Goal: Information Seeking & Learning: Learn about a topic

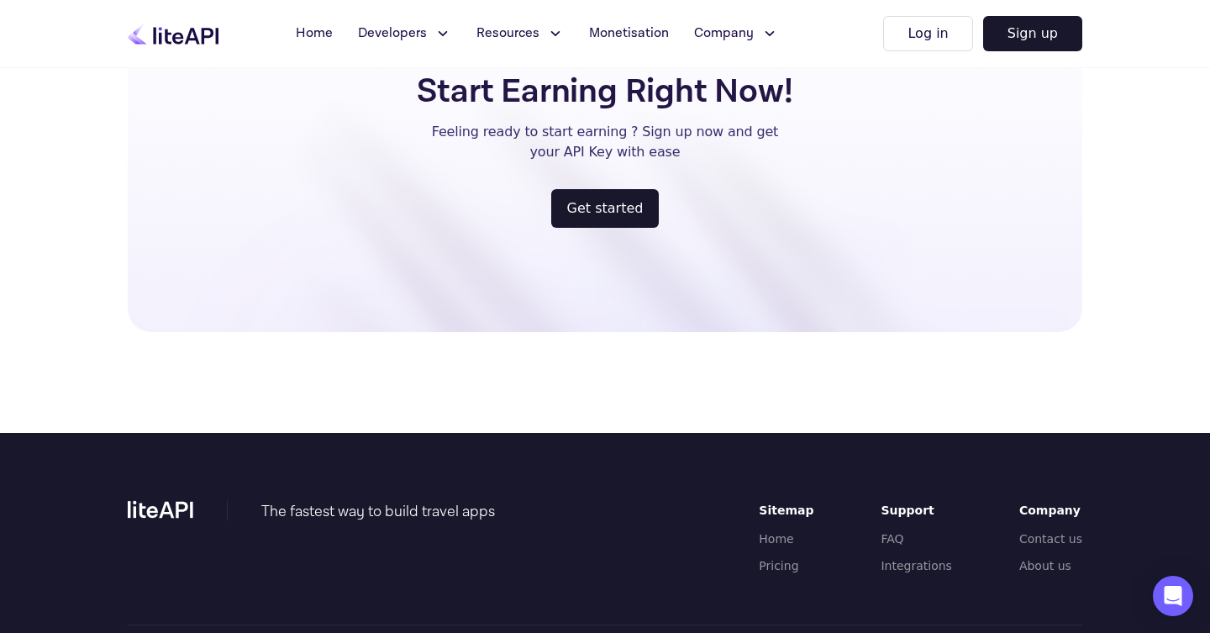
scroll to position [2206, 0]
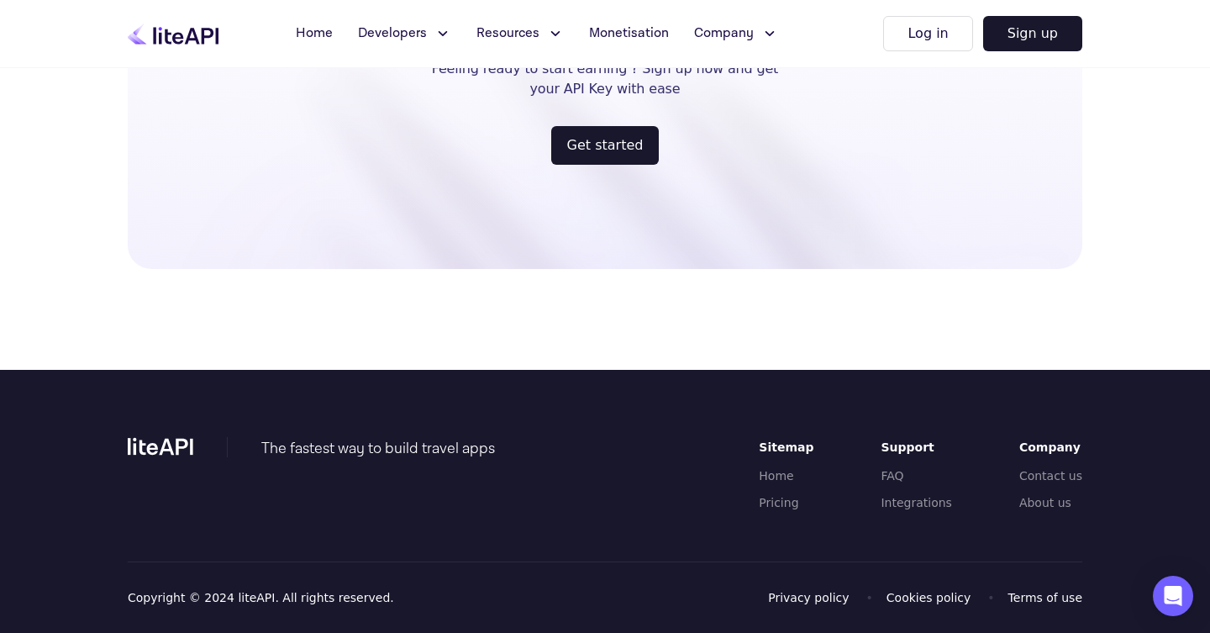
click at [675, 450] on div "The fastest way to build travel apps Sitemap Home Pricing Support FAQ Integrati…" at bounding box center [605, 499] width 954 height 124
click at [909, 478] on link "FAQ" at bounding box center [915, 475] width 71 height 17
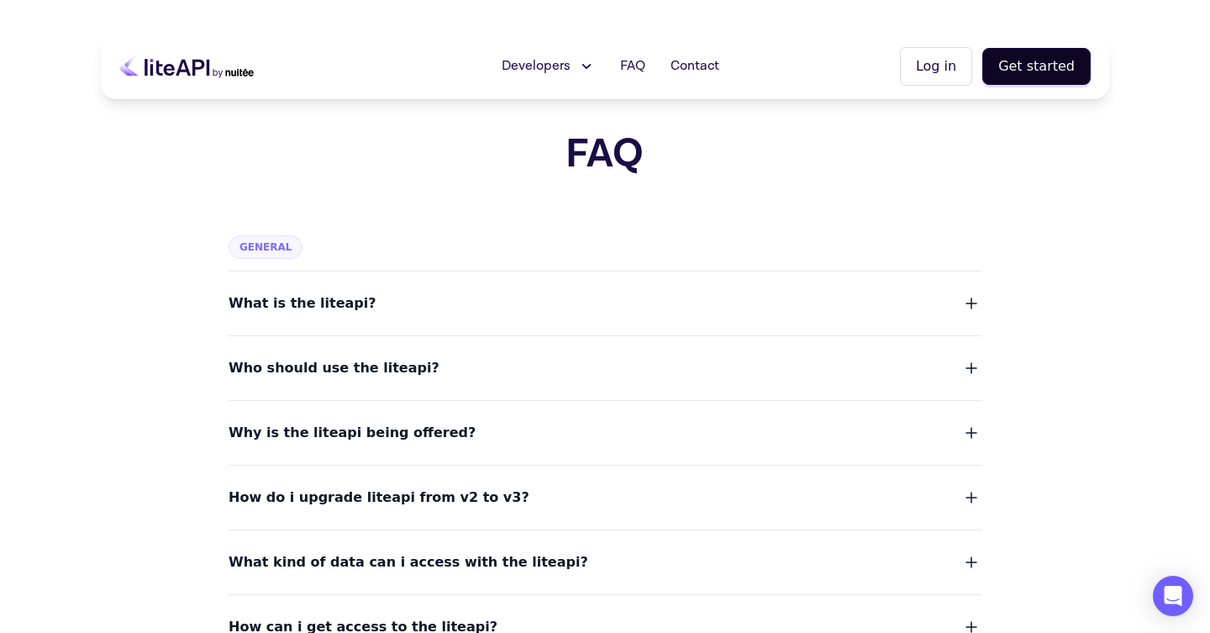
click at [329, 308] on span "What is the liteapi?" at bounding box center [302, 303] width 148 height 24
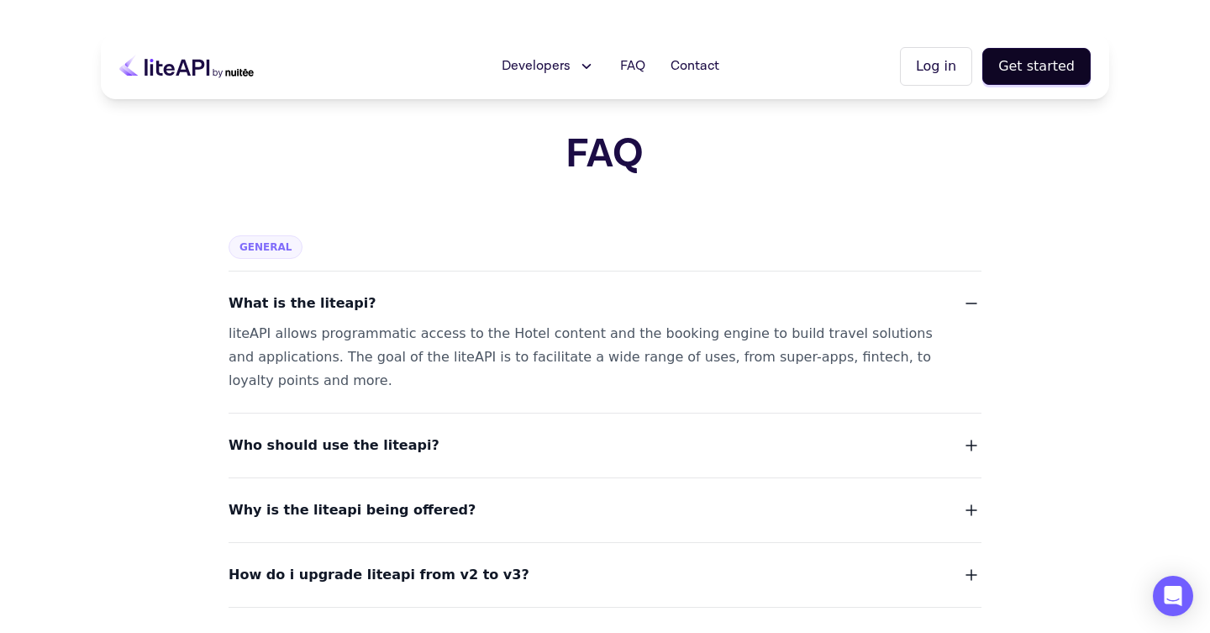
click at [320, 349] on div "liteAPI allows programmatic access to the Hotel content and the booking engine …" at bounding box center [584, 357] width 712 height 71
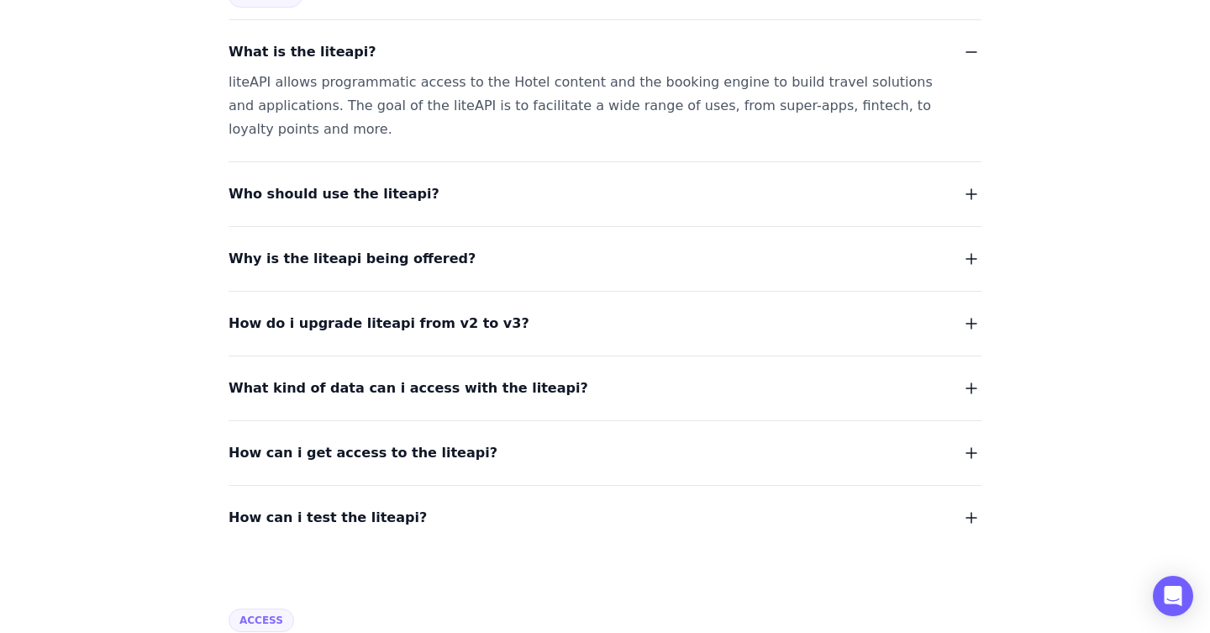
scroll to position [269, 0]
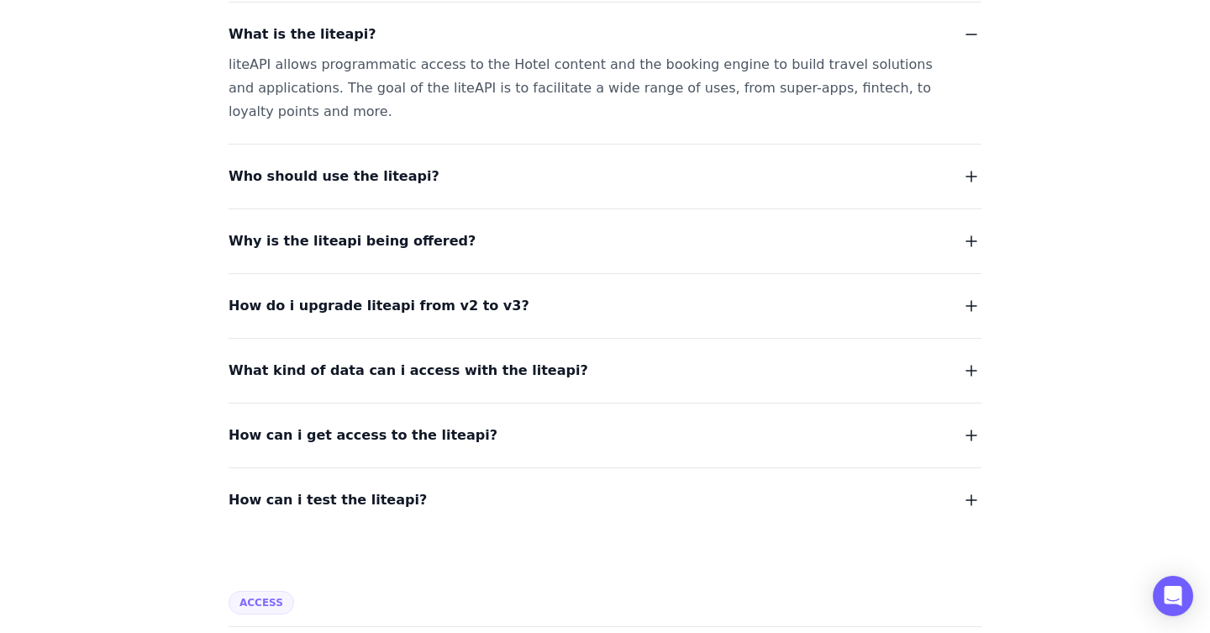
click at [381, 181] on span "Who should use the liteapi?" at bounding box center [333, 177] width 211 height 24
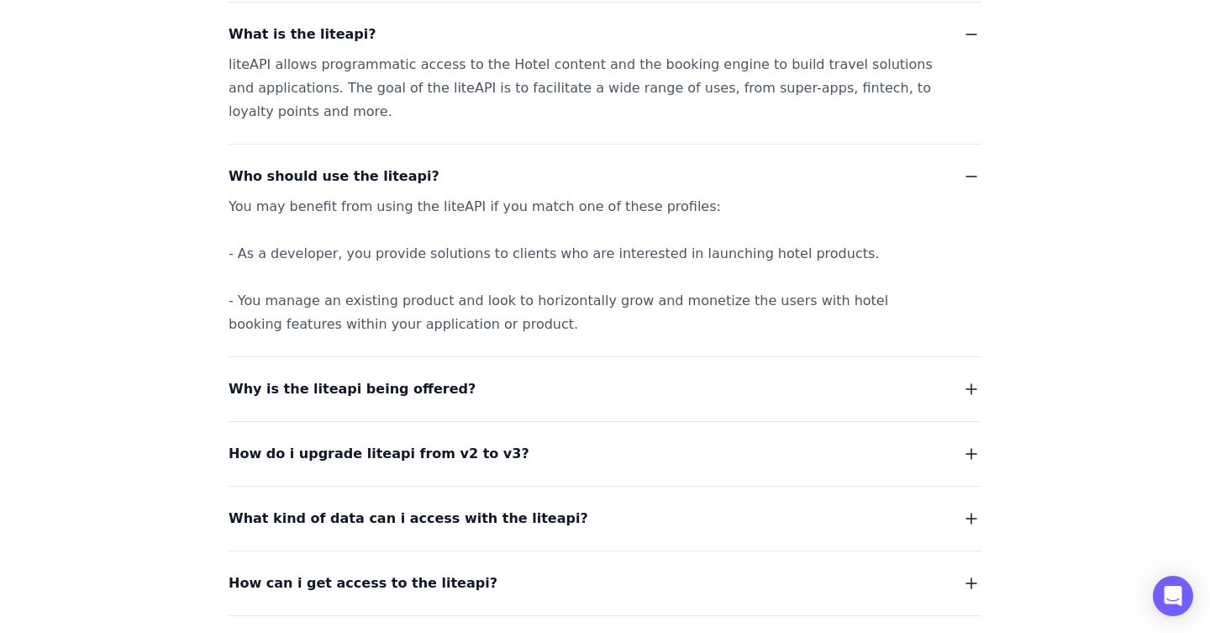
click at [341, 262] on div "You may benefit from using the liteAPI if you match one of these profiles: - As…" at bounding box center [584, 265] width 712 height 141
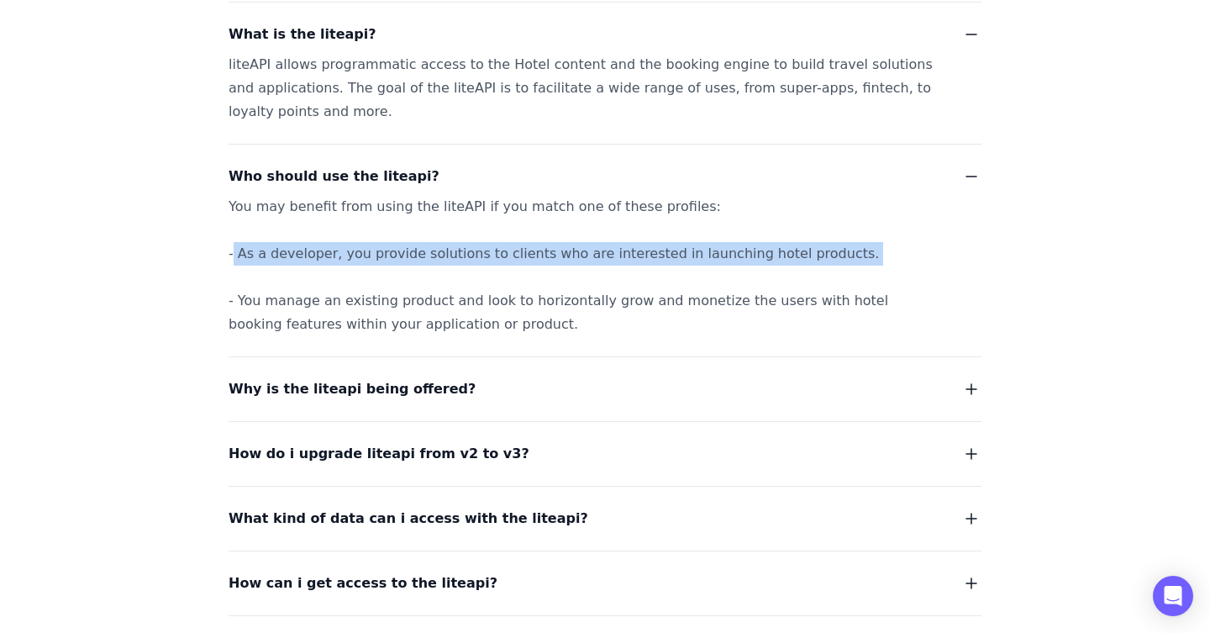
click at [341, 262] on div "You may benefit from using the liteAPI if you match one of these profiles: - As…" at bounding box center [584, 265] width 712 height 141
click at [649, 255] on div "You may benefit from using the liteAPI if you match one of these profiles: - As…" at bounding box center [584, 265] width 712 height 141
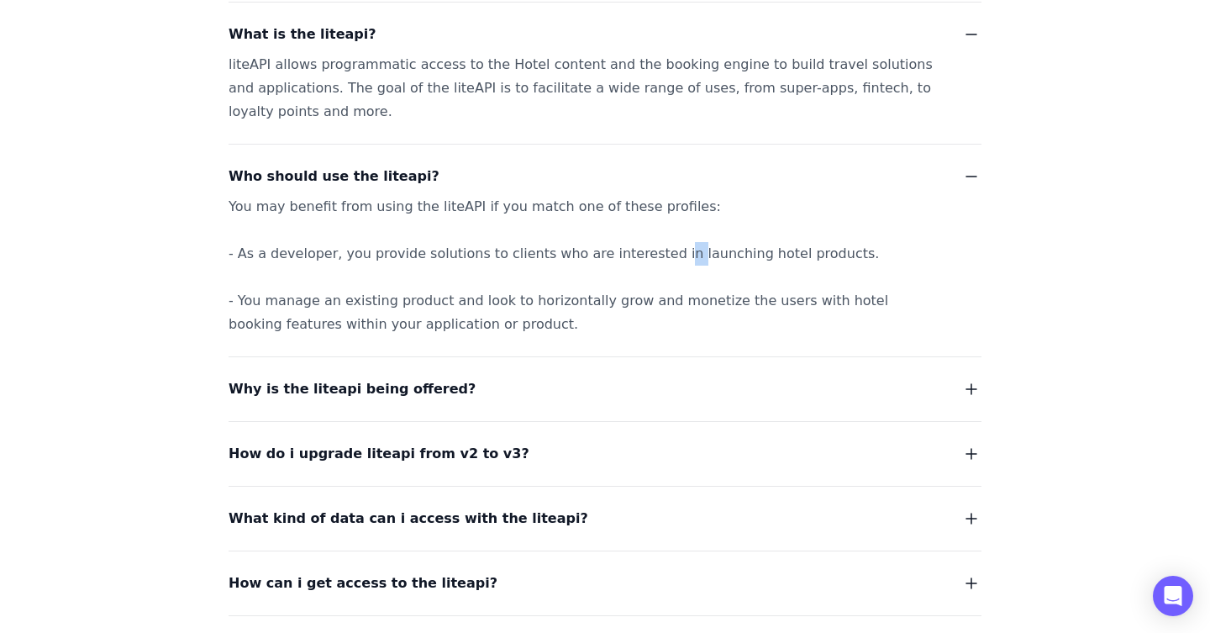
click at [649, 255] on div "You may benefit from using the liteAPI if you match one of these profiles: - As…" at bounding box center [584, 265] width 712 height 141
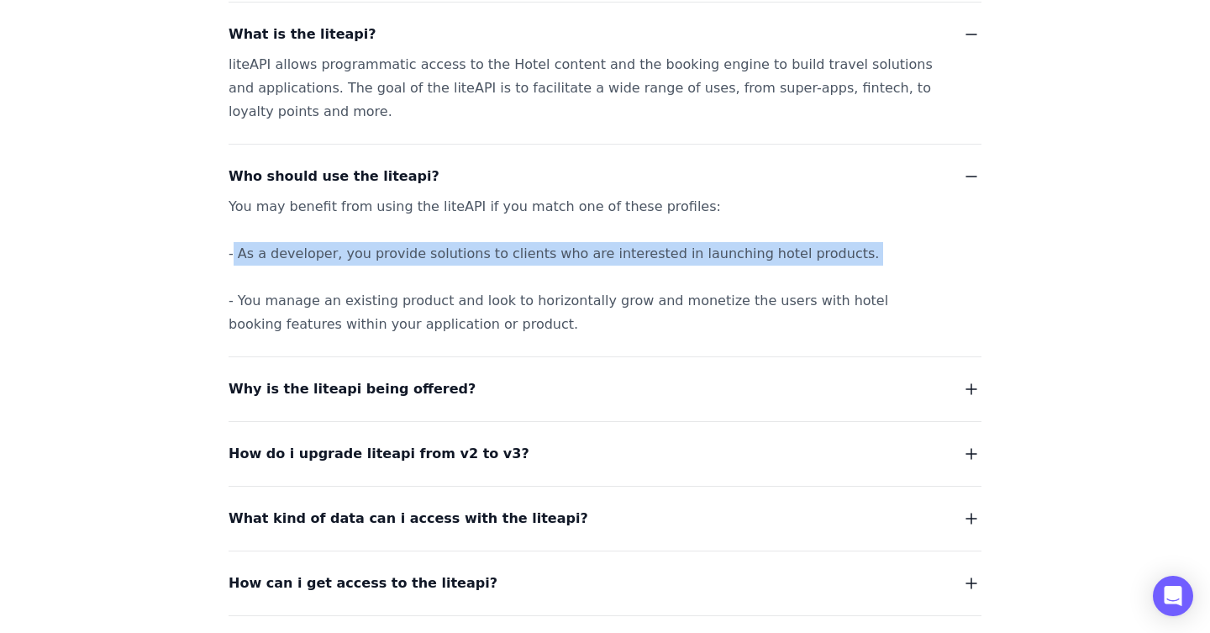
click at [649, 255] on div "You may benefit from using the liteAPI if you match one of these profiles: - As…" at bounding box center [584, 265] width 712 height 141
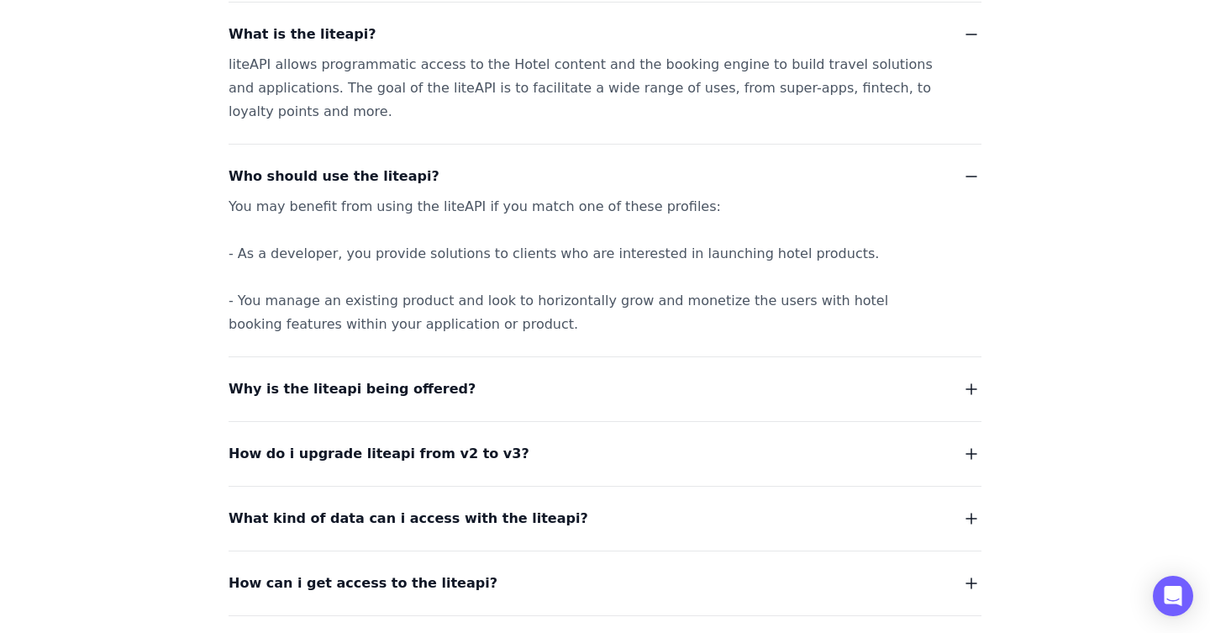
click at [345, 305] on div "You may benefit from using the liteAPI if you match one of these profiles: - As…" at bounding box center [584, 265] width 712 height 141
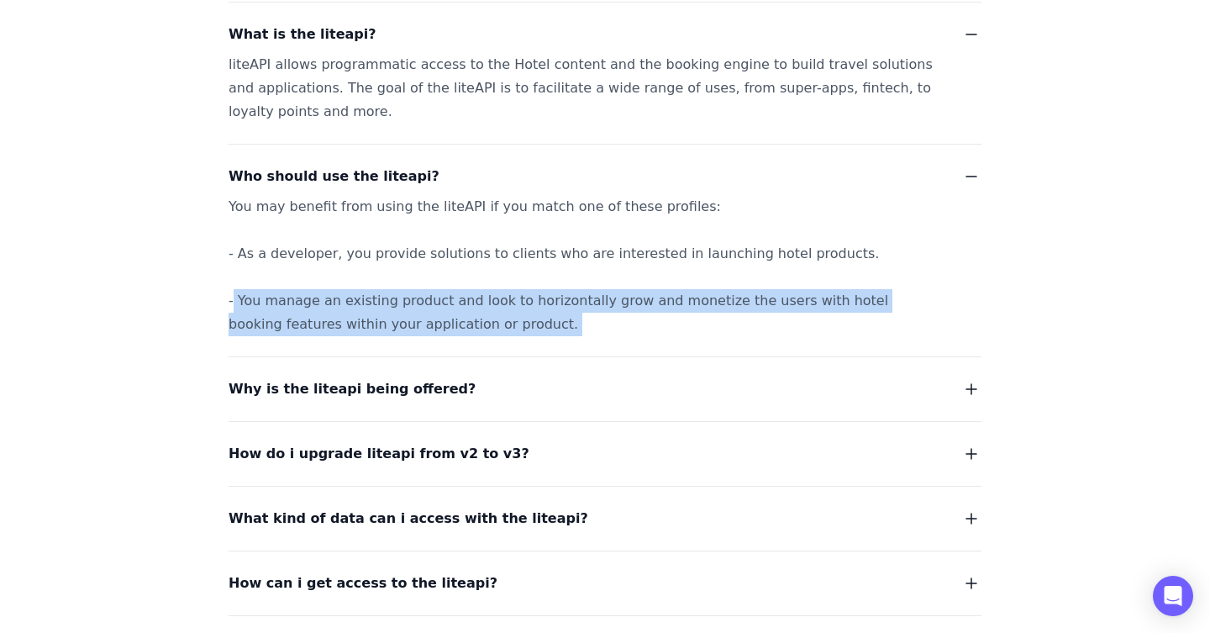
click at [345, 305] on div "You may benefit from using the liteAPI if you match one of these profiles: - As…" at bounding box center [584, 265] width 712 height 141
click at [583, 302] on div "You may benefit from using the liteAPI if you match one of these profiles: - As…" at bounding box center [584, 265] width 712 height 141
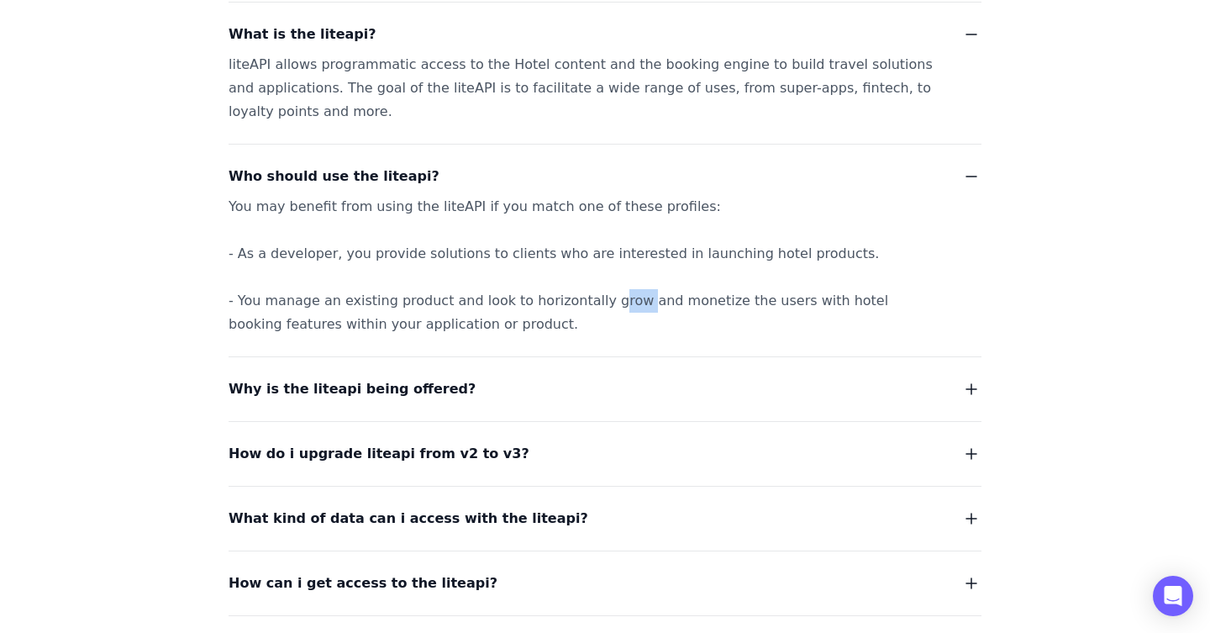
click at [583, 302] on div "You may benefit from using the liteAPI if you match one of these profiles: - As…" at bounding box center [584, 265] width 712 height 141
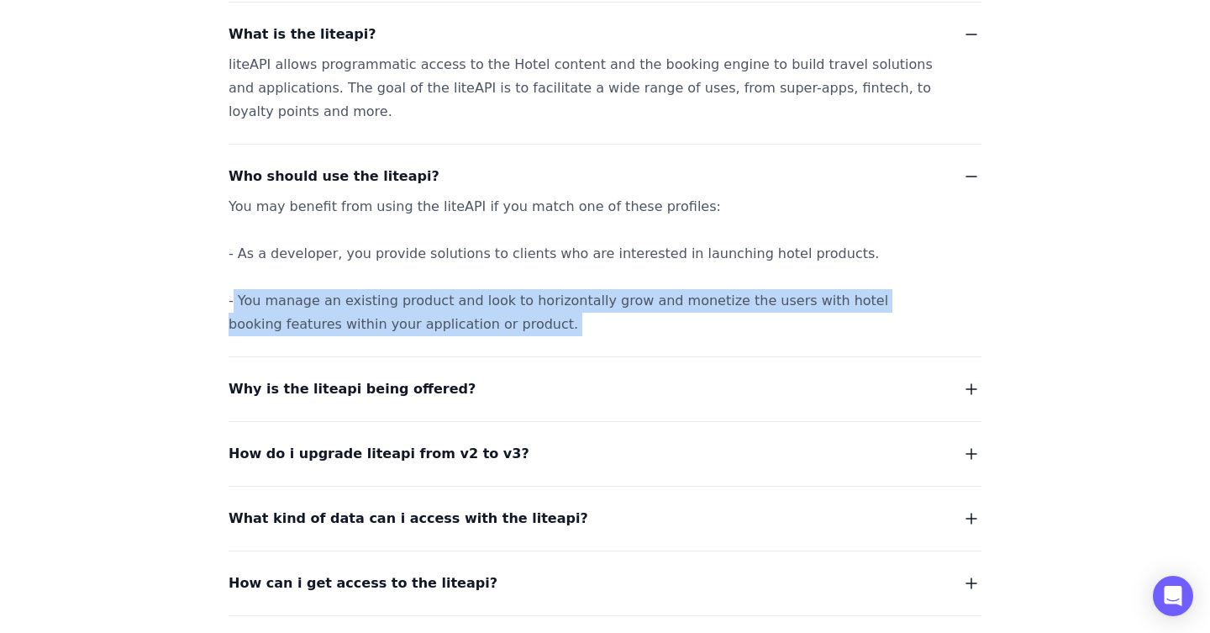
click at [583, 302] on div "You may benefit from using the liteAPI if you match one of these profiles: - As…" at bounding box center [584, 265] width 712 height 141
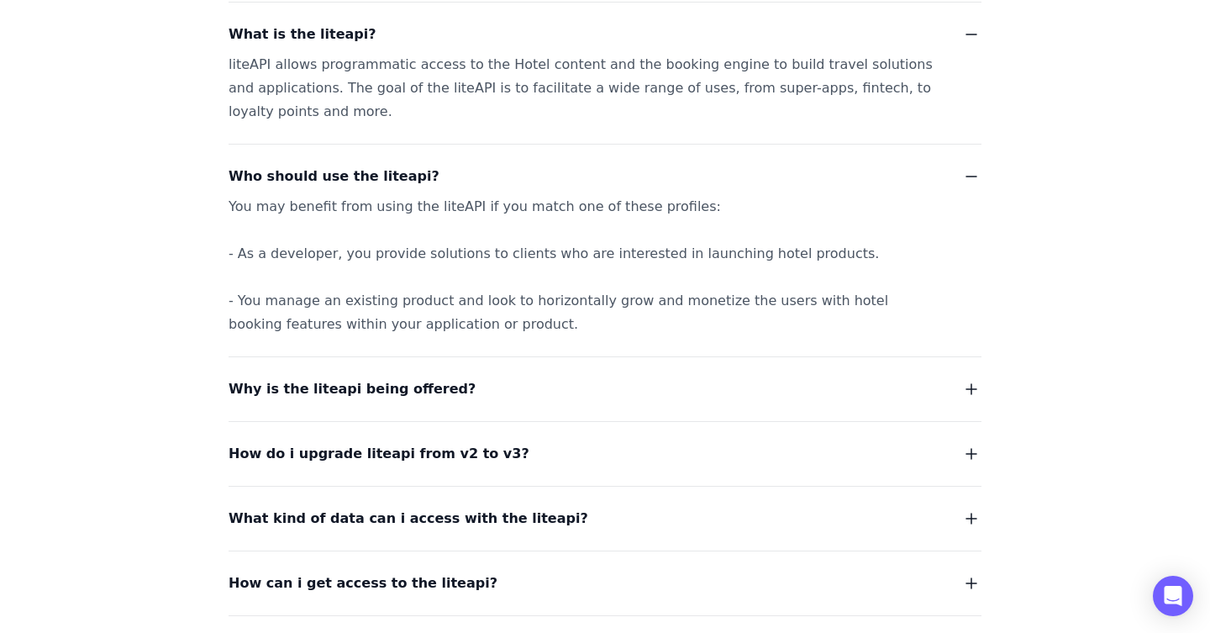
click at [631, 301] on div "You may benefit from using the liteAPI if you match one of these profiles: - As…" at bounding box center [584, 265] width 712 height 141
click at [631, 302] on div "You may benefit from using the liteAPI if you match one of these profiles: - As…" at bounding box center [584, 265] width 712 height 141
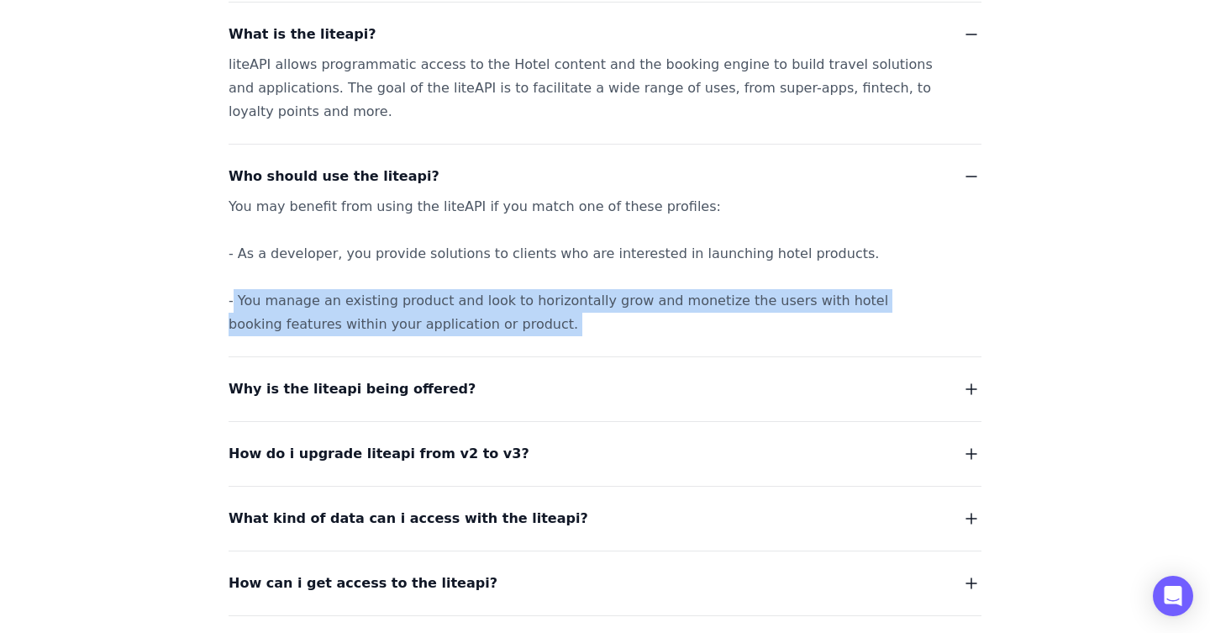
click at [631, 302] on div "You may benefit from using the liteAPI if you match one of these profiles: - As…" at bounding box center [584, 265] width 712 height 141
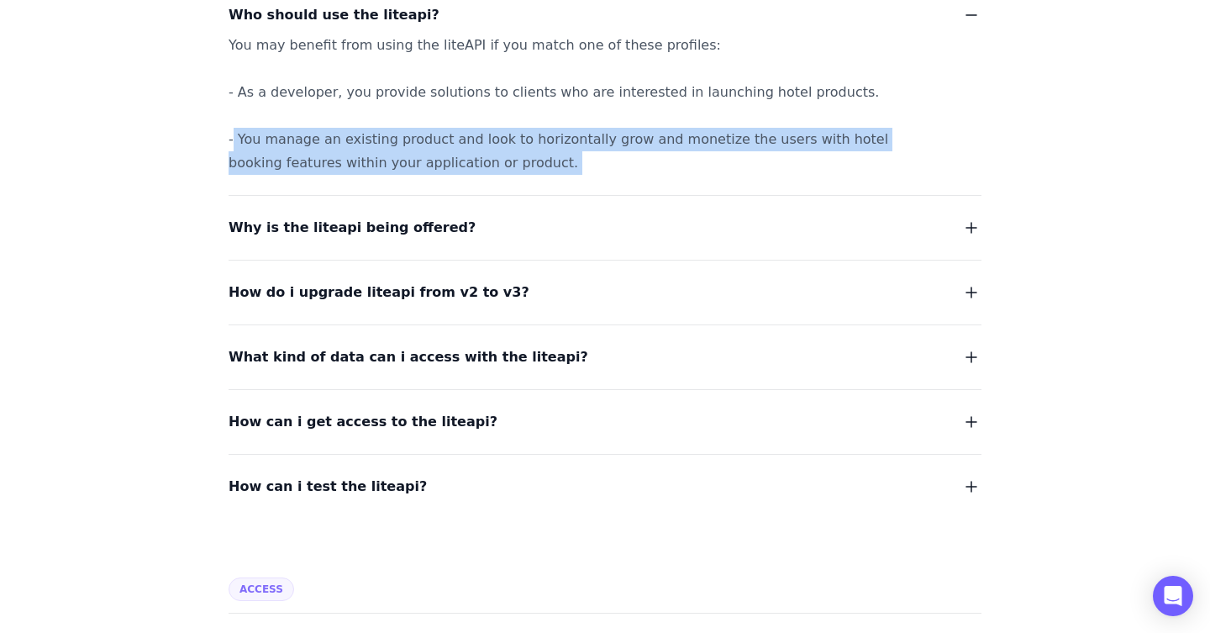
scroll to position [437, 0]
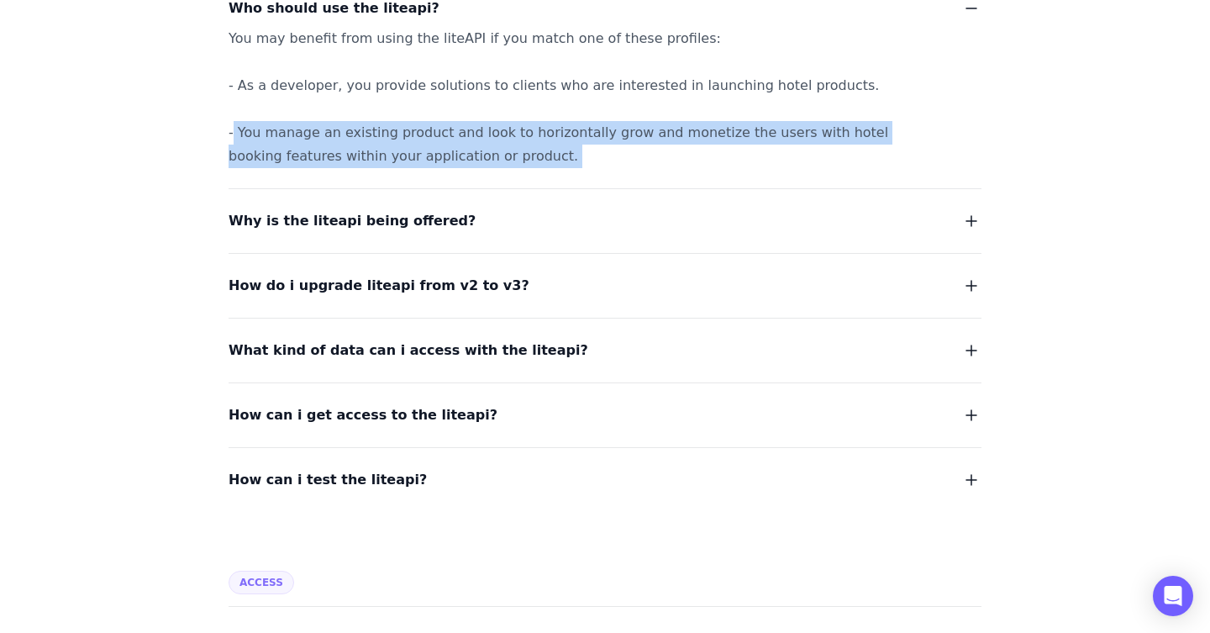
click at [415, 226] on span "Why is the liteapi being offered?" at bounding box center [351, 221] width 247 height 24
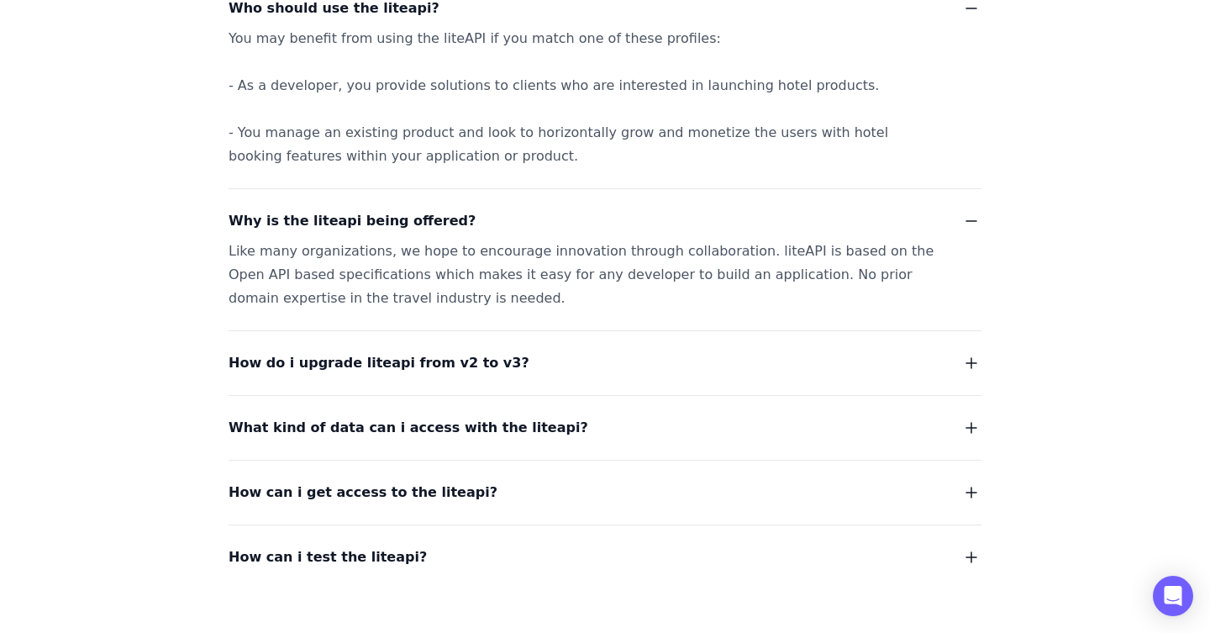
click at [524, 249] on div "Like many organizations, we hope to encourage innovation through collaboration.…" at bounding box center [584, 274] width 712 height 71
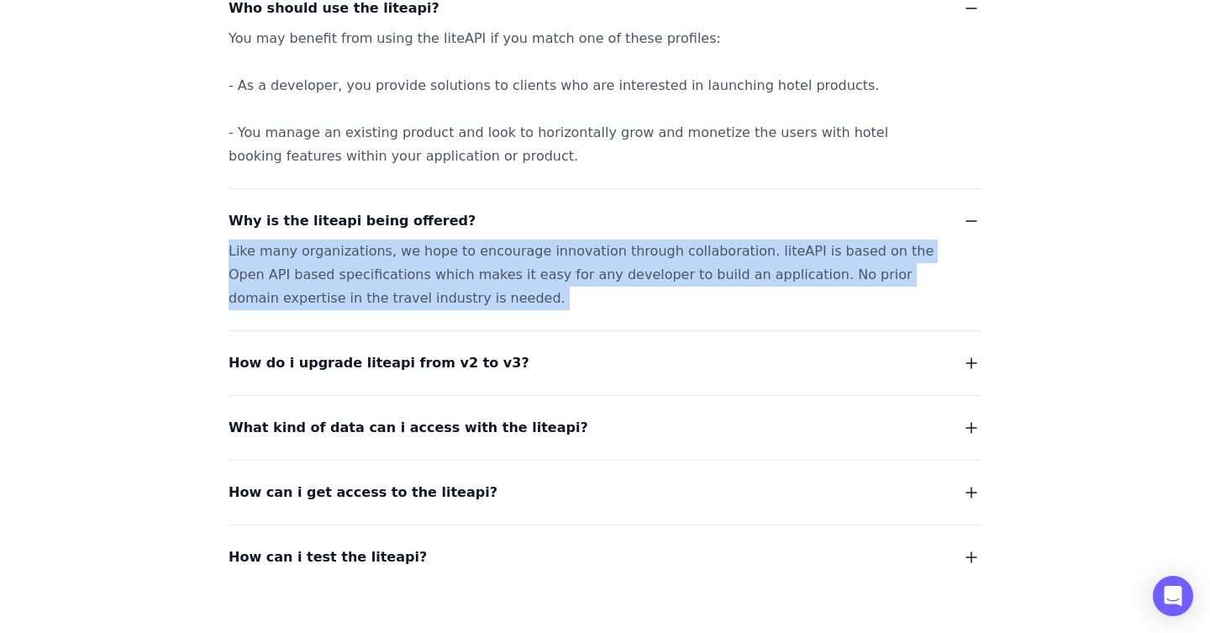
click at [524, 249] on div "Like many organizations, we hope to encourage innovation through collaboration.…" at bounding box center [584, 274] width 712 height 71
click at [634, 252] on div "Like many organizations, we hope to encourage innovation through collaboration.…" at bounding box center [584, 274] width 712 height 71
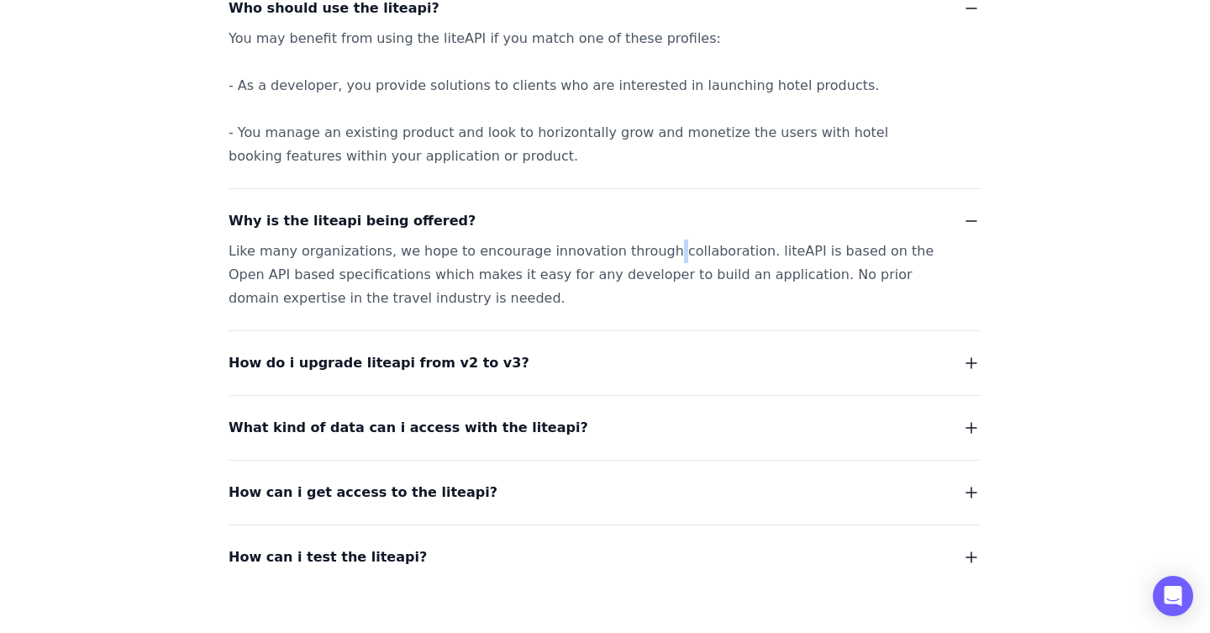
click at [634, 252] on div "Like many organizations, we hope to encourage innovation through collaboration.…" at bounding box center [584, 274] width 712 height 71
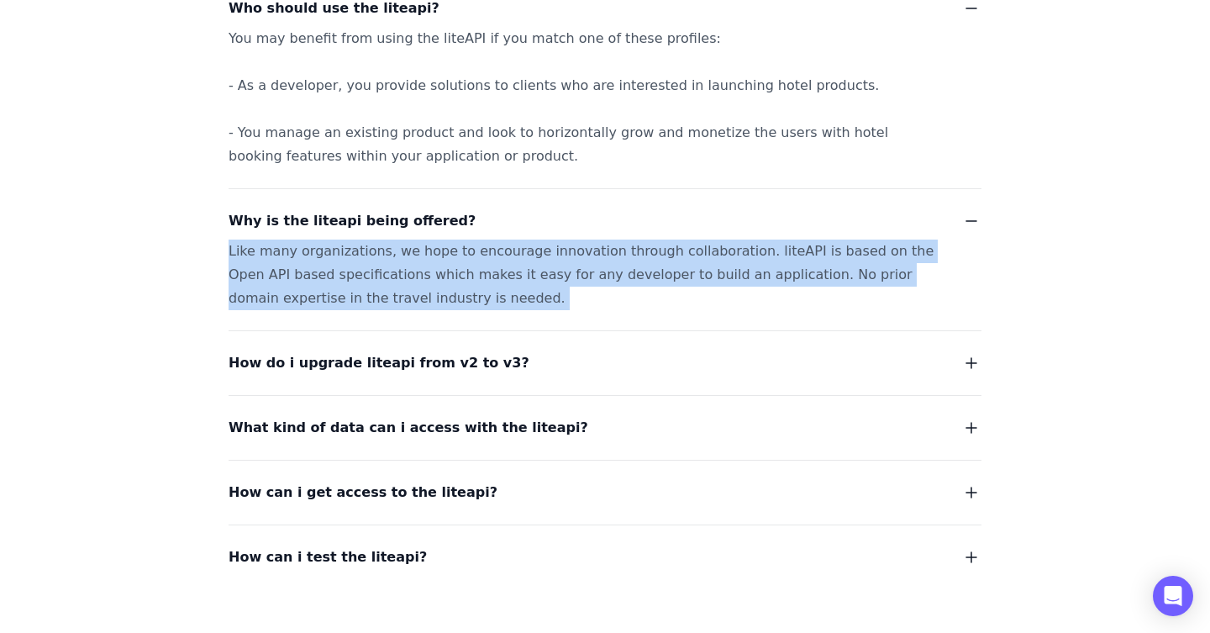
click at [634, 252] on div "Like many organizations, we hope to encourage innovation through collaboration.…" at bounding box center [584, 274] width 712 height 71
click at [841, 270] on div "Like many organizations, we hope to encourage innovation through collaboration.…" at bounding box center [584, 274] width 712 height 71
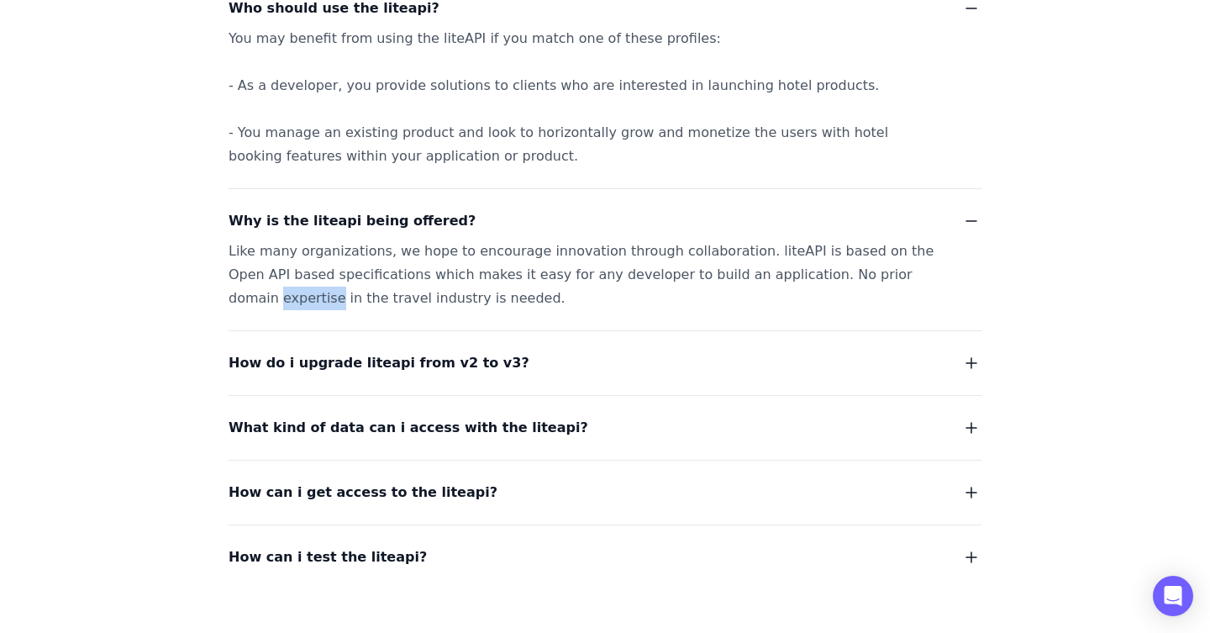
click at [841, 270] on div "Like many organizations, we hope to encourage innovation through collaboration.…" at bounding box center [584, 274] width 712 height 71
click at [314, 281] on div "Like many organizations, we hope to encourage innovation through collaboration.…" at bounding box center [584, 274] width 712 height 71
click at [465, 273] on div "Like many organizations, we hope to encourage innovation through collaboration.…" at bounding box center [584, 274] width 712 height 71
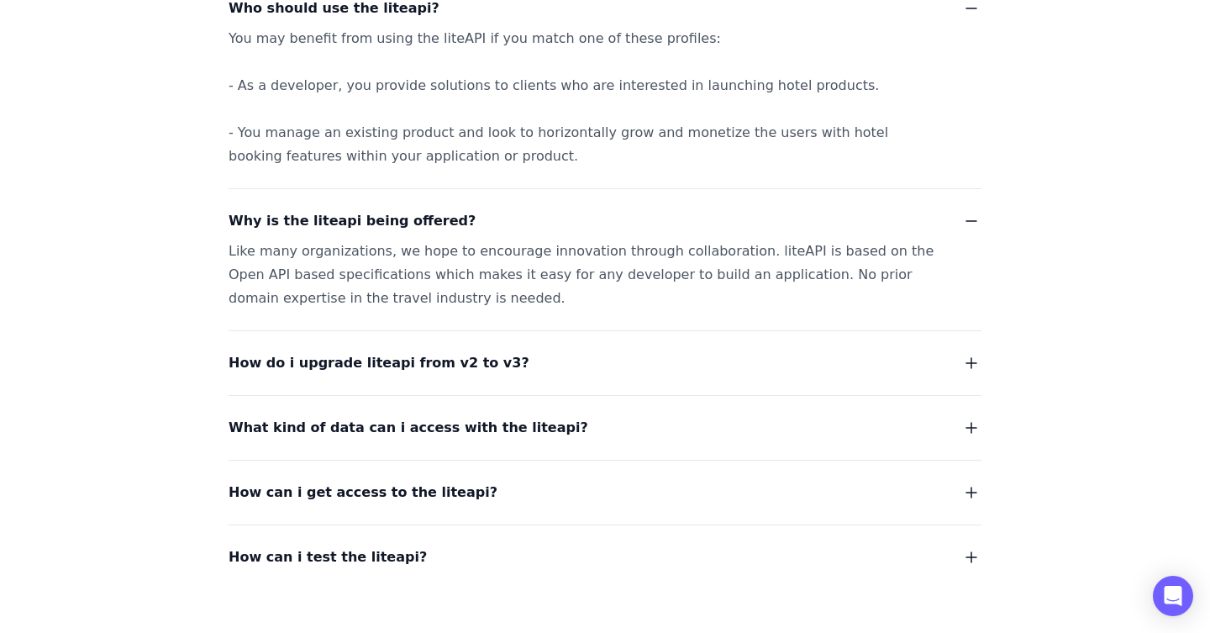
click at [575, 274] on div "Like many organizations, we hope to encourage innovation through collaboration.…" at bounding box center [584, 274] width 712 height 71
click at [575, 275] on div "Like many organizations, we hope to encourage innovation through collaboration.…" at bounding box center [584, 274] width 712 height 71
click at [673, 276] on div "Like many organizations, we hope to encourage innovation through collaboration.…" at bounding box center [584, 274] width 712 height 71
click at [765, 276] on div "Like many organizations, we hope to encourage innovation through collaboration.…" at bounding box center [584, 274] width 712 height 71
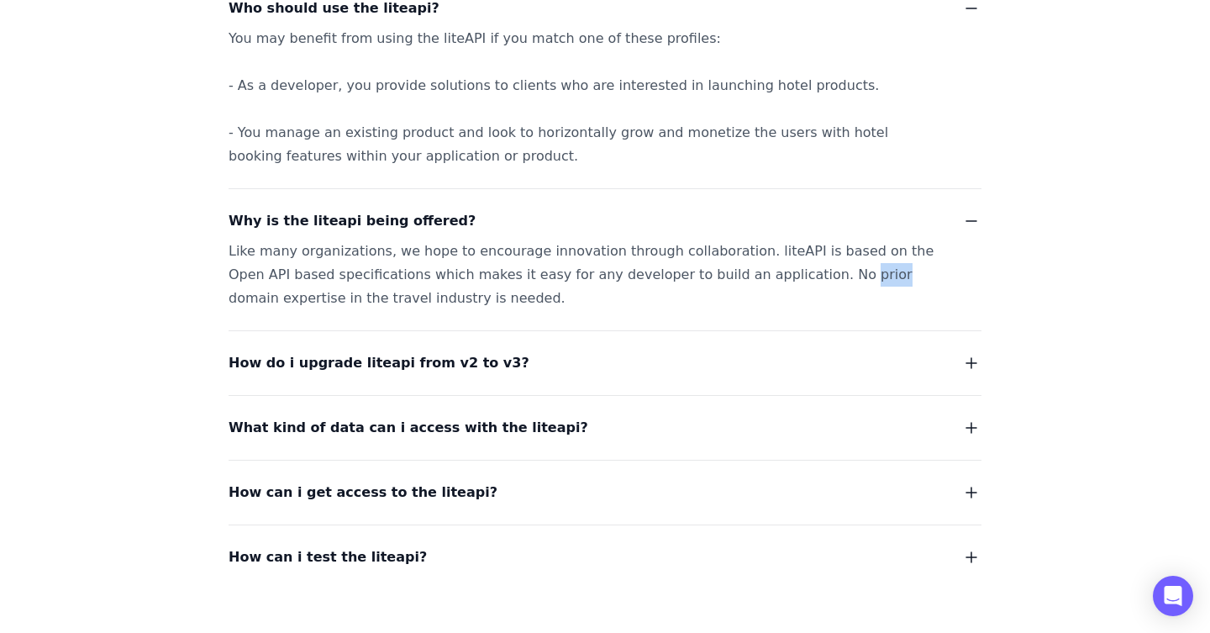
click at [765, 277] on div "Like many organizations, we hope to encourage innovation through collaboration.…" at bounding box center [584, 274] width 712 height 71
click at [831, 270] on div "Like many organizations, we hope to encourage innovation through collaboration.…" at bounding box center [584, 274] width 712 height 71
click at [393, 370] on span "How do i upgrade liteapi from v2 to v3?" at bounding box center [378, 363] width 301 height 24
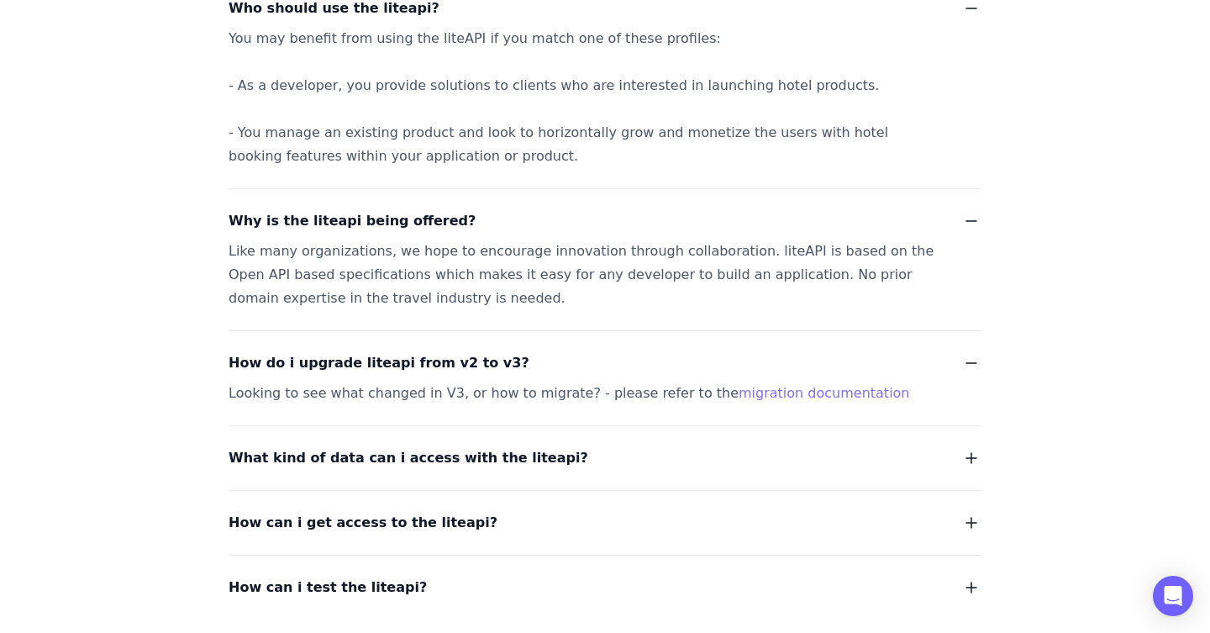
click at [506, 394] on div "Looking to see what changed in V3, or how to migrate? - please refer to the mig…" at bounding box center [584, 393] width 712 height 24
click at [552, 402] on div "Looking to see what changed in V3, or how to migrate? - please refer to the mig…" at bounding box center [584, 393] width 712 height 24
click at [575, 391] on div "Looking to see what changed in V3, or how to migrate? - please refer to the mig…" at bounding box center [584, 393] width 712 height 24
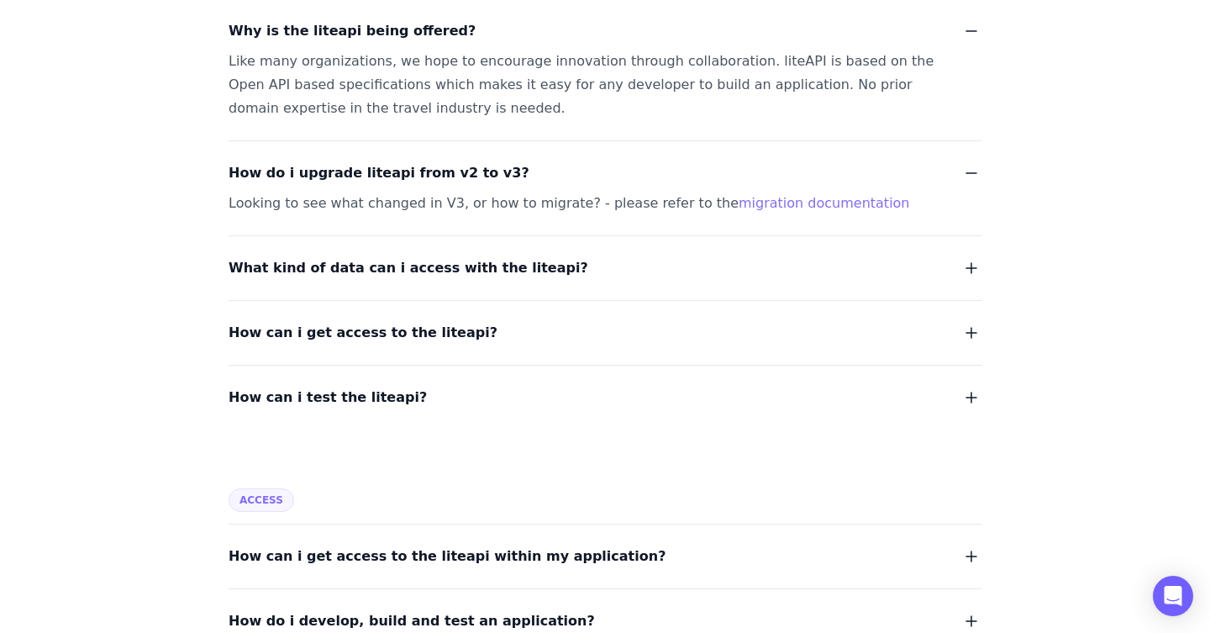
scroll to position [672, 0]
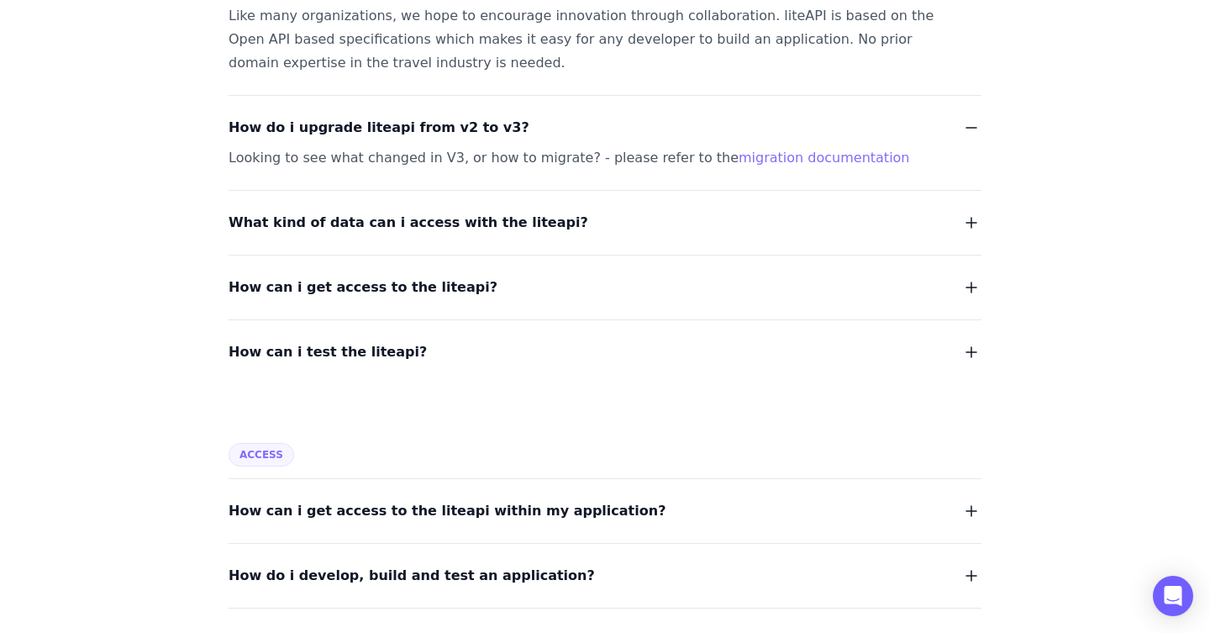
click at [488, 228] on span "What kind of data can i access with the liteapi?" at bounding box center [408, 223] width 360 height 24
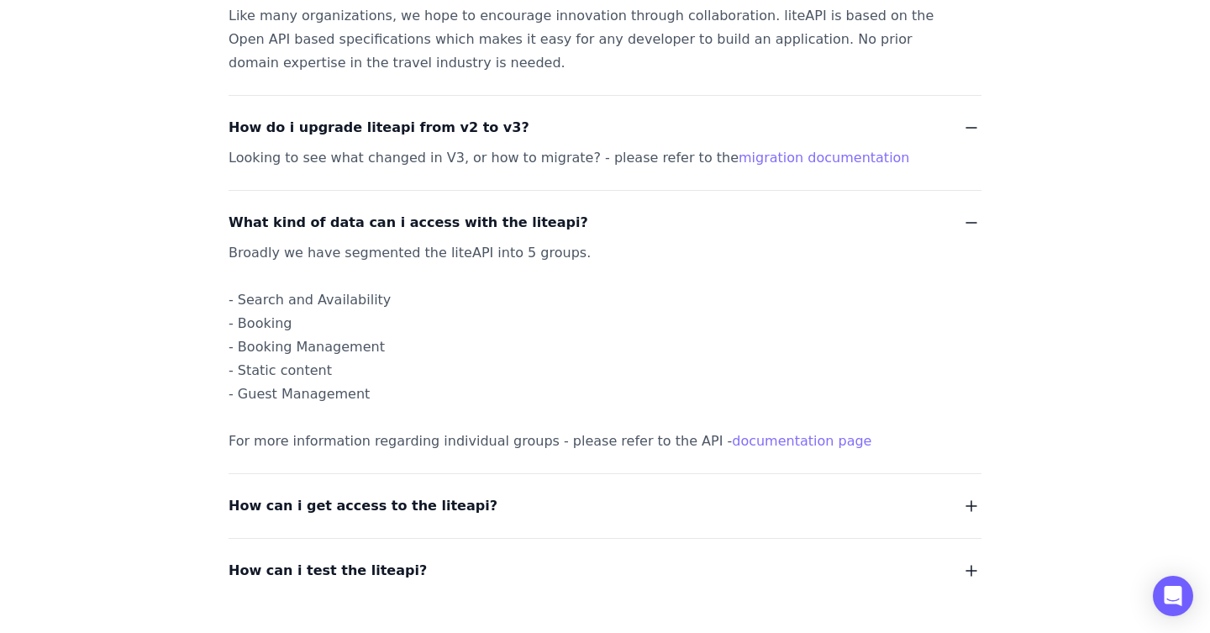
click at [320, 375] on div "Broadly we have segmented the liteAPI into 5 groups. - Search and Availability …" at bounding box center [584, 347] width 712 height 212
click at [356, 390] on div "Broadly we have segmented the liteAPI into 5 groups. - Search and Availability …" at bounding box center [584, 347] width 712 height 212
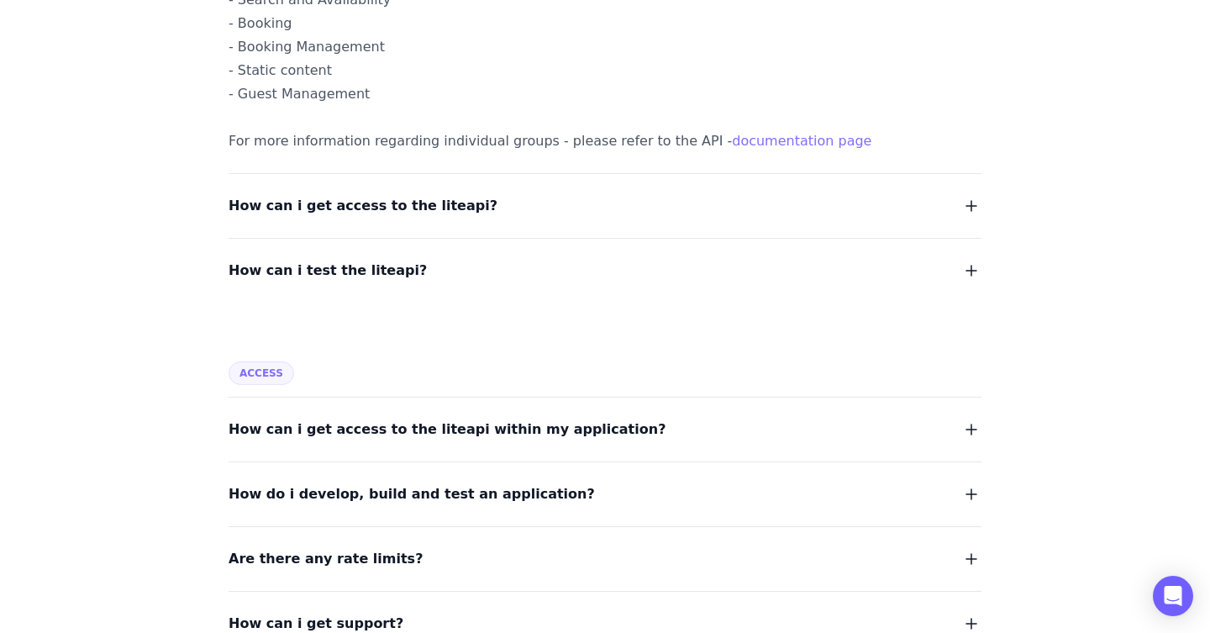
scroll to position [974, 0]
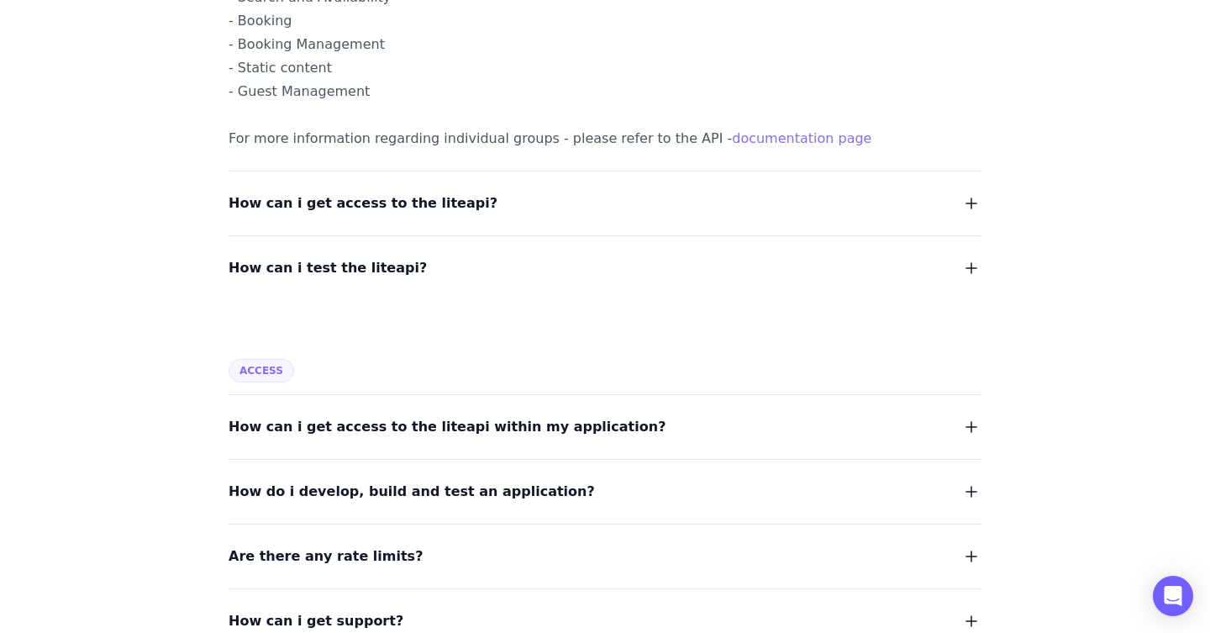
click at [419, 205] on span "How can i get access to the liteapi?" at bounding box center [362, 204] width 269 height 24
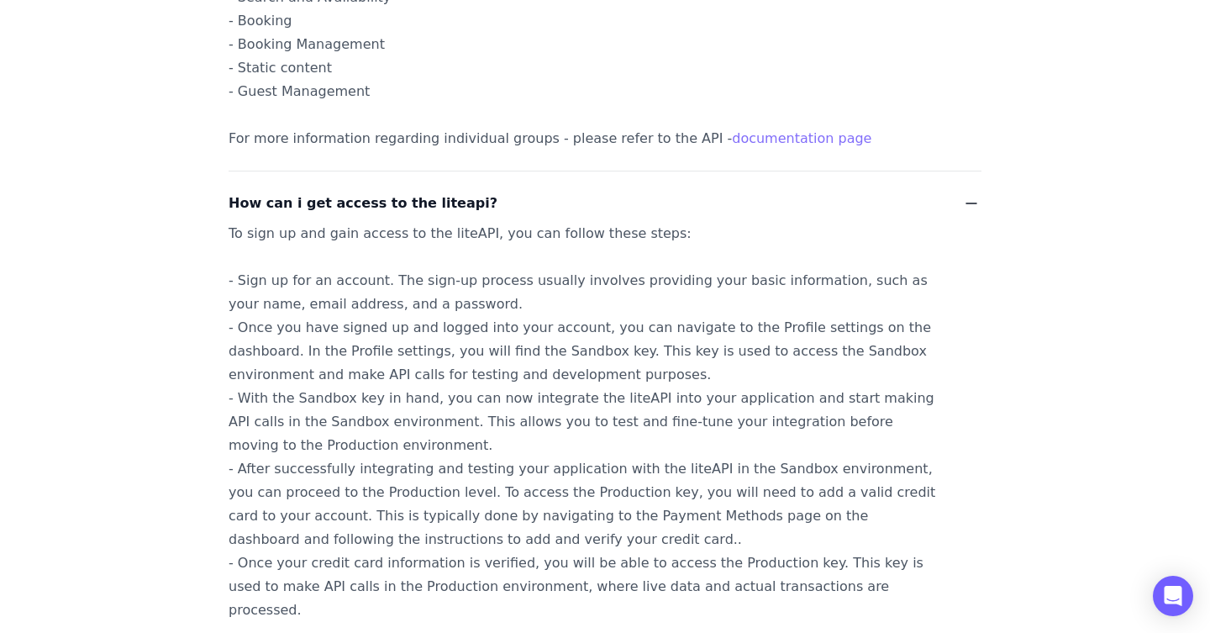
click at [366, 234] on div "To sign up and gain access to the liteAPI, you can follow these steps: - Sign u…" at bounding box center [584, 422] width 712 height 400
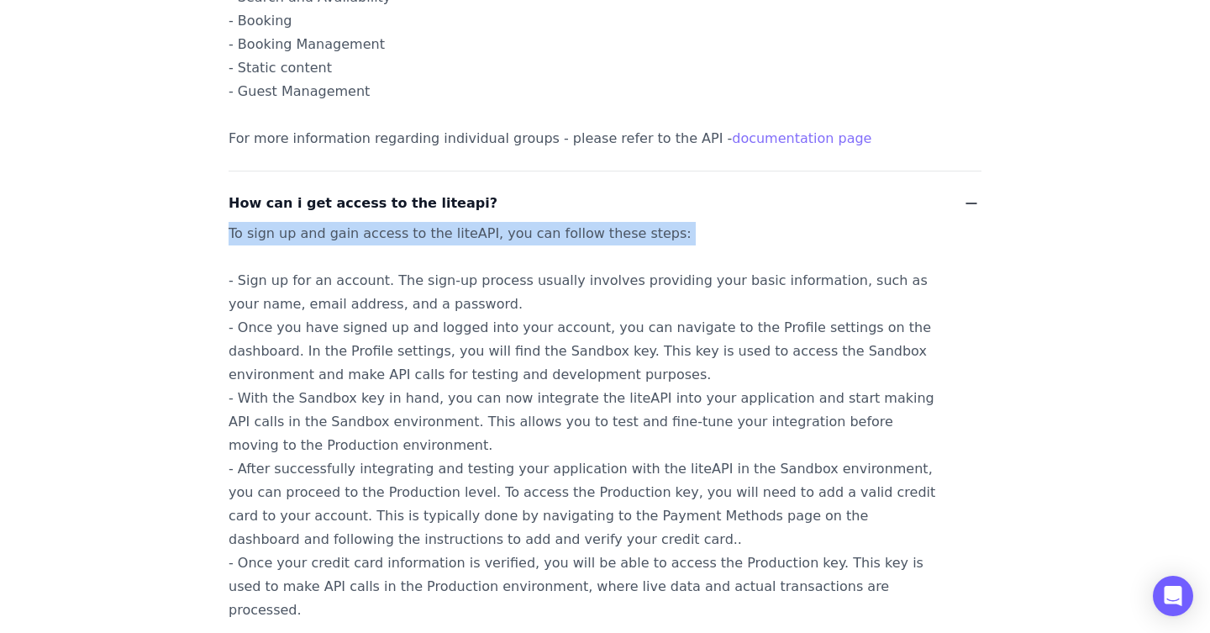
click at [366, 234] on div "To sign up and gain access to the liteAPI, you can follow these steps: - Sign u…" at bounding box center [584, 422] width 712 height 400
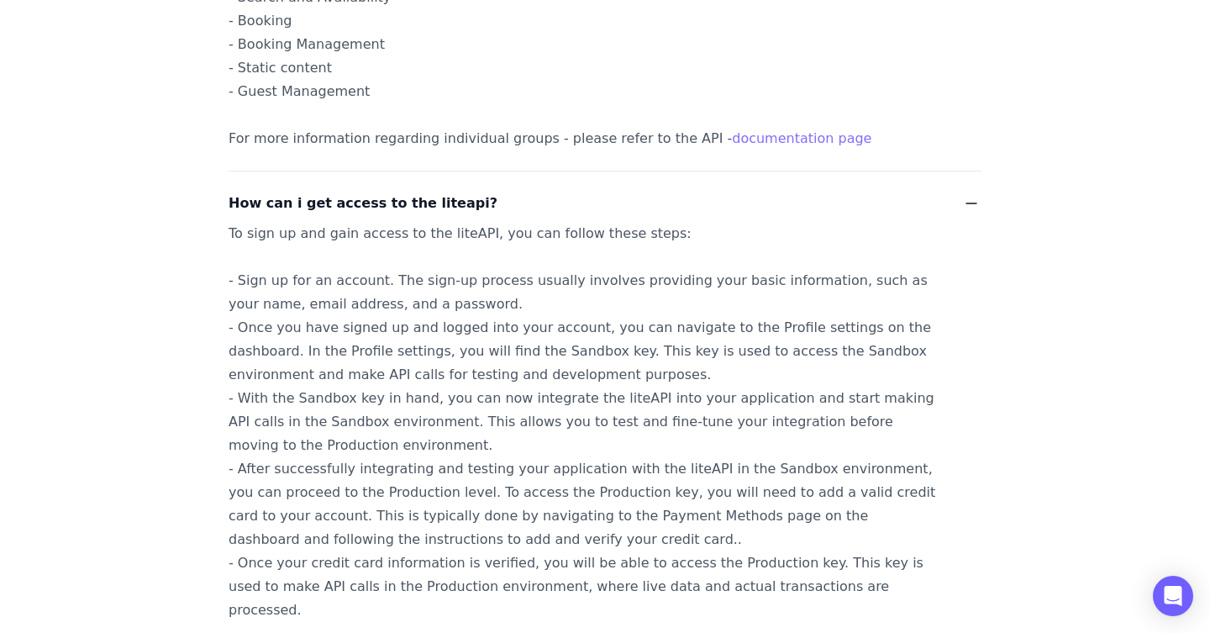
click at [332, 279] on div "To sign up and gain access to the liteAPI, you can follow these steps: - Sign u…" at bounding box center [584, 422] width 712 height 400
click at [332, 280] on div "To sign up and gain access to the liteAPI, you can follow these steps: - Sign u…" at bounding box center [584, 422] width 712 height 400
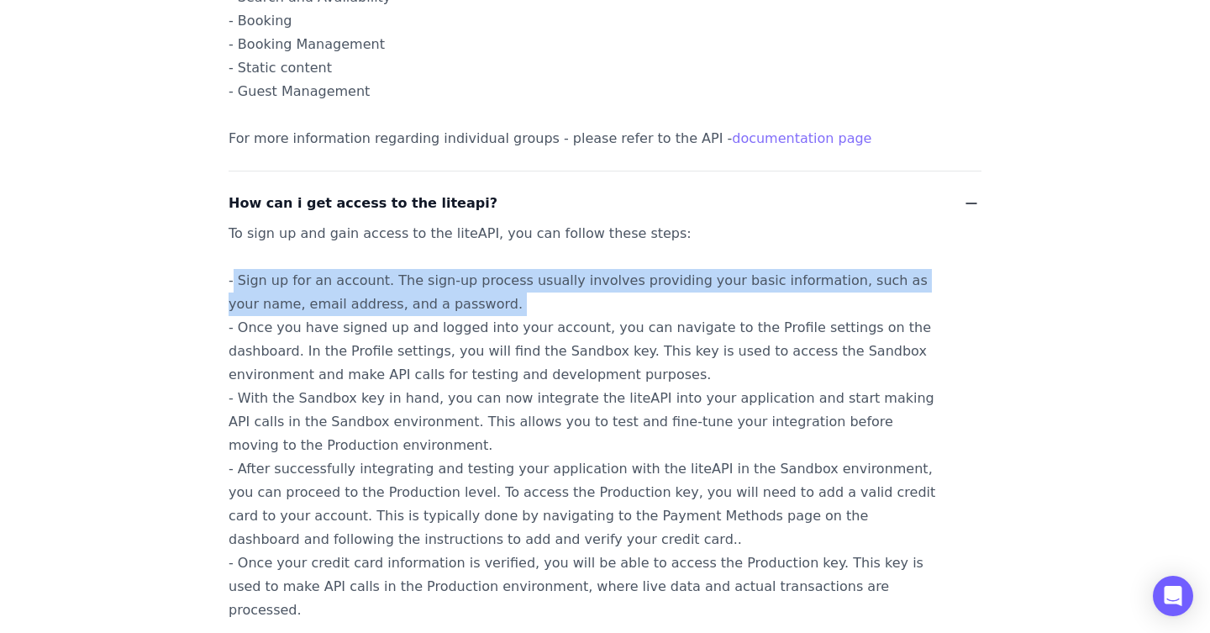
click at [332, 280] on div "To sign up and gain access to the liteAPI, you can follow these steps: - Sign u…" at bounding box center [584, 422] width 712 height 400
click at [513, 283] on div "To sign up and gain access to the liteAPI, you can follow these steps: - Sign u…" at bounding box center [584, 422] width 712 height 400
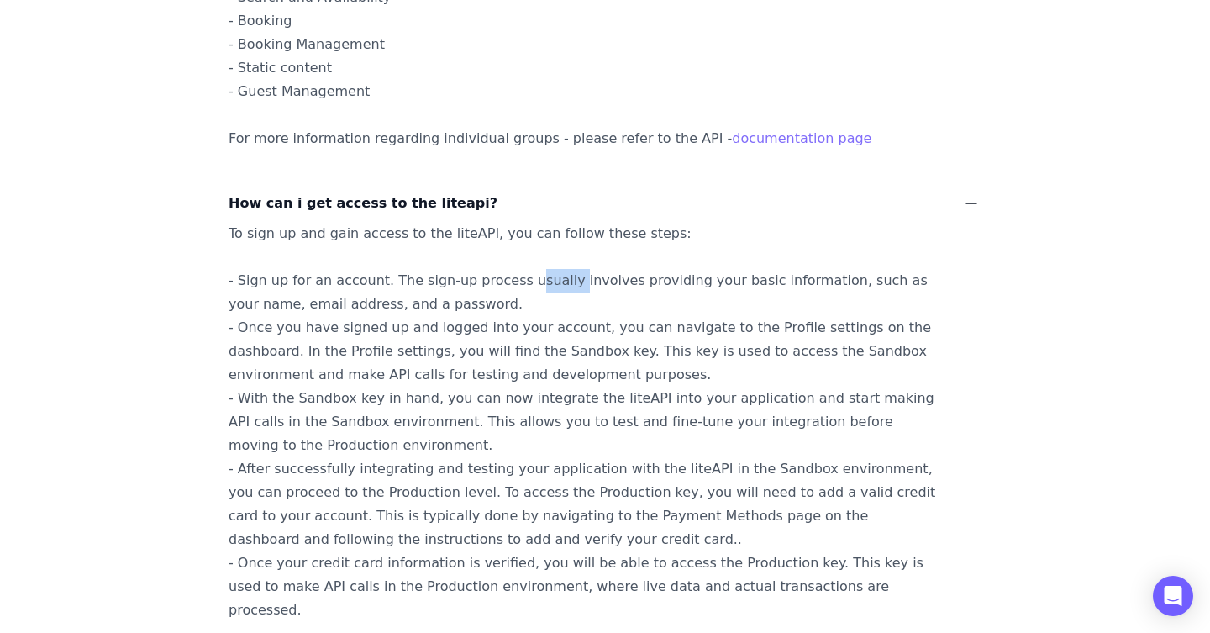
click at [513, 283] on div "To sign up and gain access to the liteAPI, you can follow these steps: - Sign u…" at bounding box center [584, 422] width 712 height 400
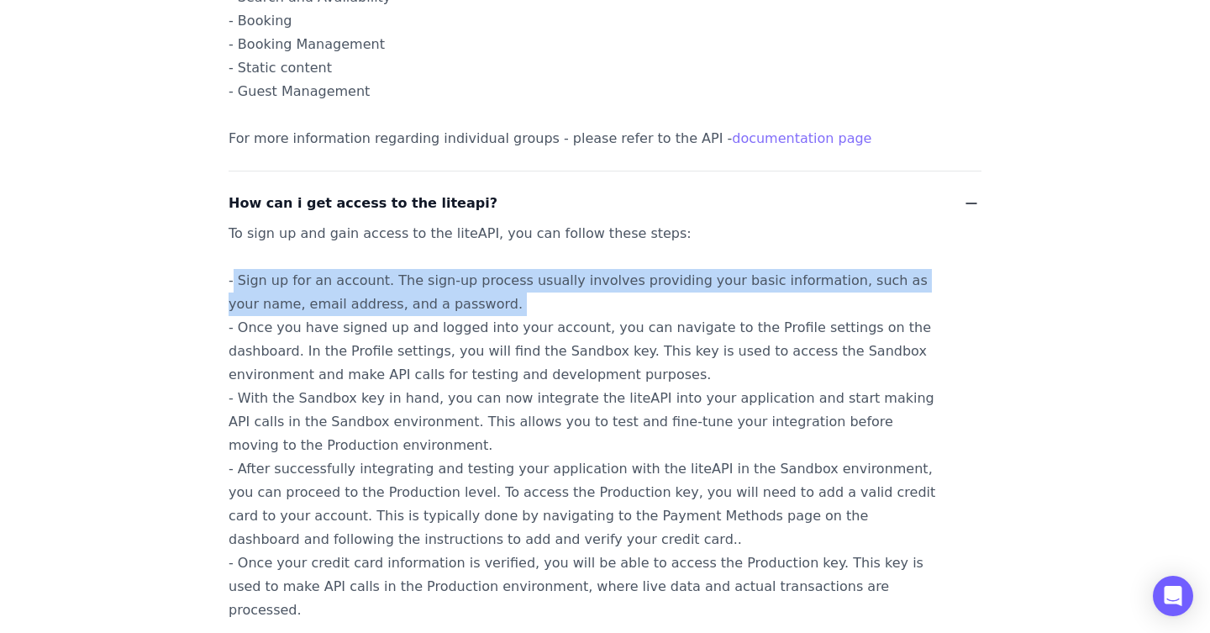
click at [513, 283] on div "To sign up and gain access to the liteAPI, you can follow these steps: - Sign u…" at bounding box center [584, 422] width 712 height 400
click at [569, 282] on div "To sign up and gain access to the liteAPI, you can follow these steps: - Sign u…" at bounding box center [584, 422] width 712 height 400
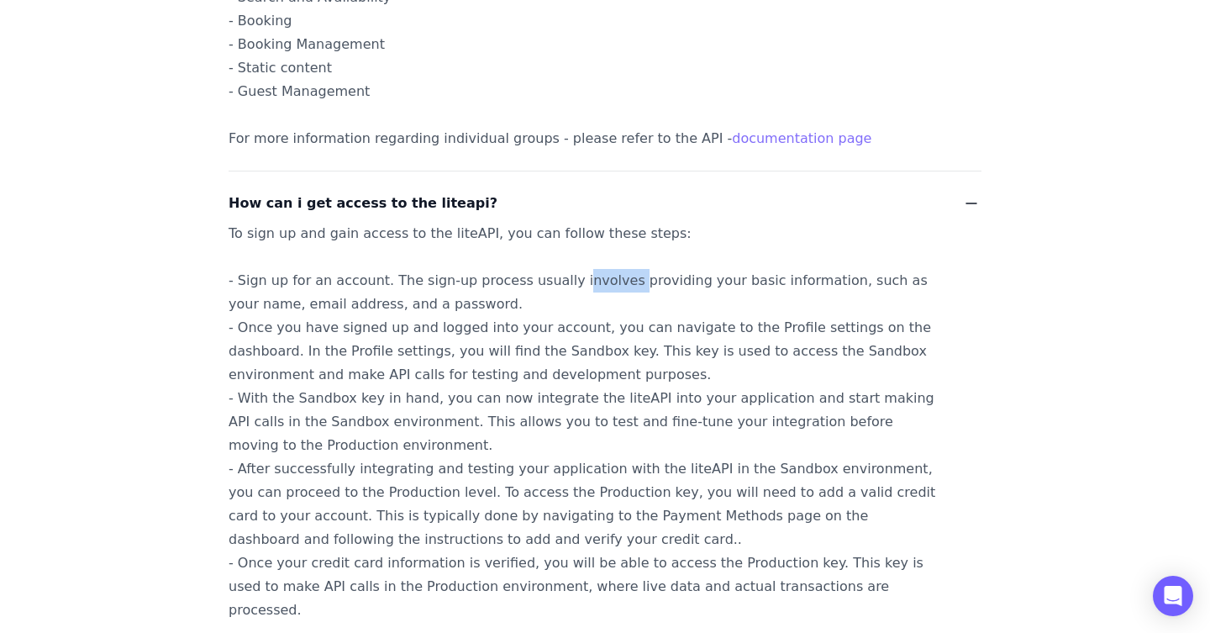
click at [569, 282] on div "To sign up and gain access to the liteAPI, you can follow these steps: - Sign u…" at bounding box center [584, 422] width 712 height 400
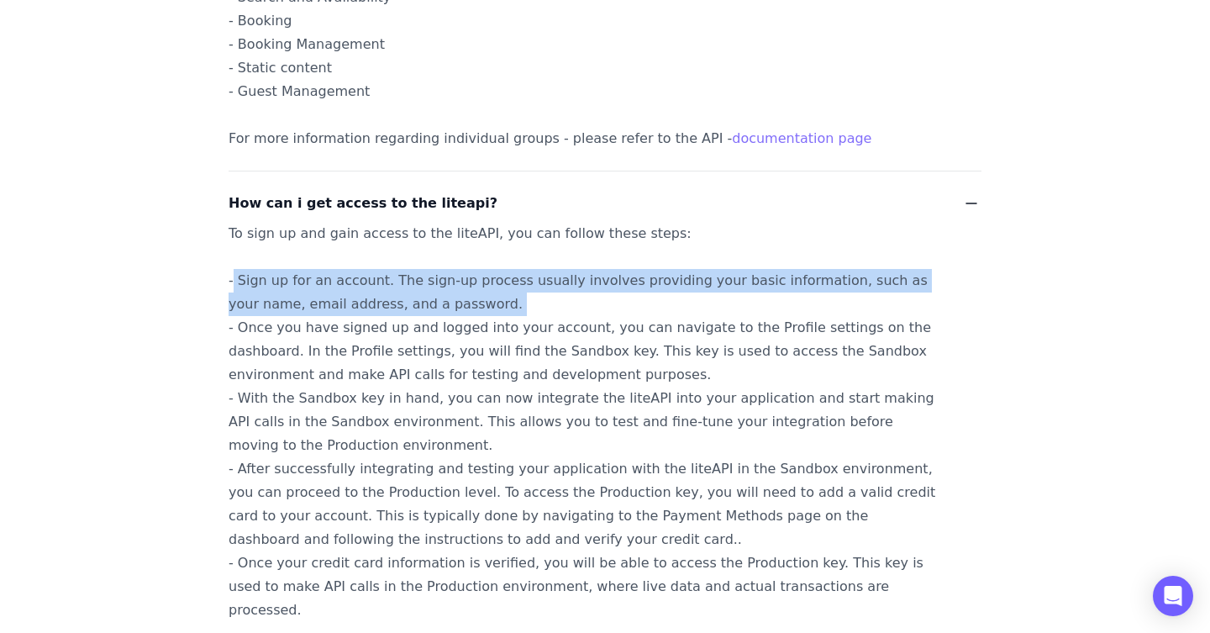
click at [569, 282] on div "To sign up and gain access to the liteAPI, you can follow these steps: - Sign u…" at bounding box center [584, 422] width 712 height 400
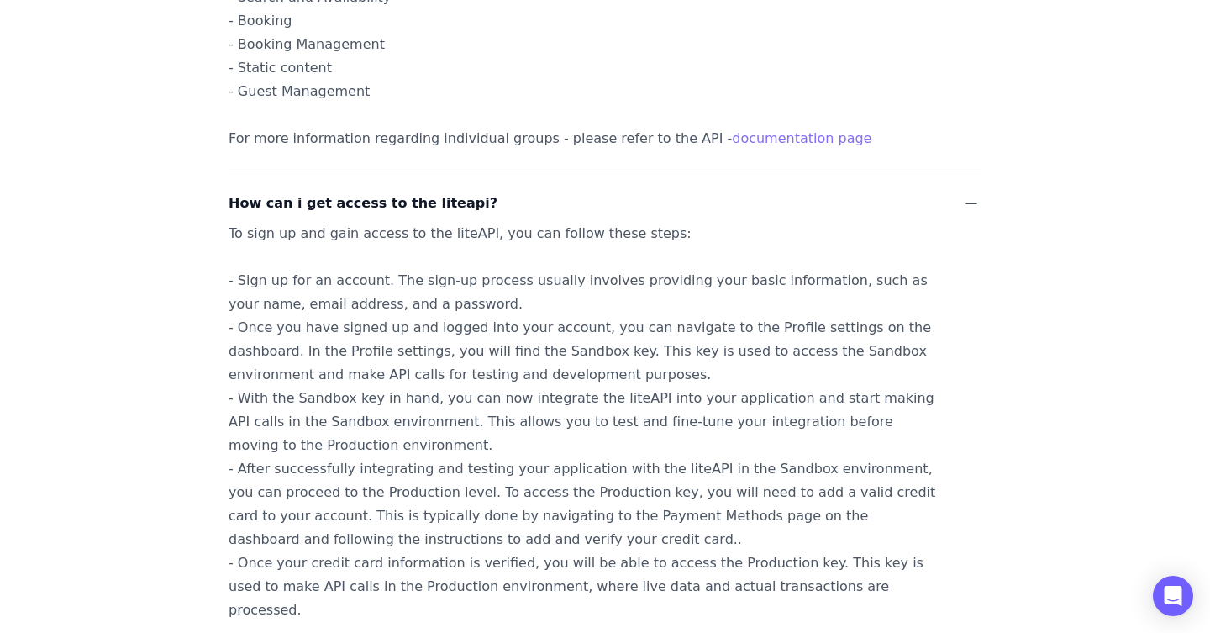
click at [293, 330] on div "To sign up and gain access to the liteAPI, you can follow these steps: - Sign u…" at bounding box center [584, 422] width 712 height 400
click at [293, 329] on div "To sign up and gain access to the liteAPI, you can follow these steps: - Sign u…" at bounding box center [584, 422] width 712 height 400
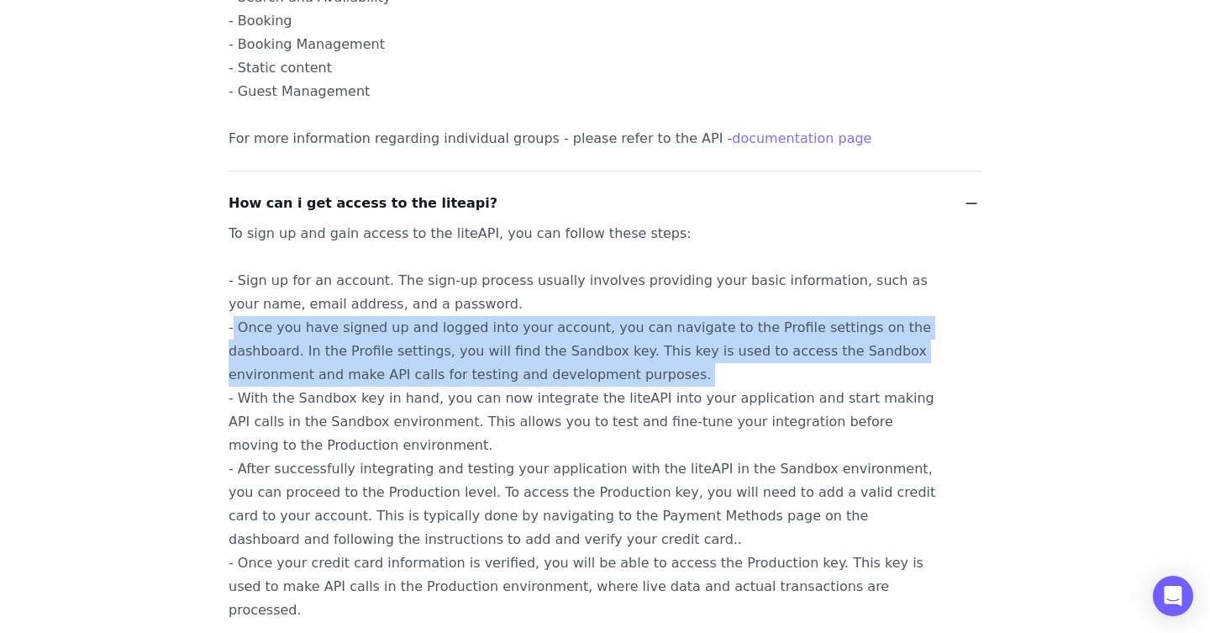
click at [293, 329] on div "To sign up and gain access to the liteAPI, you can follow these steps: - Sign u…" at bounding box center [584, 422] width 712 height 400
click at [531, 353] on div "To sign up and gain access to the liteAPI, you can follow these steps: - Sign u…" at bounding box center [584, 422] width 712 height 400
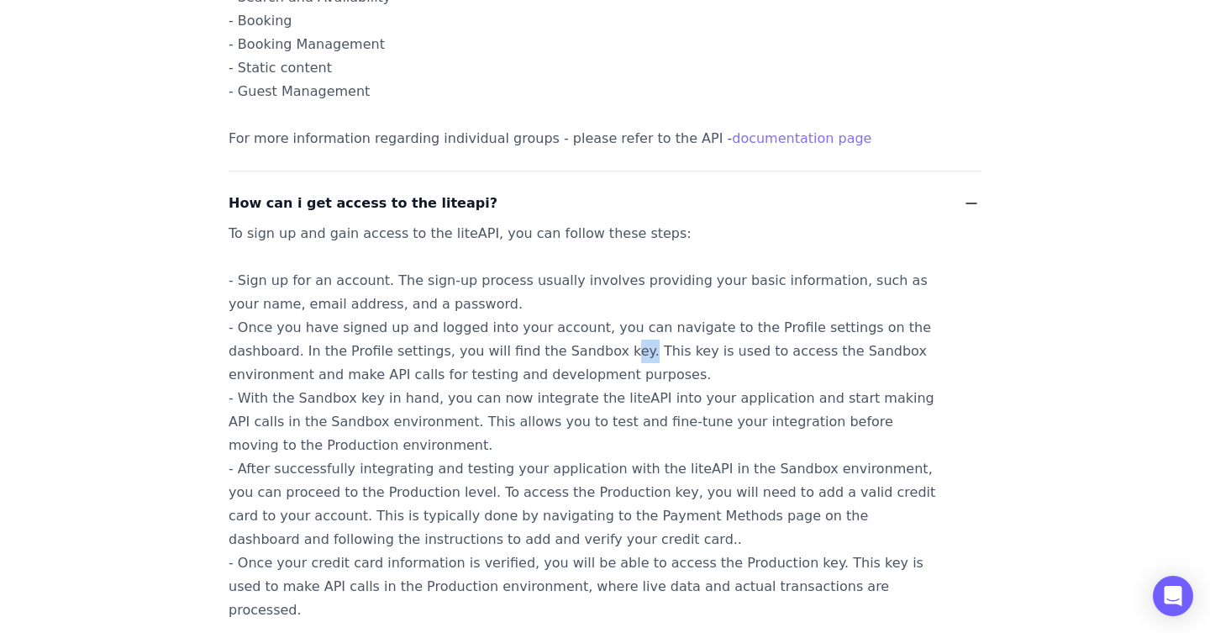
click at [531, 353] on div "To sign up and gain access to the liteAPI, you can follow these steps: - Sign u…" at bounding box center [584, 422] width 712 height 400
click at [428, 355] on div "To sign up and gain access to the liteAPI, you can follow these steps: - Sign u…" at bounding box center [584, 422] width 712 height 400
click at [497, 351] on div "To sign up and gain access to the liteAPI, you can follow these steps: - Sign u…" at bounding box center [584, 422] width 712 height 400
click at [497, 352] on div "To sign up and gain access to the liteAPI, you can follow these steps: - Sign u…" at bounding box center [584, 422] width 712 height 400
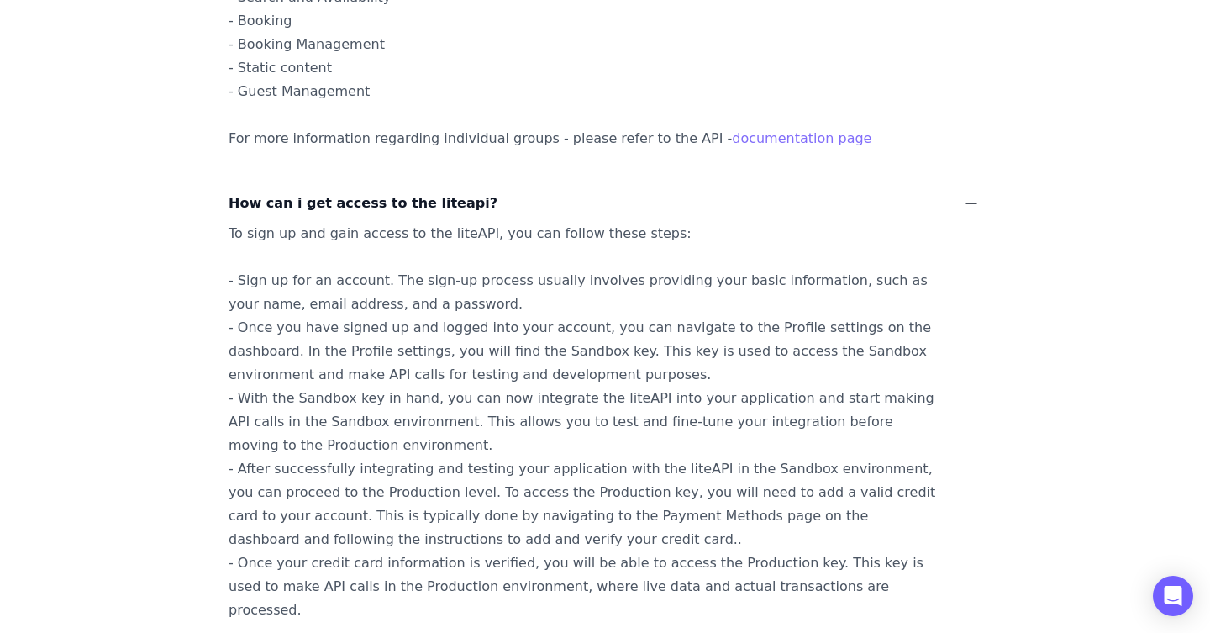
click at [602, 355] on div "To sign up and gain access to the liteAPI, you can follow these steps: - Sign u…" at bounding box center [584, 422] width 712 height 400
click at [686, 349] on div "To sign up and gain access to the liteAPI, you can follow these steps: - Sign u…" at bounding box center [584, 422] width 712 height 400
click at [743, 347] on div "To sign up and gain access to the liteAPI, you can follow these steps: - Sign u…" at bounding box center [584, 422] width 712 height 400
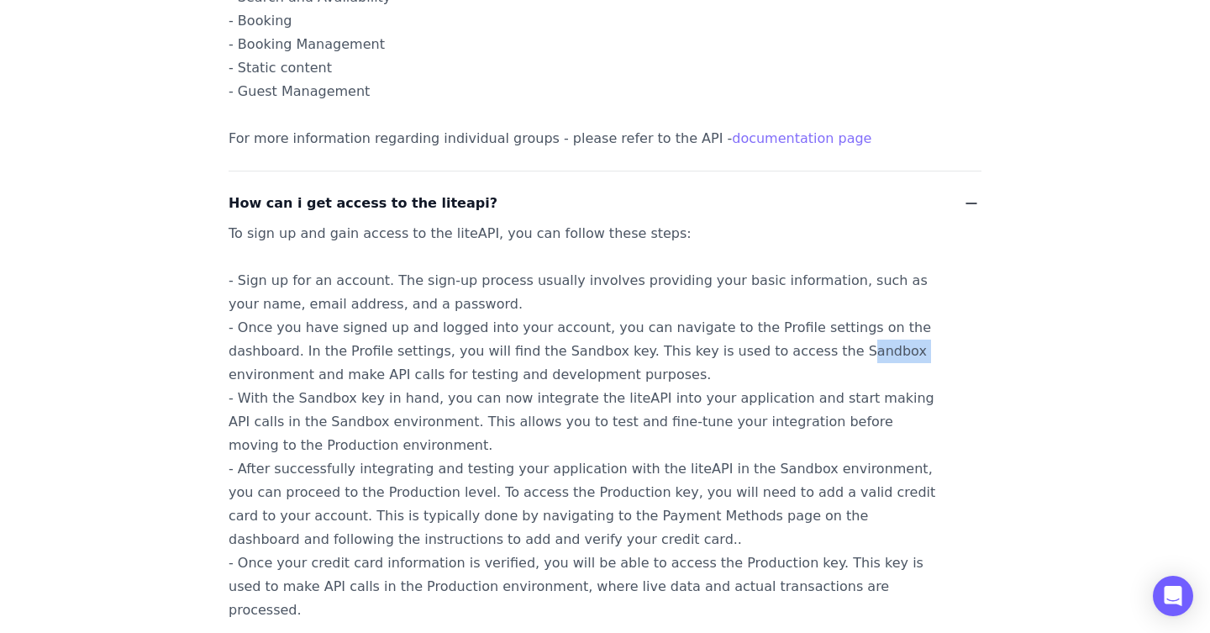
click at [743, 347] on div "To sign up and gain access to the liteAPI, you can follow these steps: - Sign u…" at bounding box center [584, 422] width 712 height 400
click at [801, 349] on div "To sign up and gain access to the liteAPI, you can follow these steps: - Sign u…" at bounding box center [584, 422] width 712 height 400
click at [877, 351] on div "To sign up and gain access to the liteAPI, you can follow these steps: - Sign u…" at bounding box center [584, 422] width 712 height 400
click at [878, 351] on div "To sign up and gain access to the liteAPI, you can follow these steps: - Sign u…" at bounding box center [584, 422] width 712 height 400
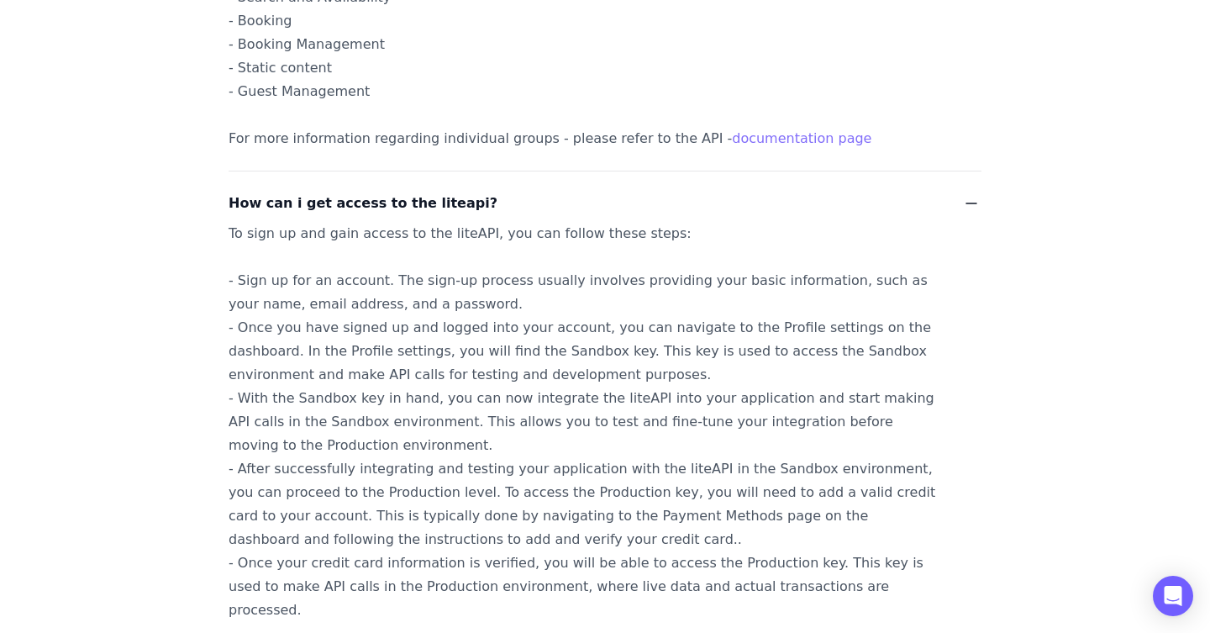
click at [328, 376] on div "To sign up and gain access to the liteAPI, you can follow these steps: - Sign u…" at bounding box center [584, 422] width 712 height 400
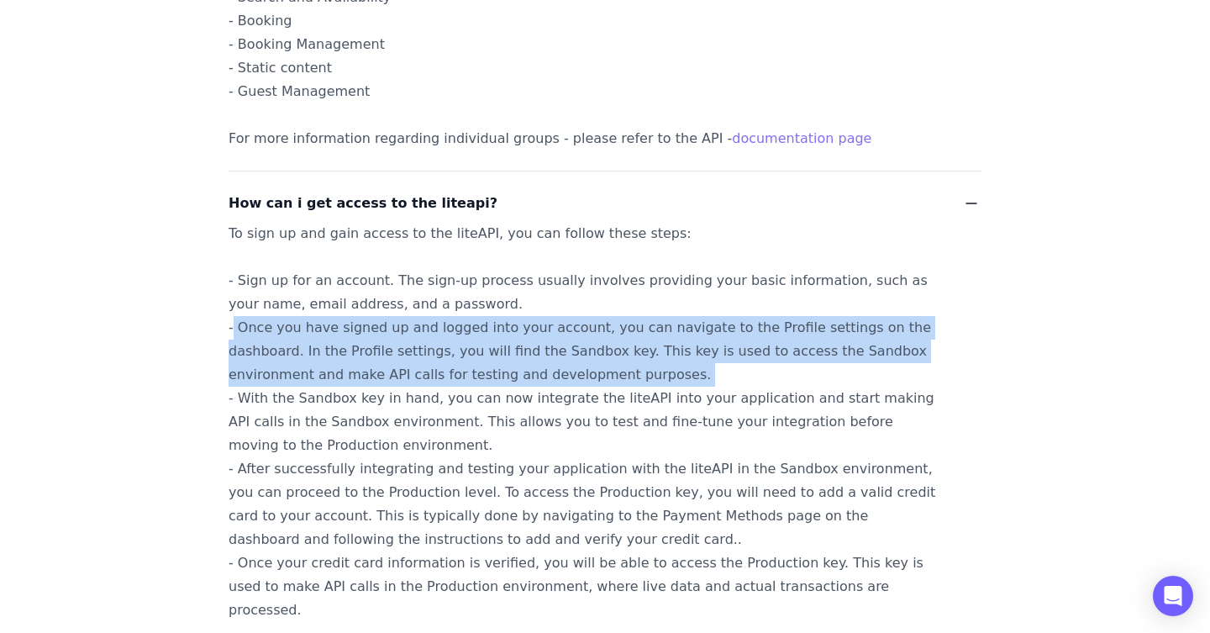
click at [328, 376] on div "To sign up and gain access to the liteAPI, you can follow these steps: - Sign u…" at bounding box center [584, 422] width 712 height 400
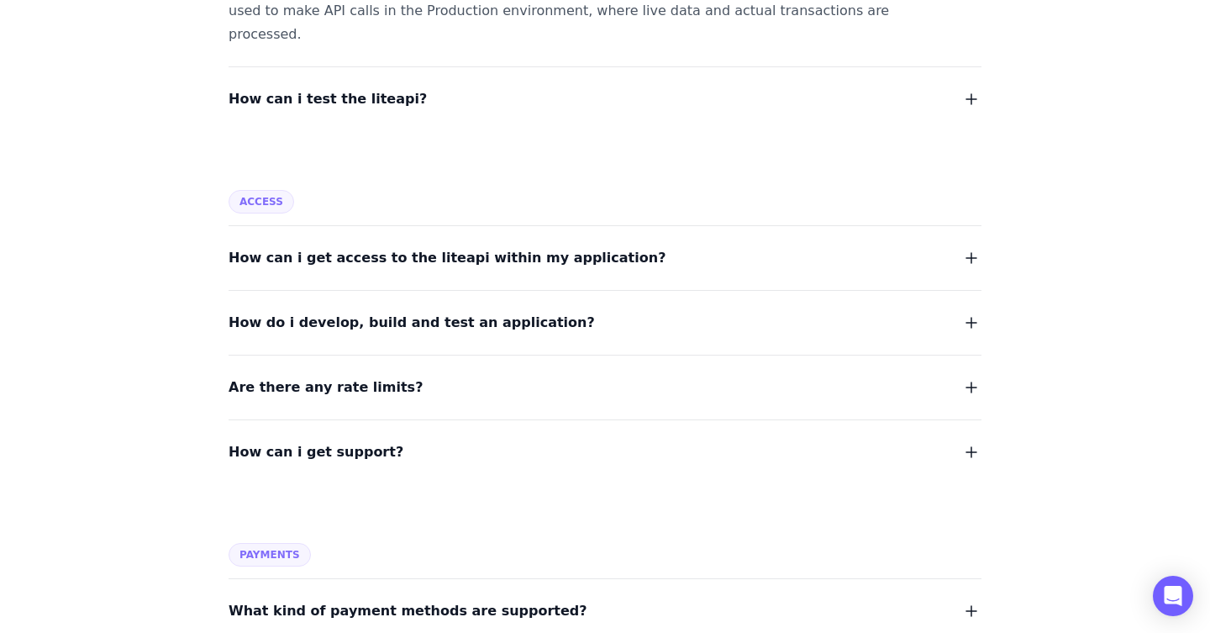
scroll to position [1579, 0]
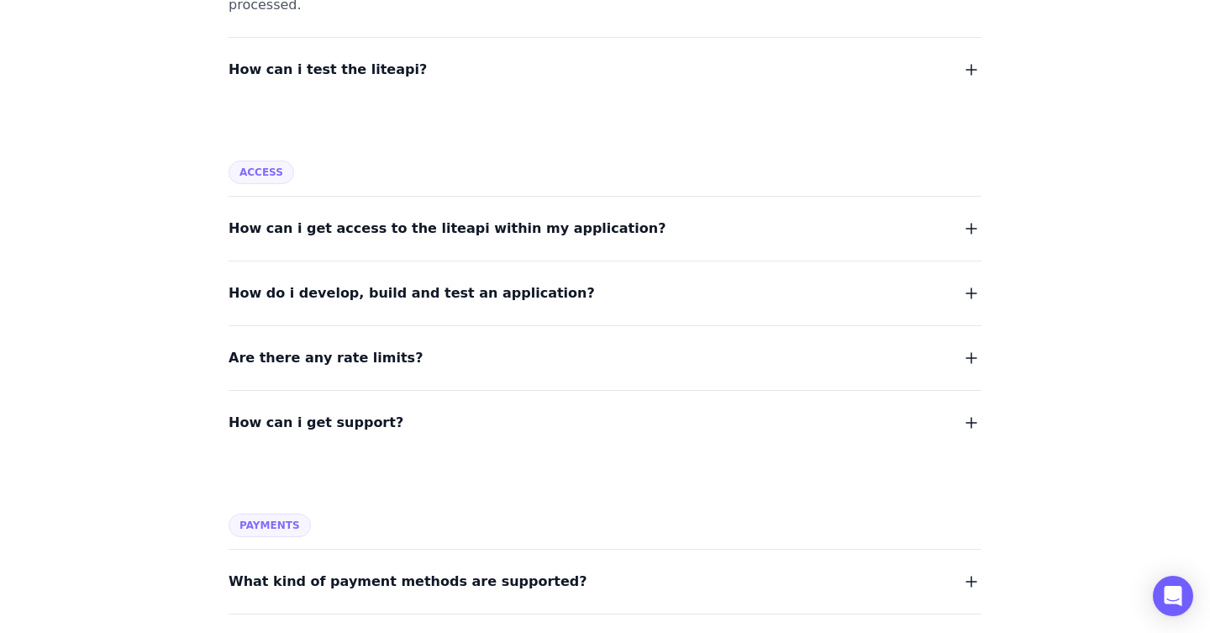
click at [495, 217] on span "How can i get access to the liteapi within my application?" at bounding box center [446, 229] width 437 height 24
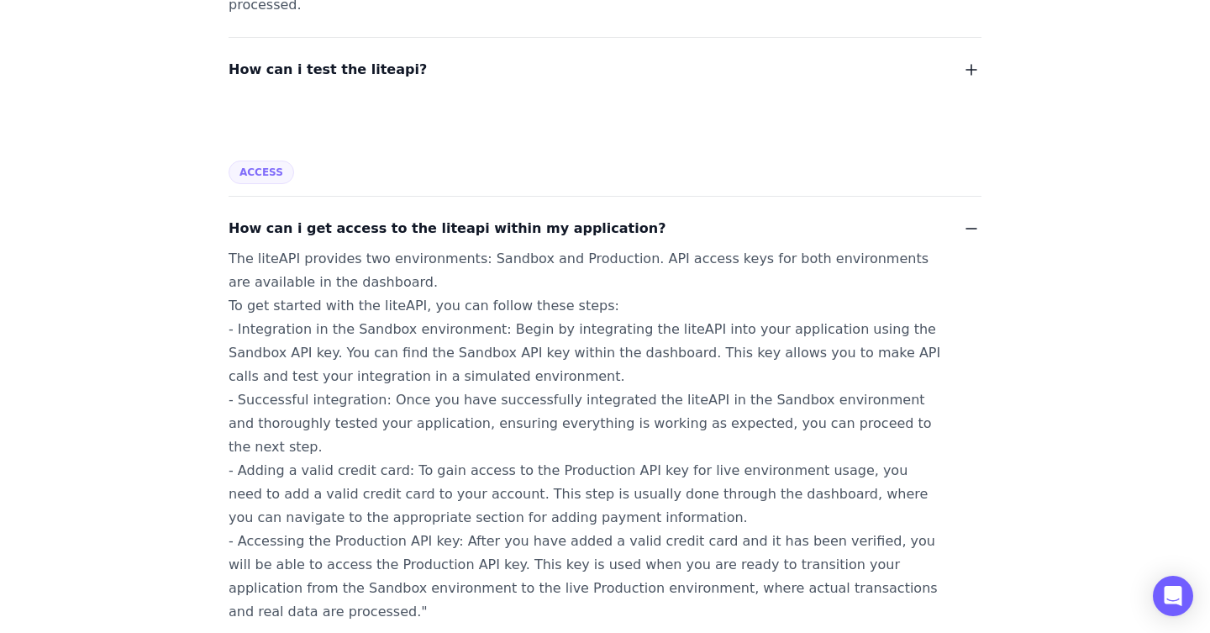
click at [419, 247] on div "The liteAPI provides two environments: Sandbox and Production. API access keys …" at bounding box center [584, 435] width 712 height 376
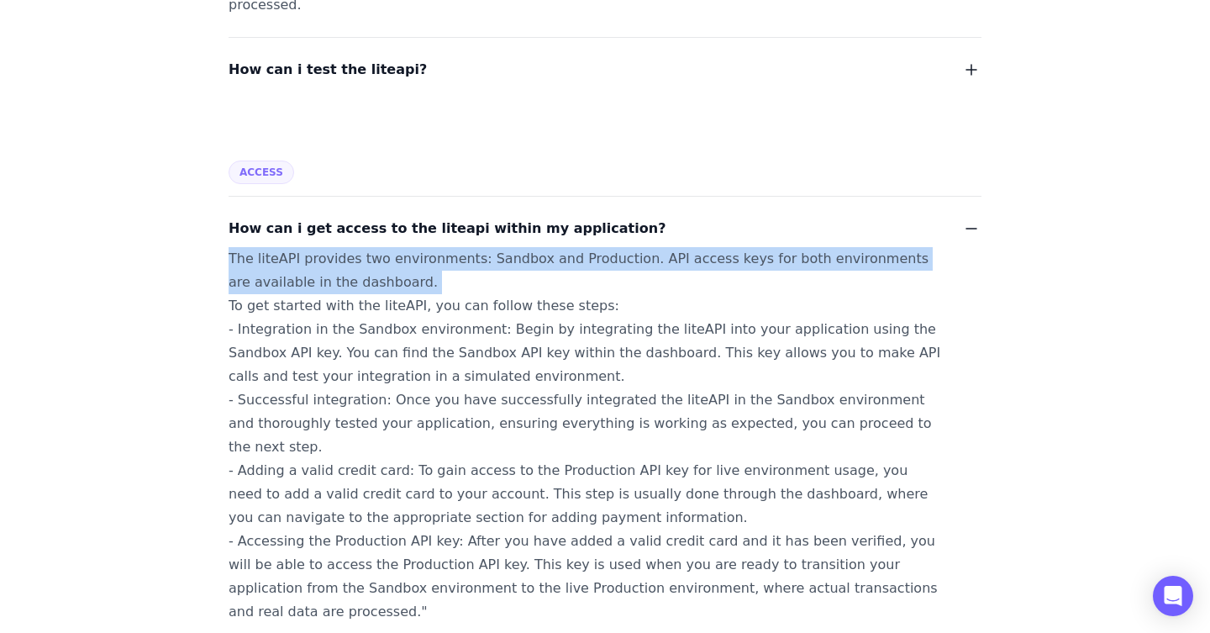
click at [419, 247] on div "The liteAPI provides two environments: Sandbox and Production. API access keys …" at bounding box center [584, 435] width 712 height 376
click at [674, 247] on div "The liteAPI provides two environments: Sandbox and Production. API access keys …" at bounding box center [584, 435] width 712 height 376
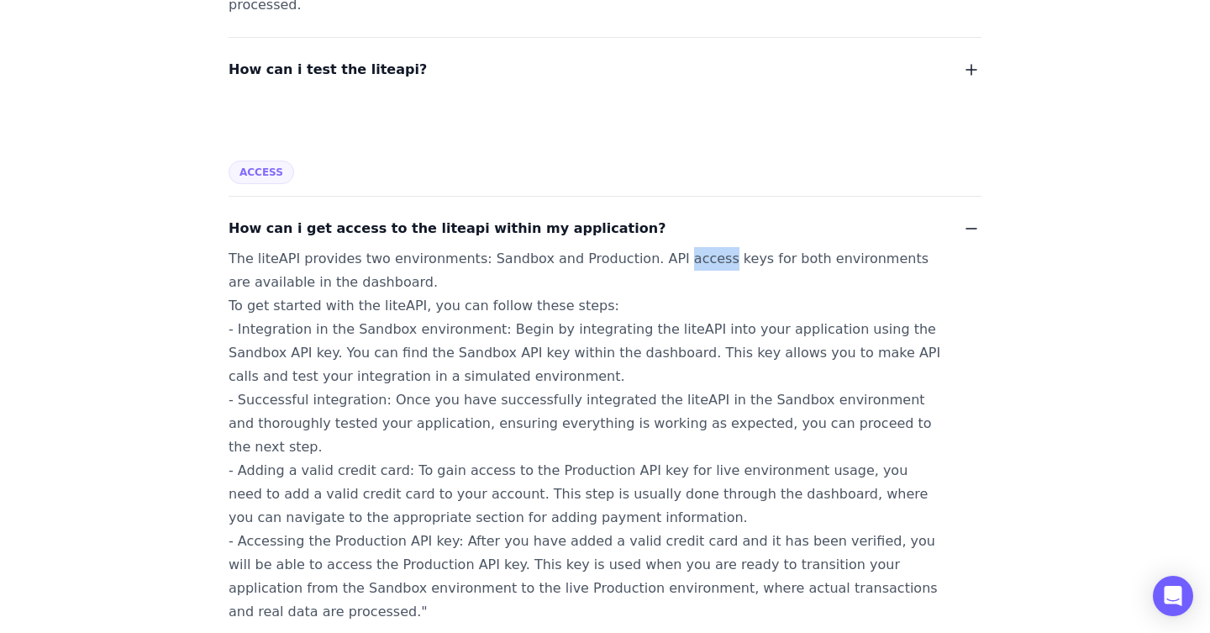
click at [674, 247] on div "The liteAPI provides two environments: Sandbox and Production. API access keys …" at bounding box center [584, 435] width 712 height 376
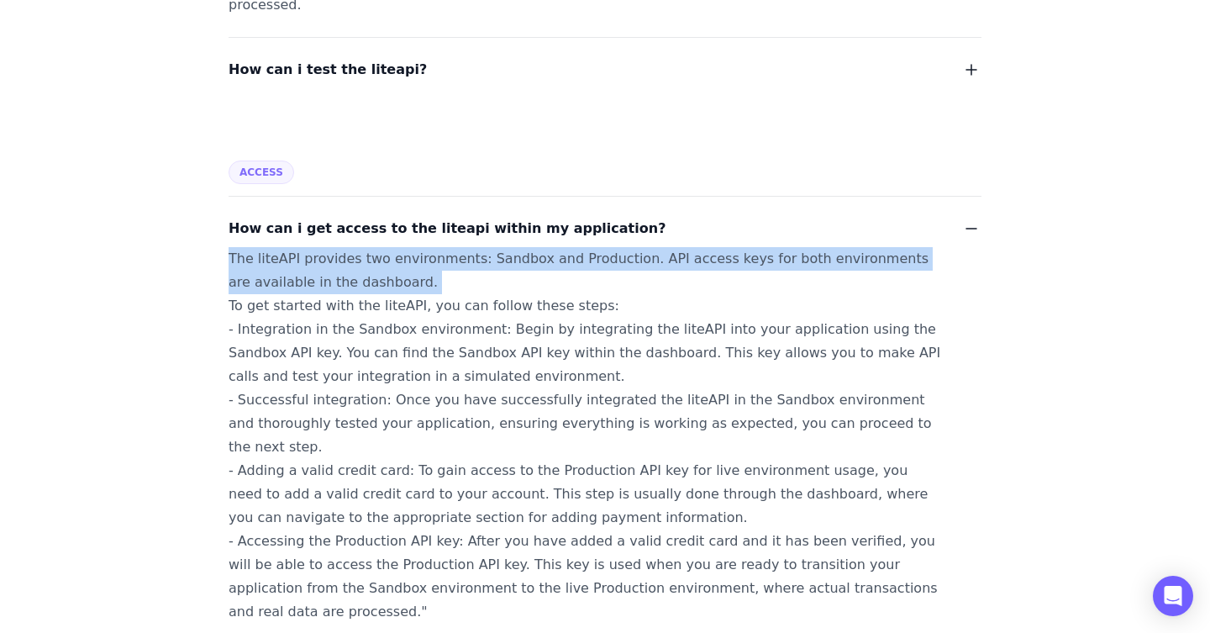
click at [674, 247] on div "The liteAPI provides two environments: Sandbox and Production. API access keys …" at bounding box center [584, 435] width 712 height 376
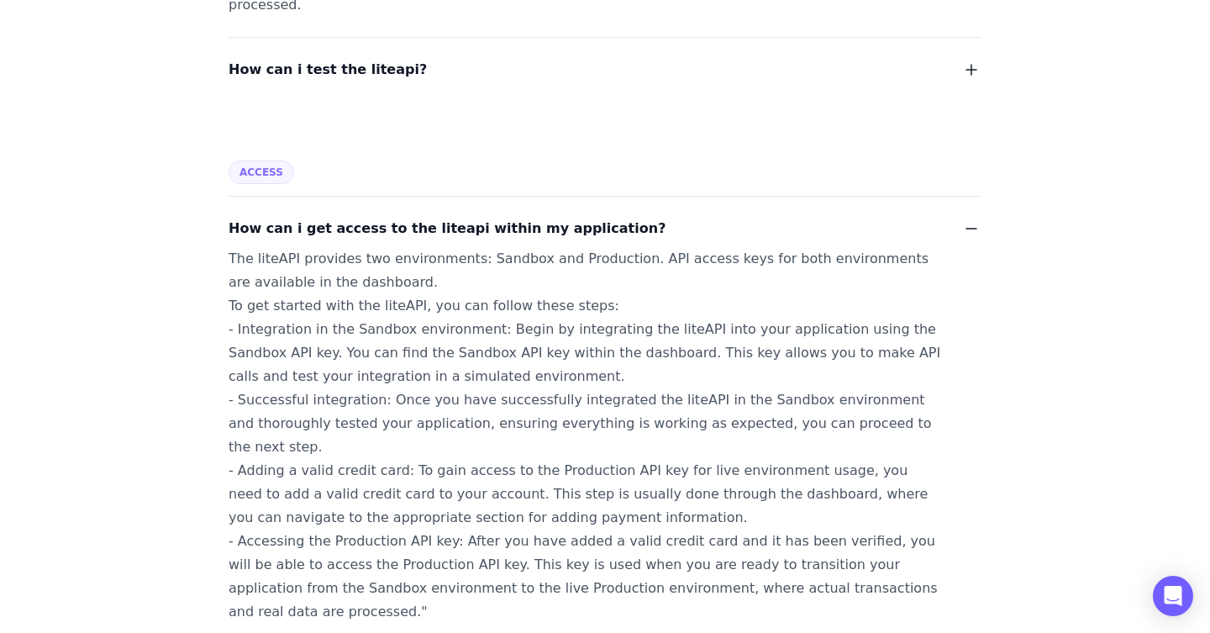
click at [382, 283] on div "The liteAPI provides two environments: Sandbox and Production. API access keys …" at bounding box center [584, 435] width 712 height 376
click at [382, 284] on div "The liteAPI provides two environments: Sandbox and Production. API access keys …" at bounding box center [584, 435] width 712 height 376
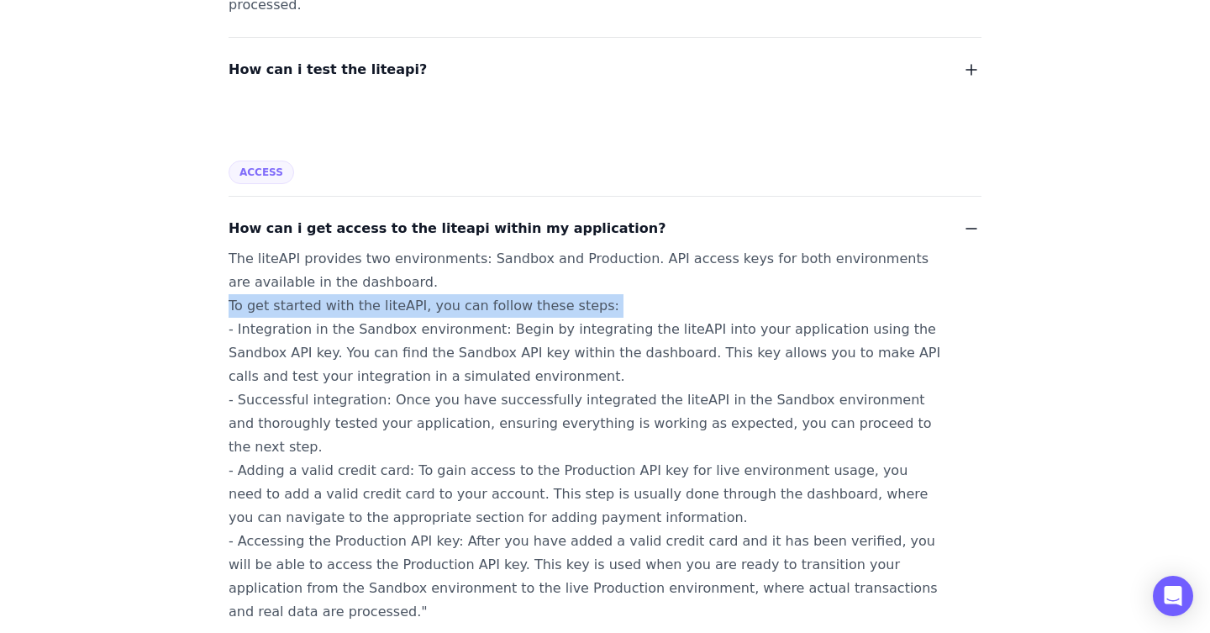
click at [382, 284] on div "The liteAPI provides two environments: Sandbox and Production. API access keys …" at bounding box center [584, 435] width 712 height 376
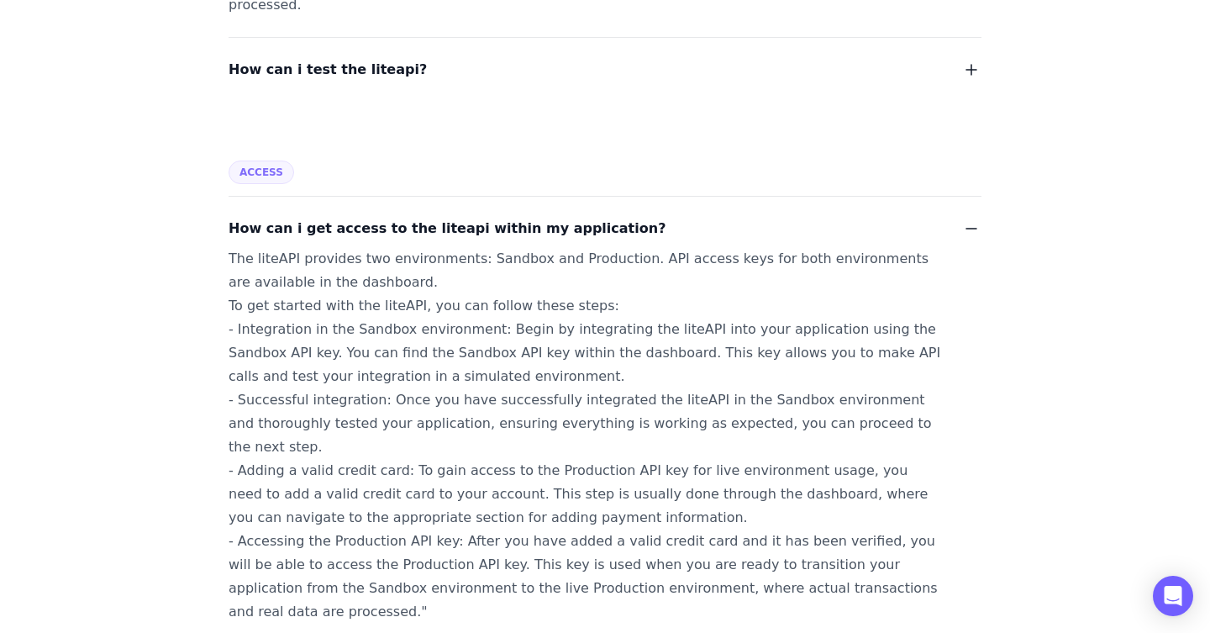
click at [325, 303] on div "The liteAPI provides two environments: Sandbox and Production. API access keys …" at bounding box center [584, 435] width 712 height 376
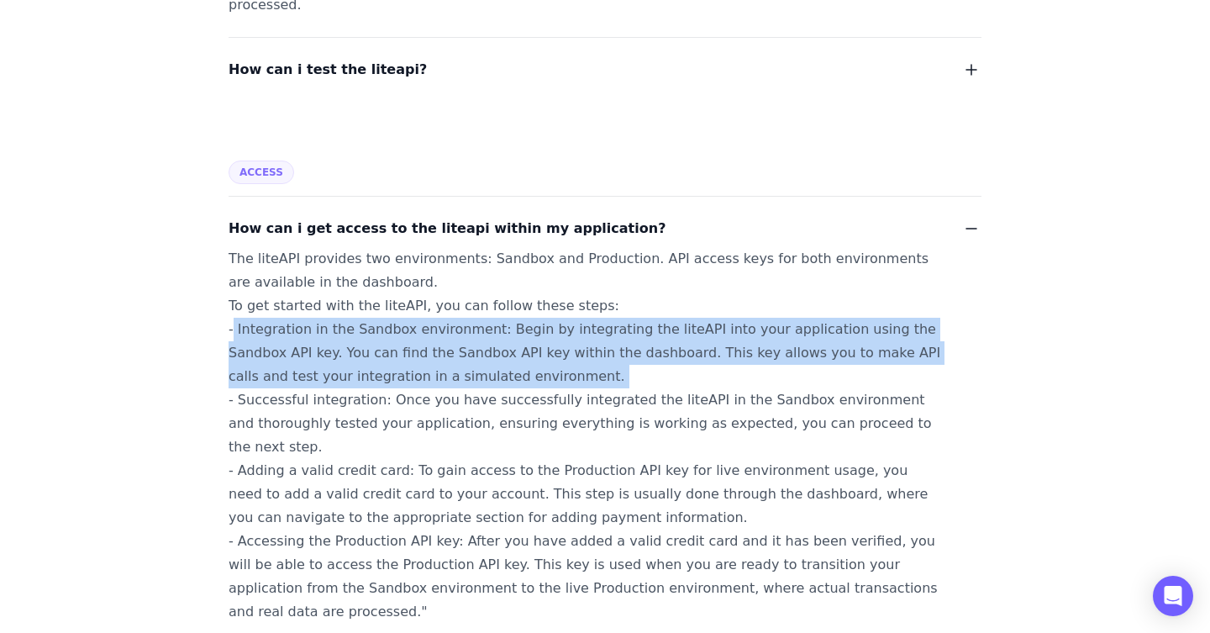
click at [325, 303] on div "The liteAPI provides two environments: Sandbox and Production. API access keys …" at bounding box center [584, 435] width 712 height 376
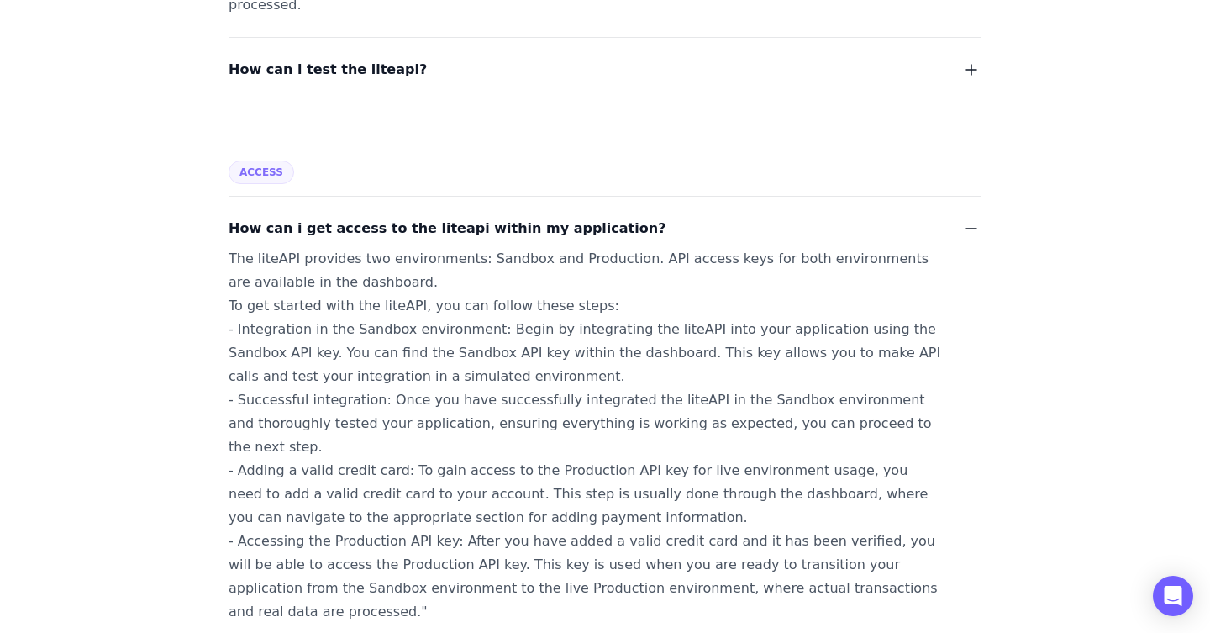
click at [412, 315] on div "The liteAPI provides two environments: Sandbox and Production. API access keys …" at bounding box center [584, 435] width 712 height 376
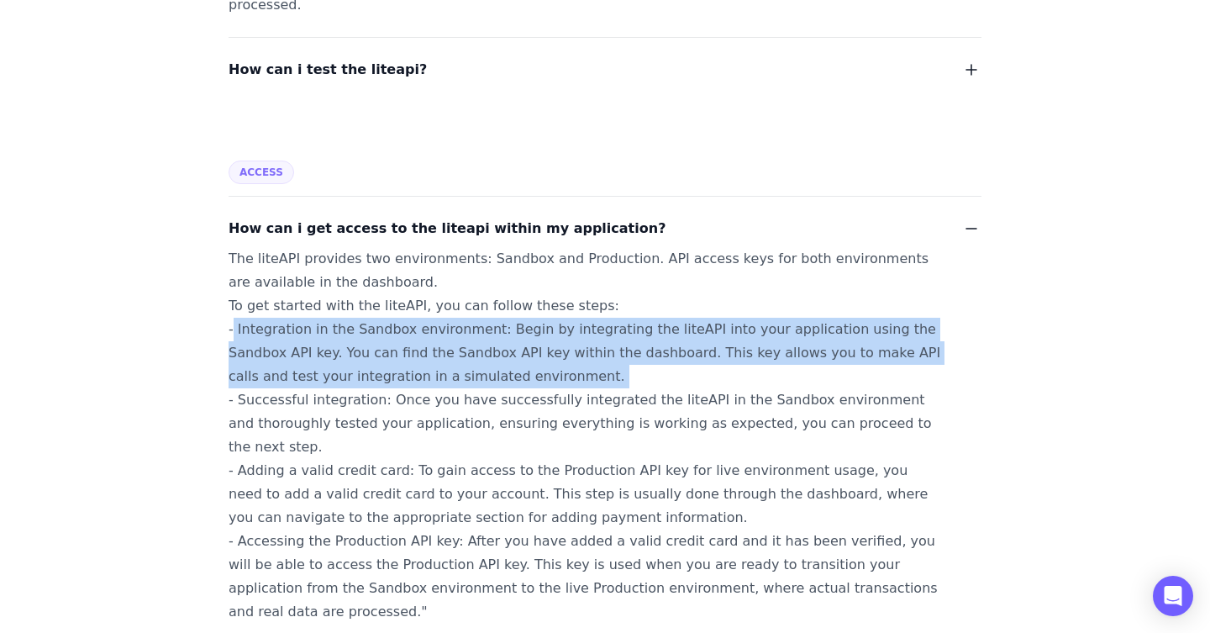
click at [412, 315] on div "The liteAPI provides two environments: Sandbox and Production. API access keys …" at bounding box center [584, 435] width 712 height 376
click at [568, 320] on div "The liteAPI provides two environments: Sandbox and Production. API access keys …" at bounding box center [584, 435] width 712 height 376
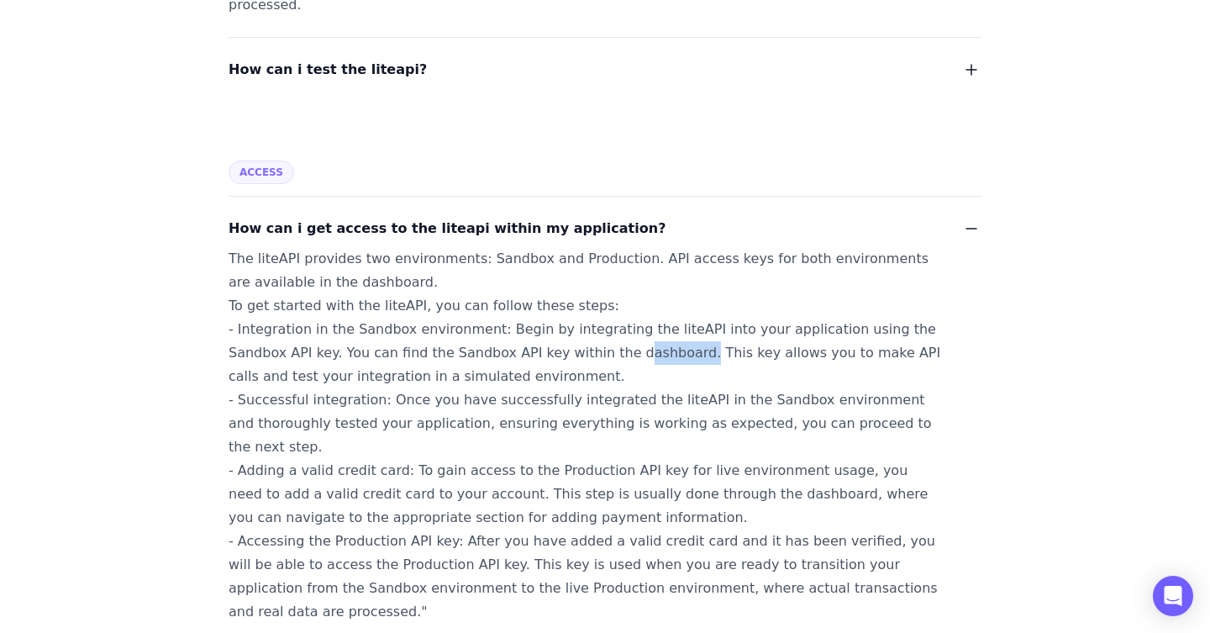
click at [568, 320] on div "The liteAPI provides two environments: Sandbox and Production. API access keys …" at bounding box center [584, 435] width 712 height 376
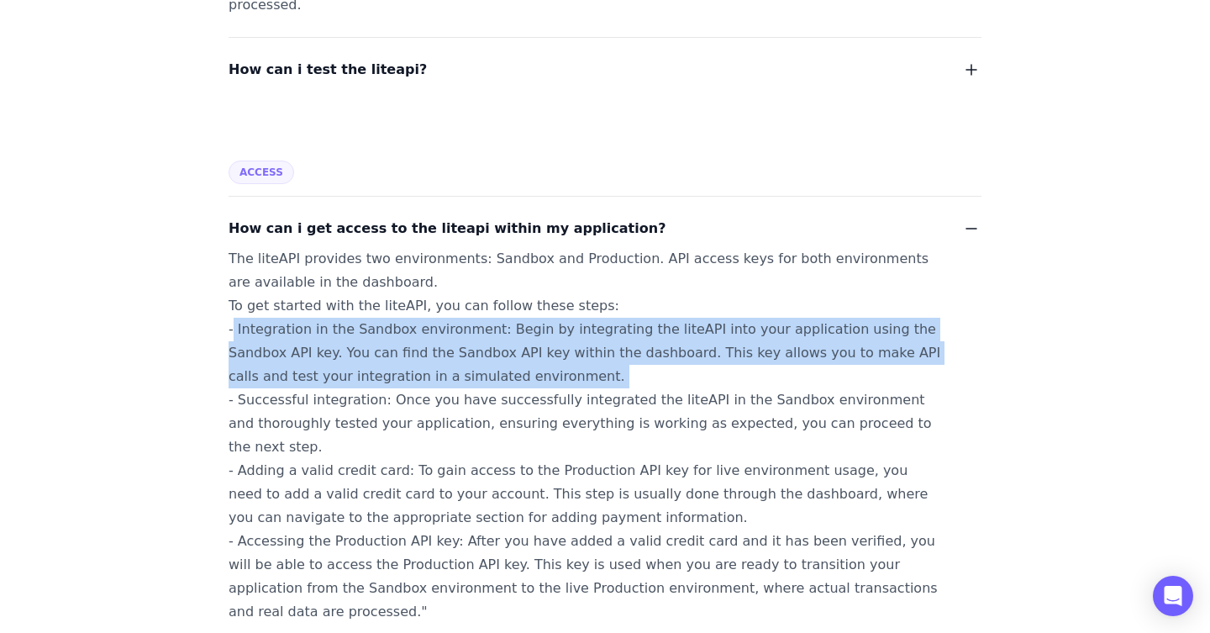
click at [568, 320] on div "The liteAPI provides two environments: Sandbox and Production. API access keys …" at bounding box center [584, 435] width 712 height 376
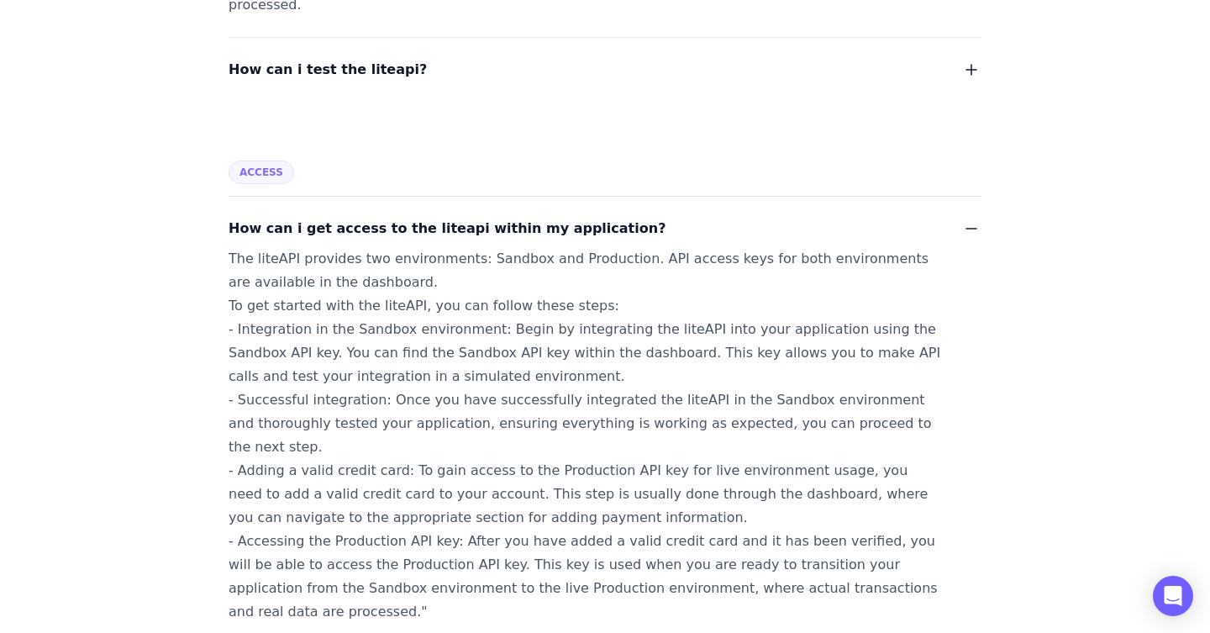
click at [415, 378] on div "The liteAPI provides two environments: Sandbox and Production. API access keys …" at bounding box center [584, 435] width 712 height 376
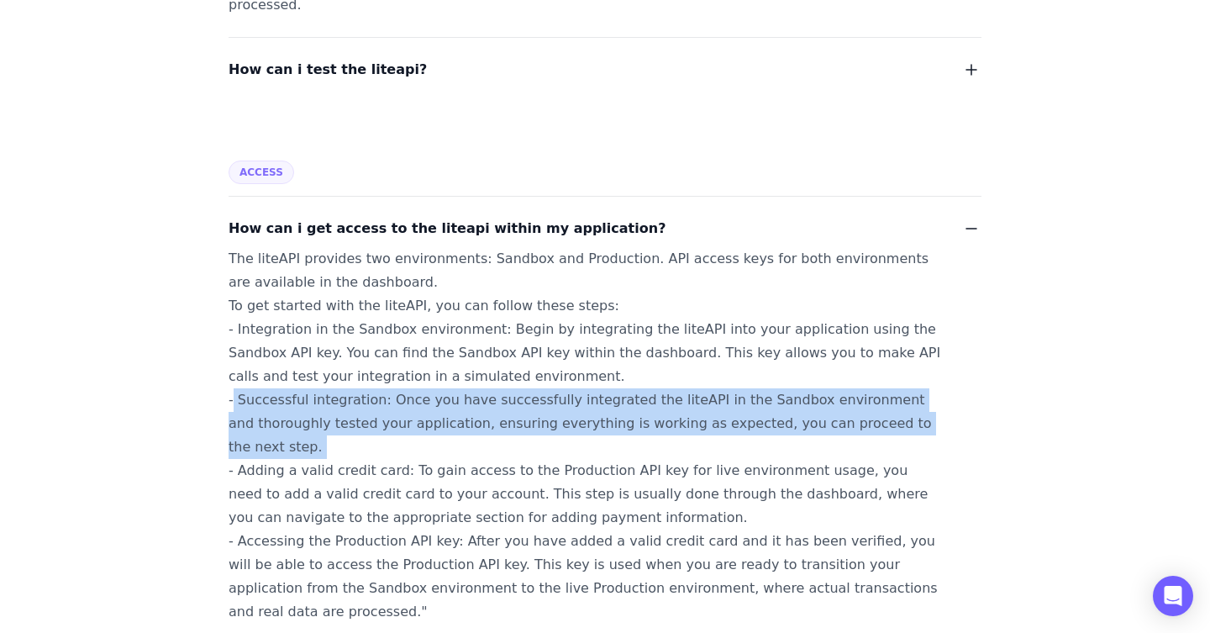
click at [415, 378] on div "The liteAPI provides two environments: Sandbox and Production. API access keys …" at bounding box center [584, 435] width 712 height 376
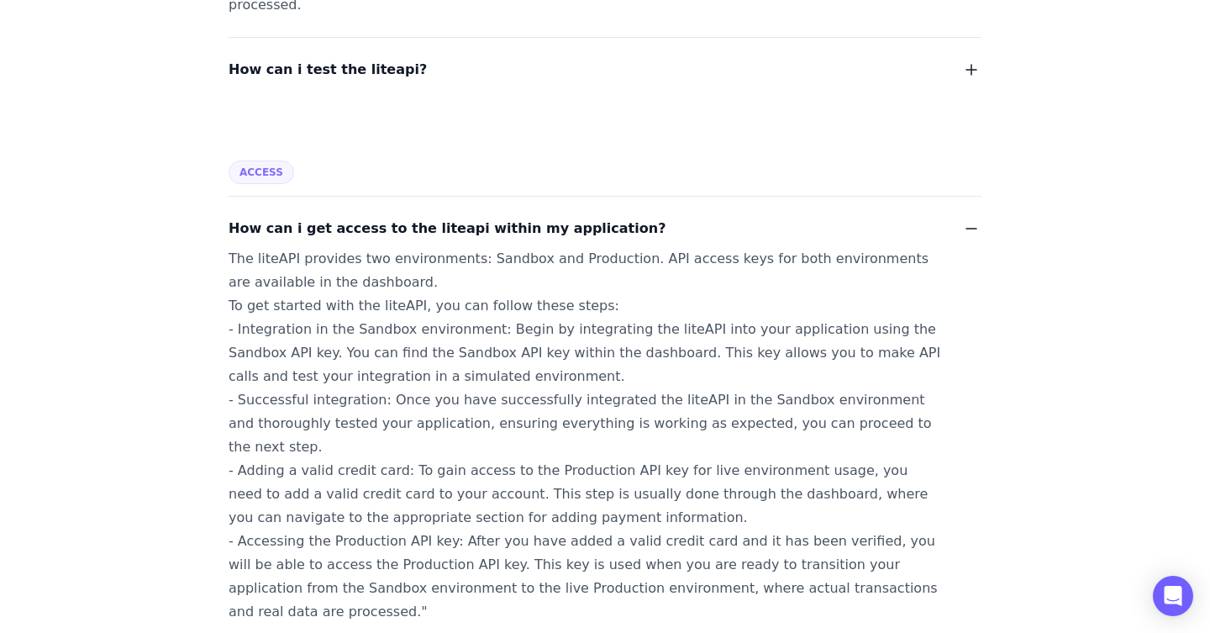
click at [339, 402] on div "The liteAPI provides two environments: Sandbox and Production. API access keys …" at bounding box center [584, 435] width 712 height 376
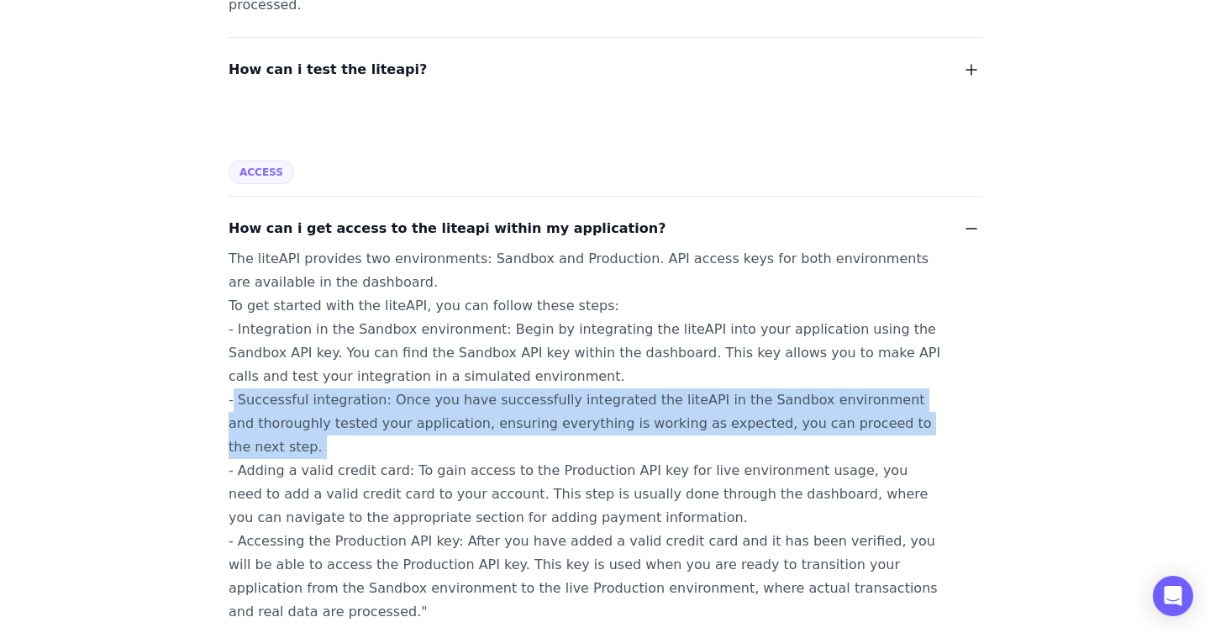
click at [339, 402] on div "The liteAPI provides two environments: Sandbox and Production. API access keys …" at bounding box center [584, 435] width 712 height 376
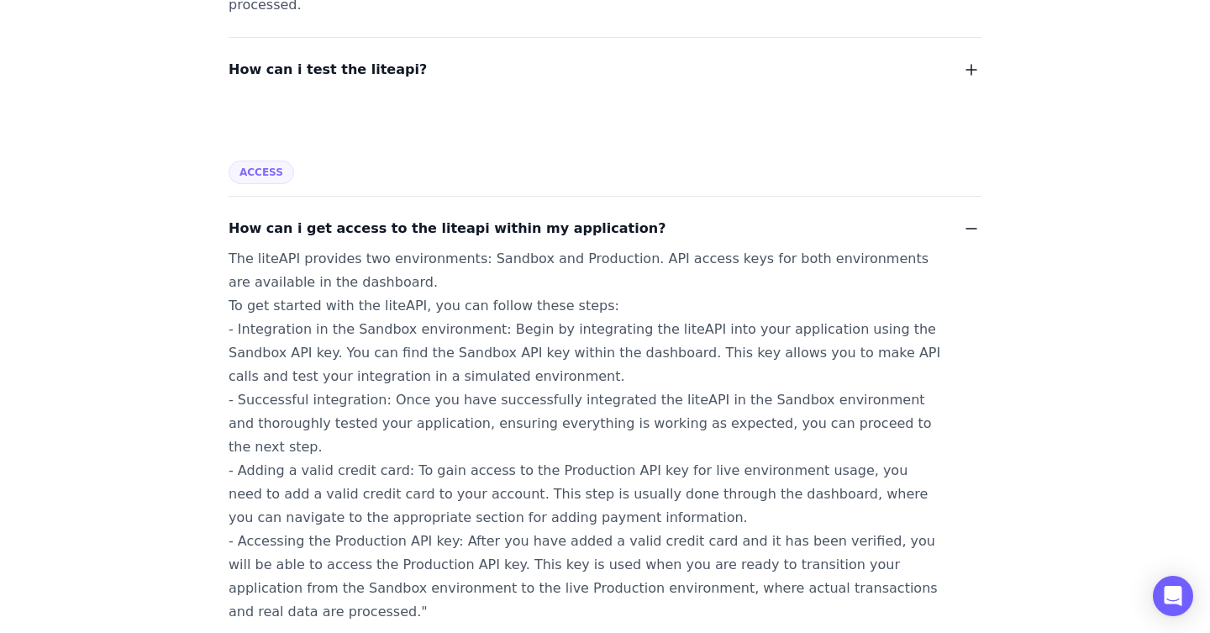
click at [844, 400] on div "The liteAPI provides two environments: Sandbox and Production. API access keys …" at bounding box center [584, 435] width 712 height 376
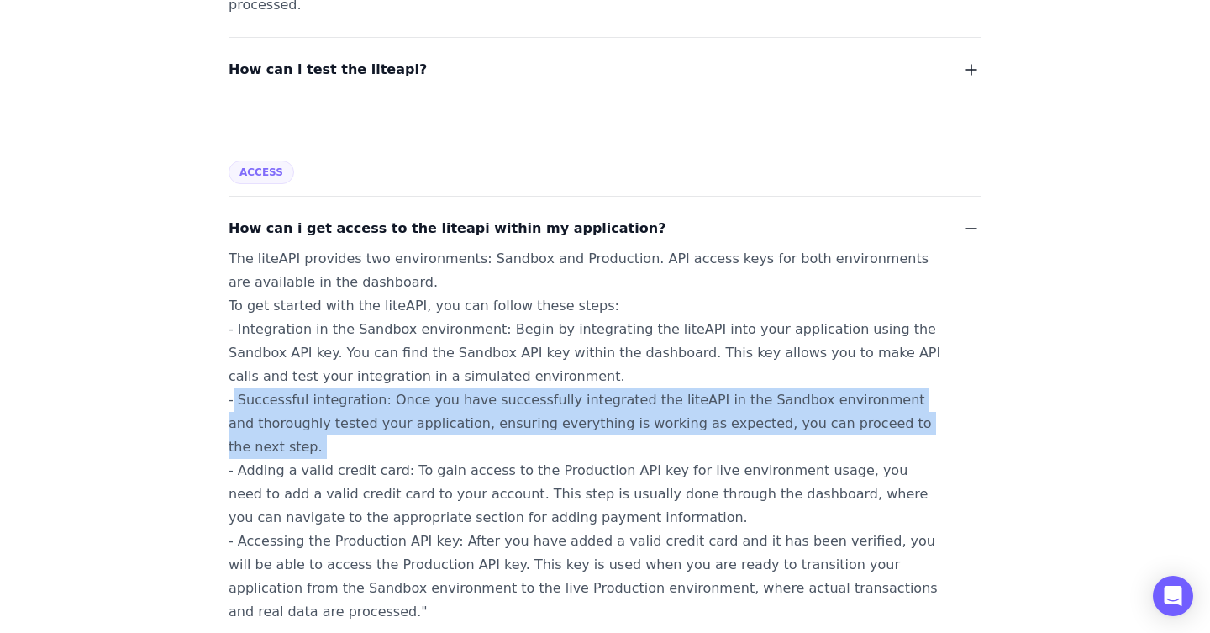
click at [844, 400] on div "The liteAPI provides two environments: Sandbox and Production. API access keys …" at bounding box center [584, 435] width 712 height 376
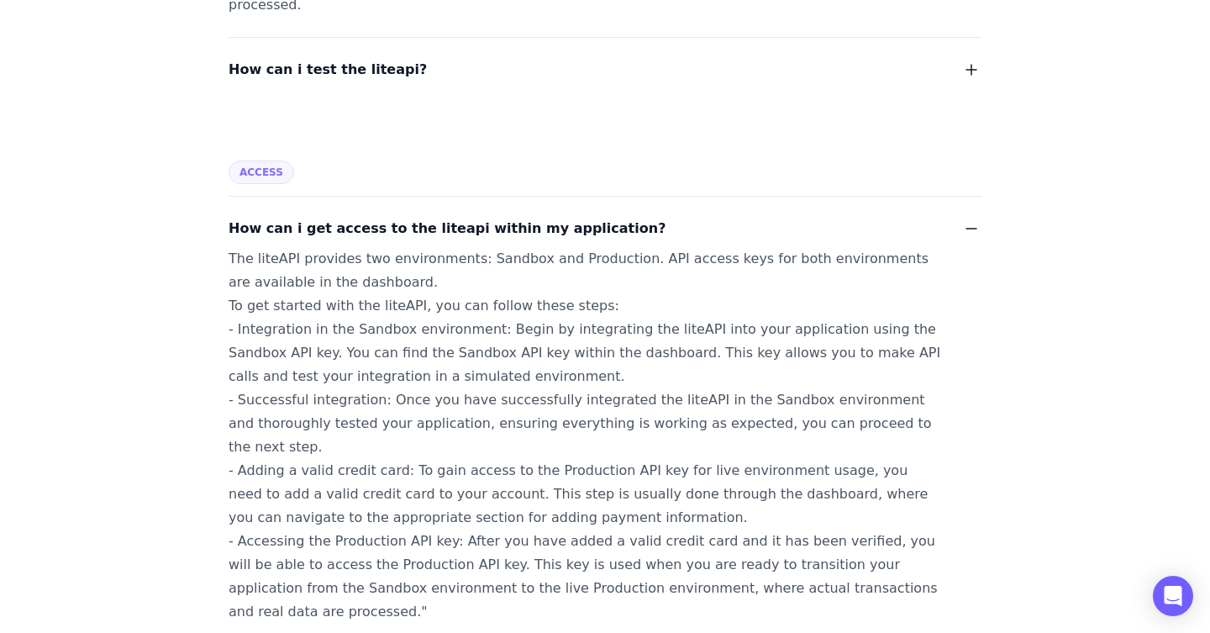
click at [325, 428] on div "The liteAPI provides two environments: Sandbox and Production. API access keys …" at bounding box center [584, 435] width 712 height 376
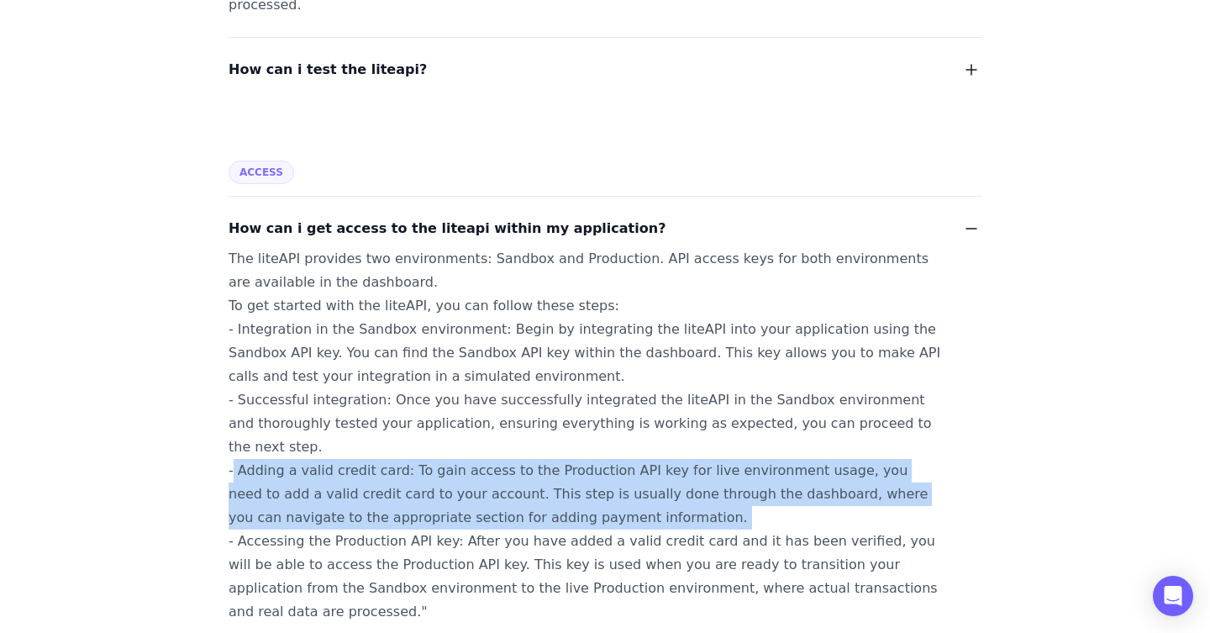
click at [325, 428] on div "The liteAPI provides two environments: Sandbox and Production. API access keys …" at bounding box center [584, 435] width 712 height 376
click at [442, 438] on div "The liteAPI provides two environments: Sandbox and Production. API access keys …" at bounding box center [584, 435] width 712 height 376
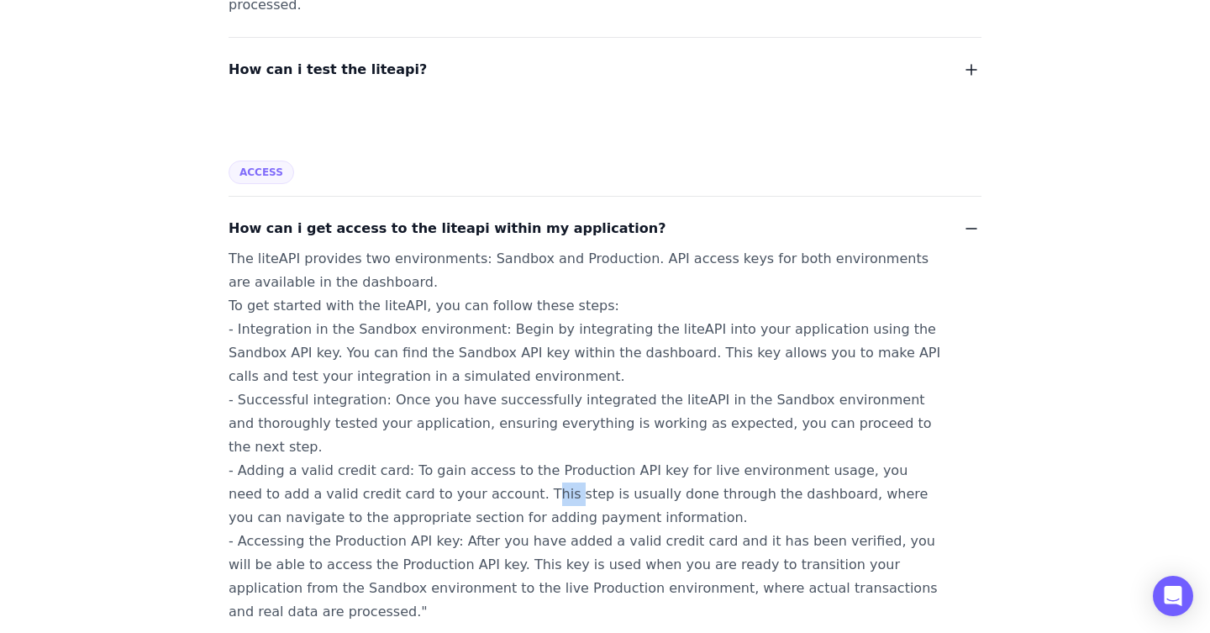
click at [442, 438] on div "The liteAPI provides two environments: Sandbox and Production. API access keys …" at bounding box center [584, 435] width 712 height 376
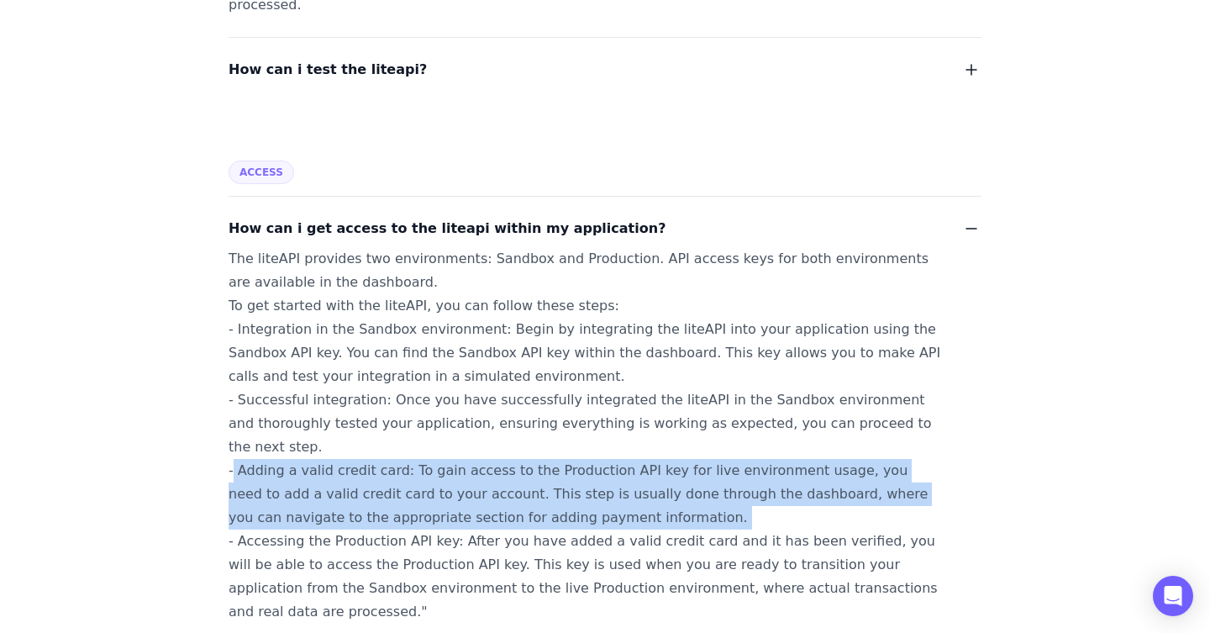
click at [442, 438] on div "The liteAPI provides two environments: Sandbox and Production. API access keys …" at bounding box center [584, 435] width 712 height 376
click at [480, 435] on div "The liteAPI provides two environments: Sandbox and Production. API access keys …" at bounding box center [584, 435] width 712 height 376
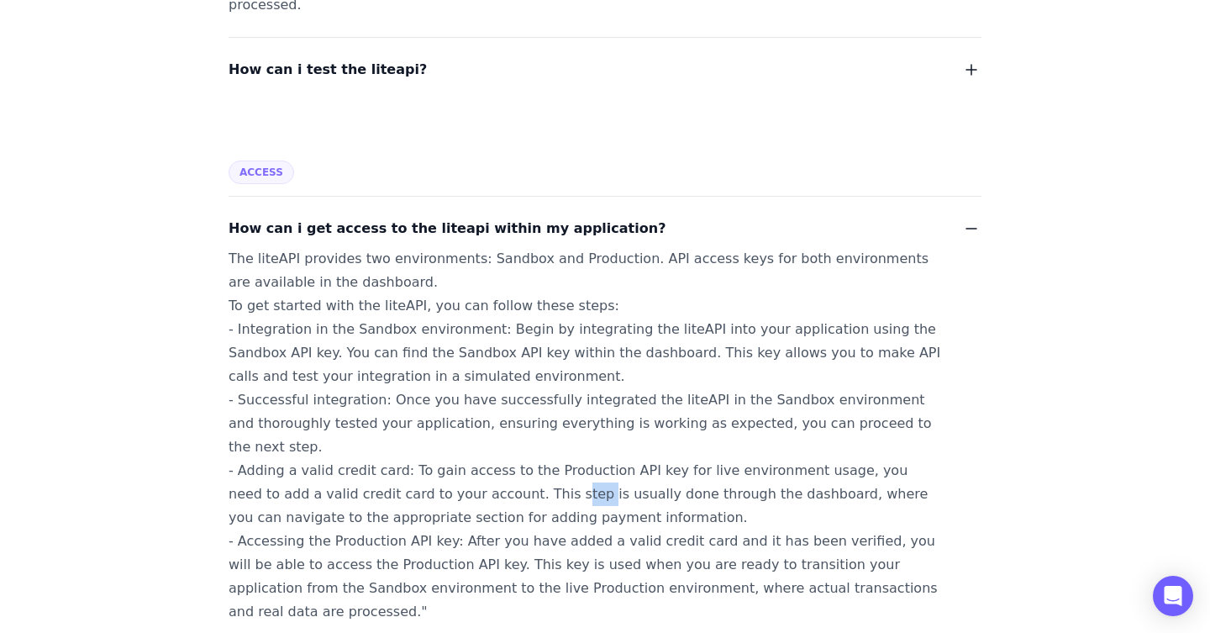
click at [480, 435] on div "The liteAPI provides two environments: Sandbox and Production. API access keys …" at bounding box center [584, 435] width 712 height 376
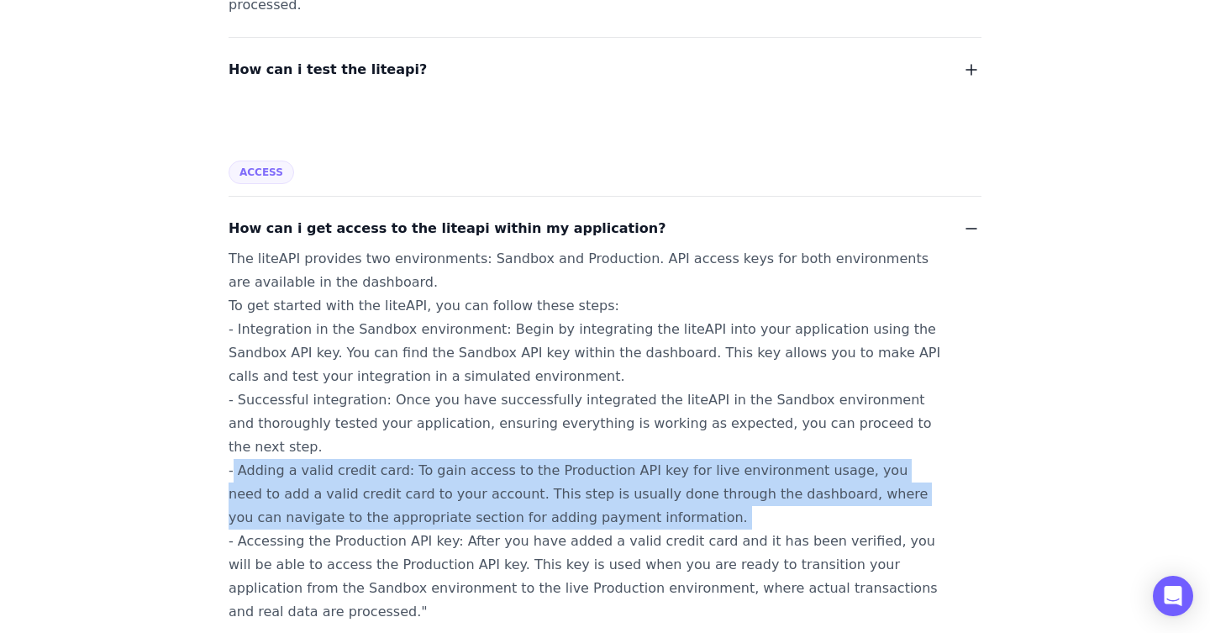
click at [480, 435] on div "The liteAPI provides two environments: Sandbox and Production. API access keys …" at bounding box center [584, 435] width 712 height 376
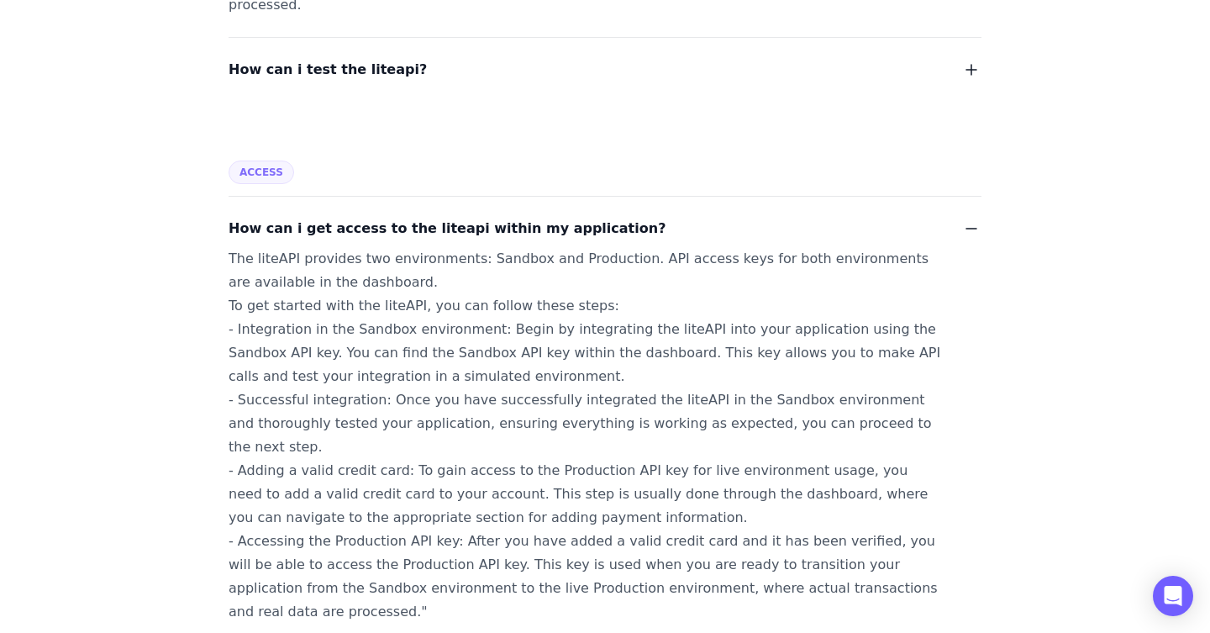
click at [377, 496] on div "The liteAPI provides two environments: Sandbox and Production. API access keys …" at bounding box center [584, 435] width 712 height 376
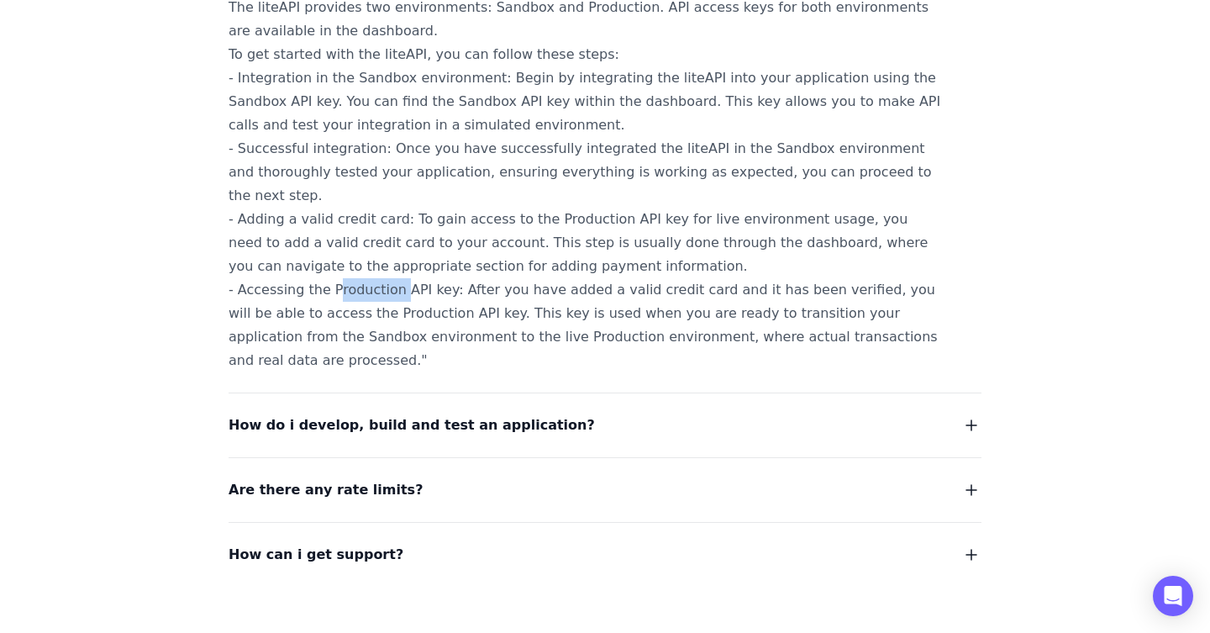
scroll to position [1848, 0]
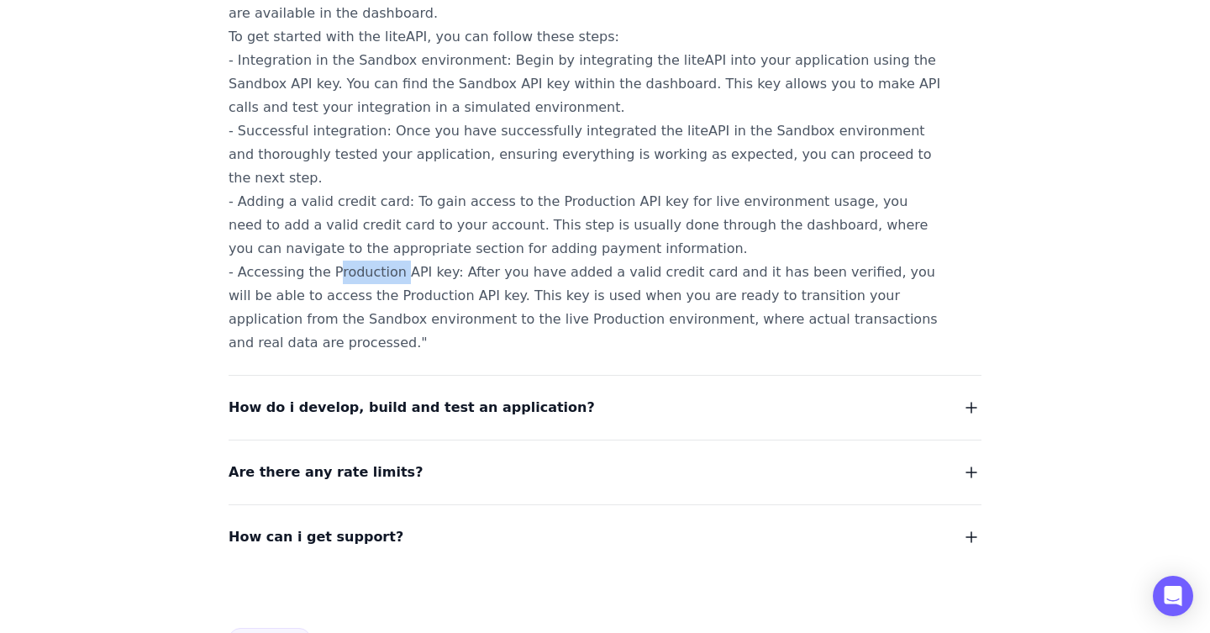
click at [489, 396] on span "How do i develop, build and test an application?" at bounding box center [411, 408] width 366 height 24
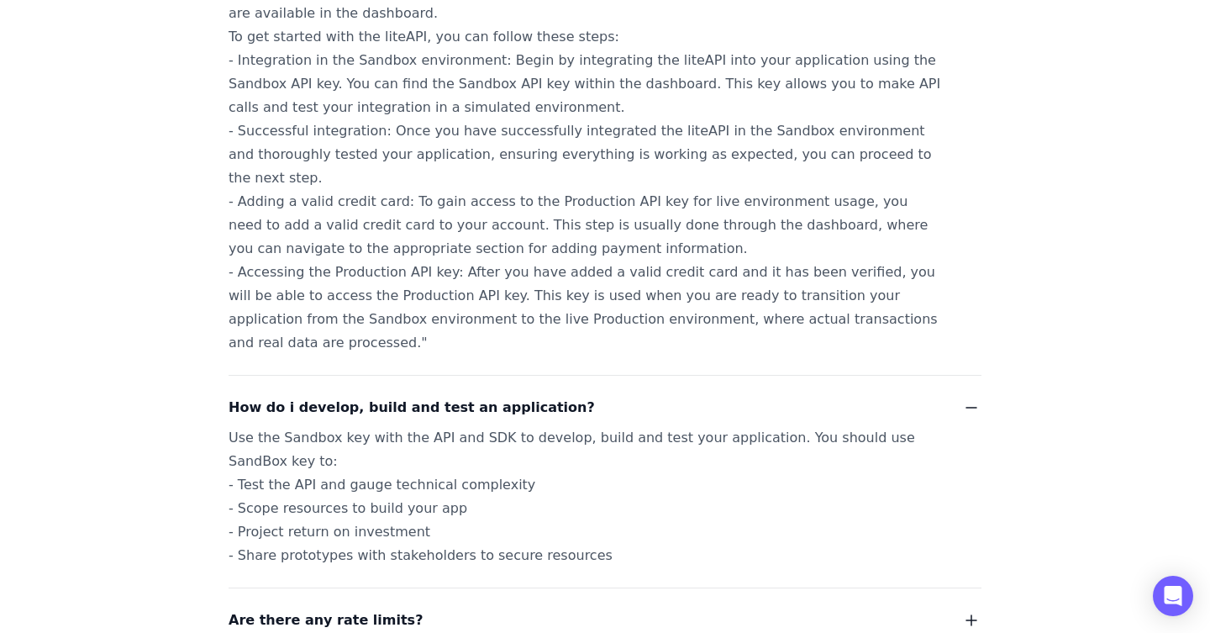
click at [402, 426] on div "Use the Sandbox key with the API and SDK to develop, build and test your applic…" at bounding box center [584, 496] width 712 height 141
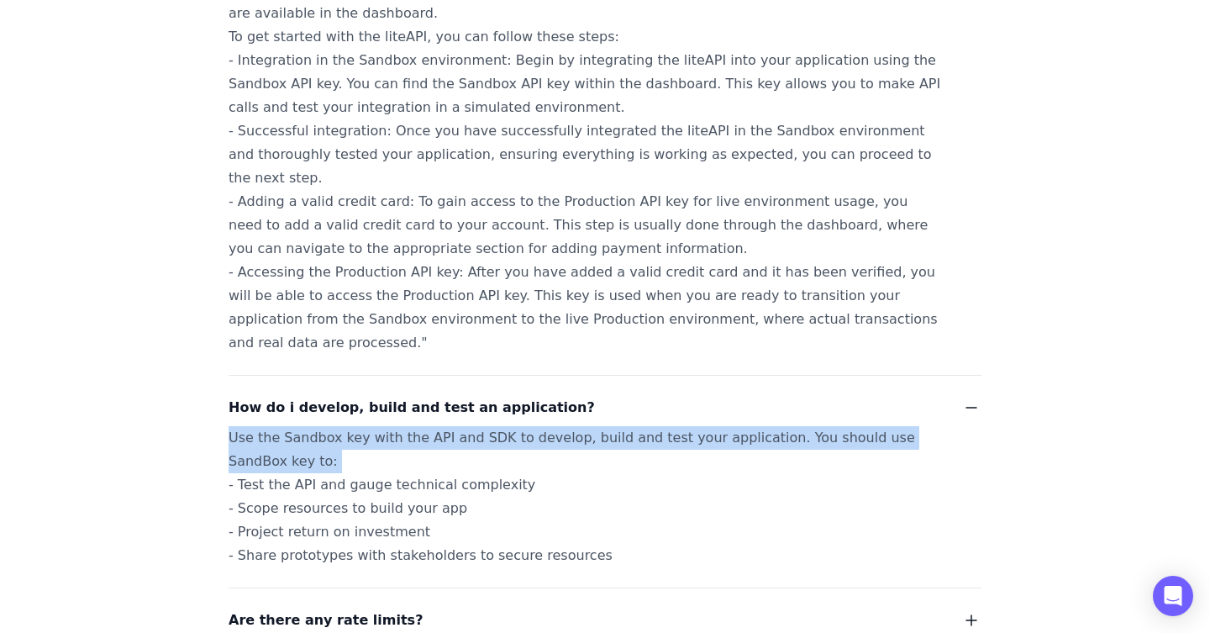
click at [402, 426] on div "Use the Sandbox key with the API and SDK to develop, build and test your applic…" at bounding box center [584, 496] width 712 height 141
click at [490, 426] on div "Use the Sandbox key with the API and SDK to develop, build and test your applic…" at bounding box center [584, 496] width 712 height 141
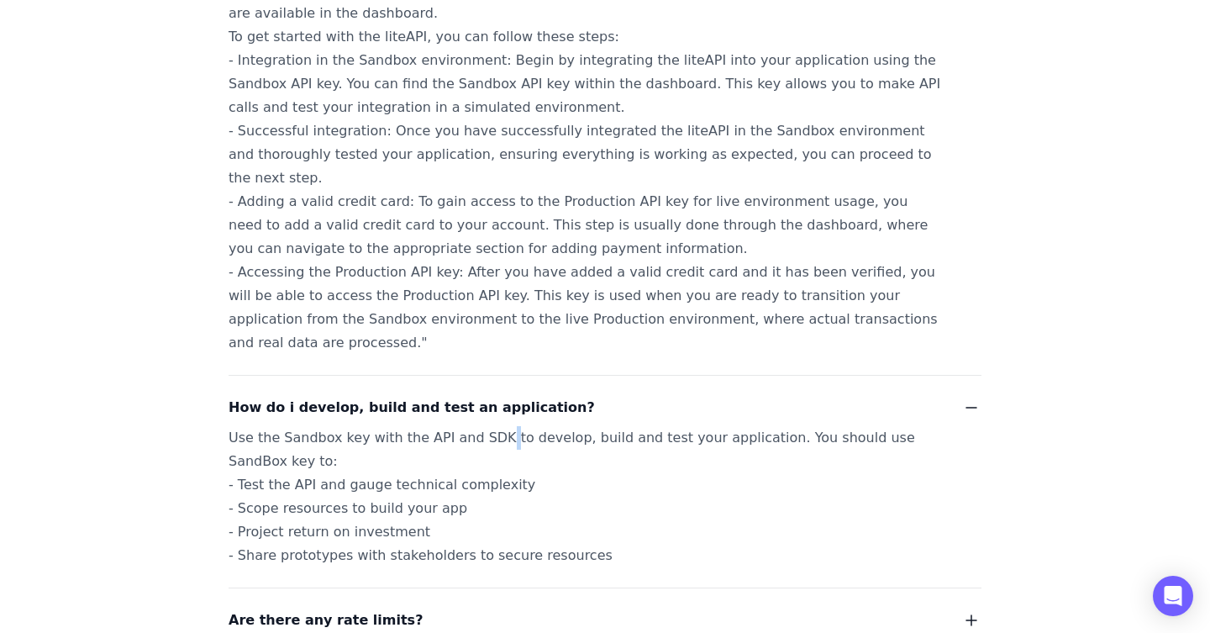
click at [490, 426] on div "Use the Sandbox key with the API and SDK to develop, build and test your applic…" at bounding box center [584, 496] width 712 height 141
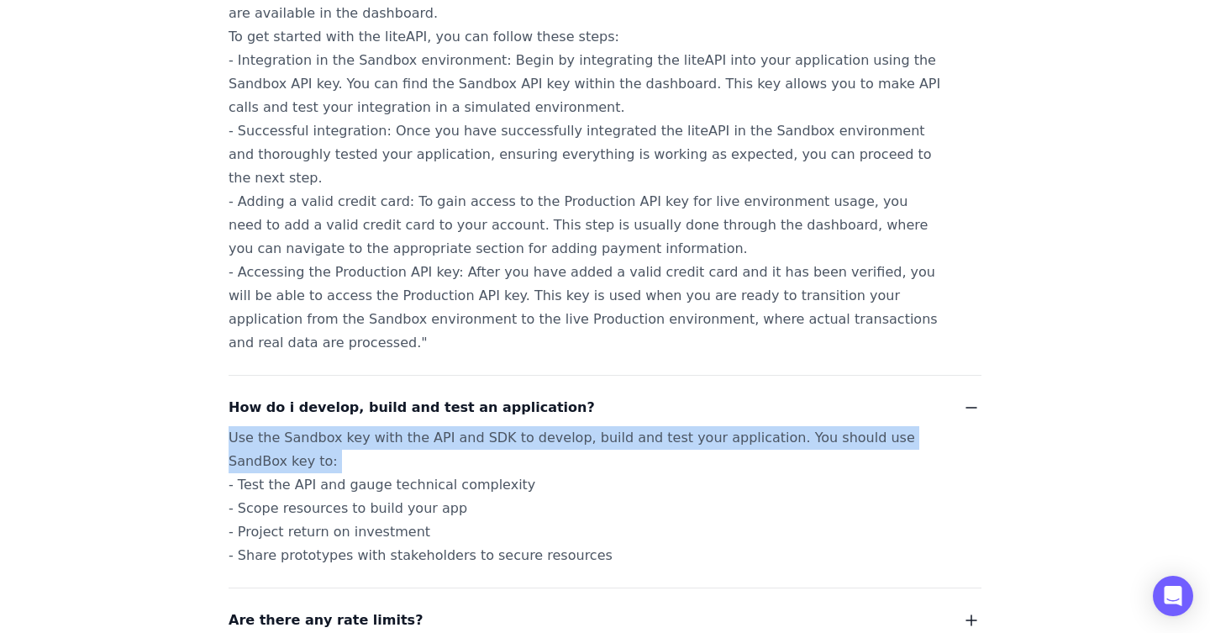
click at [490, 426] on div "Use the Sandbox key with the API and SDK to develop, build and test your applic…" at bounding box center [584, 496] width 712 height 141
click at [565, 426] on div "Use the Sandbox key with the API and SDK to develop, build and test your applic…" at bounding box center [584, 496] width 712 height 141
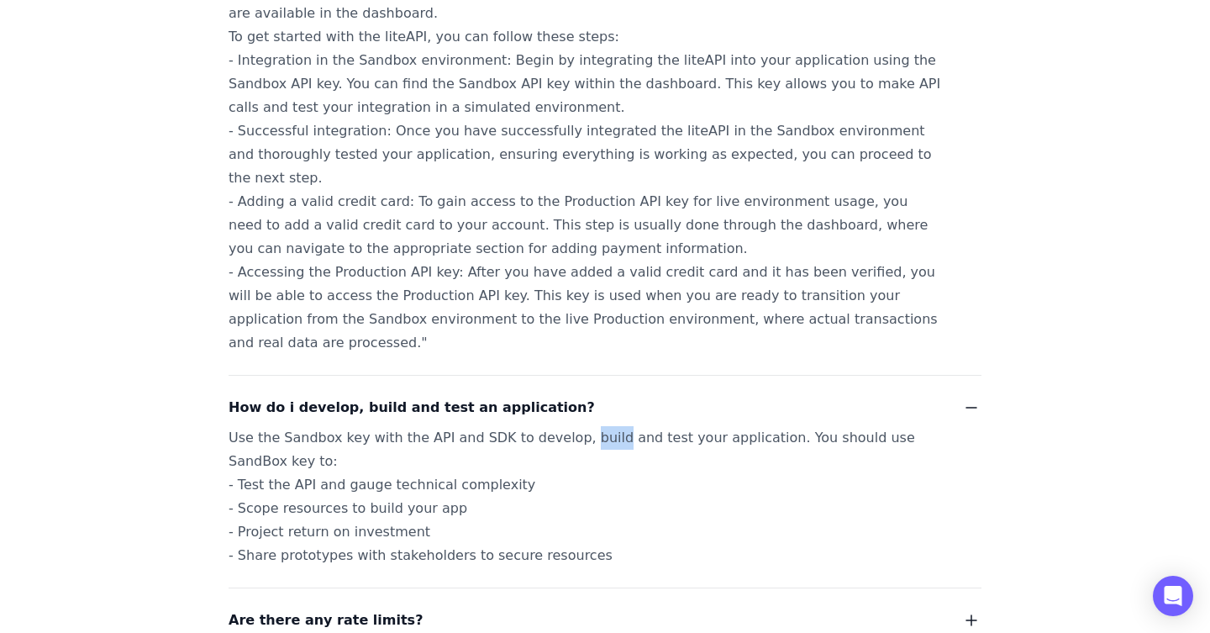
click at [565, 426] on div "Use the Sandbox key with the API and SDK to develop, build and test your applic…" at bounding box center [584, 496] width 712 height 141
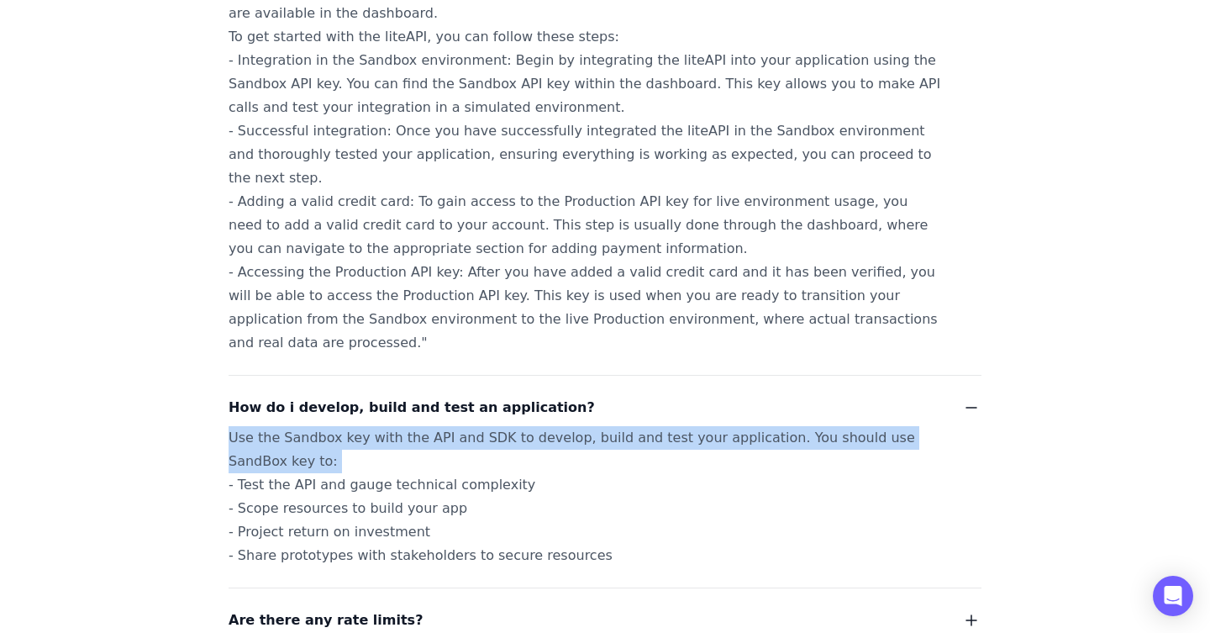
click at [565, 426] on div "Use the Sandbox key with the API and SDK to develop, build and test your applic…" at bounding box center [584, 496] width 712 height 141
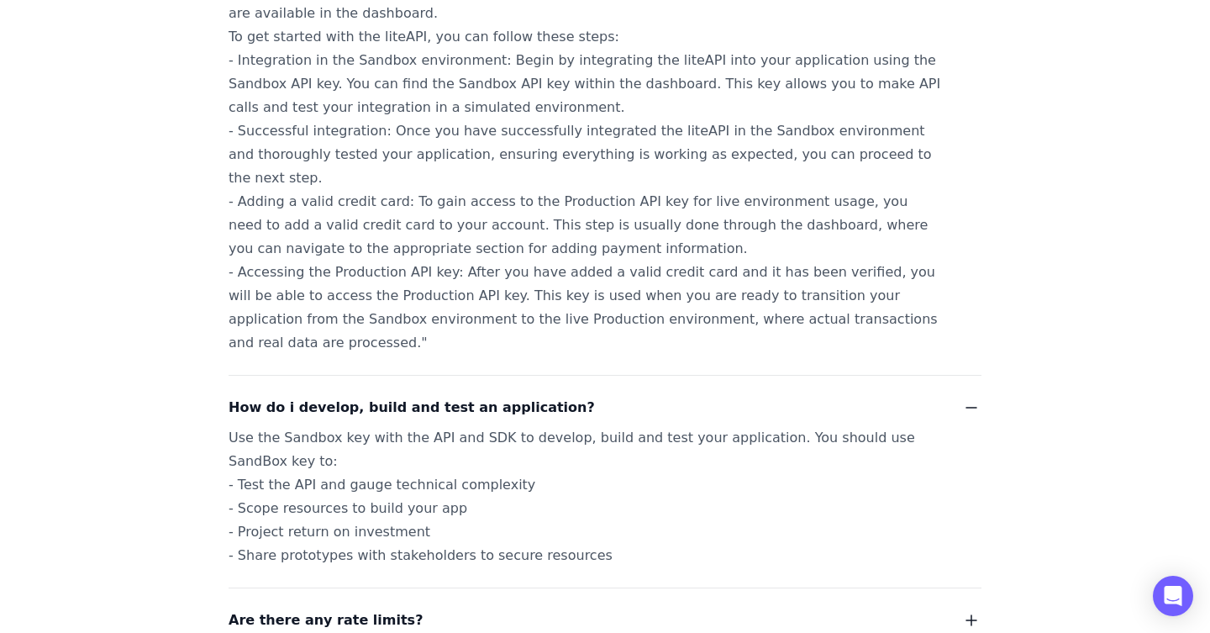
click at [350, 426] on div "Use the Sandbox key with the API and SDK to develop, build and test your applic…" at bounding box center [584, 496] width 712 height 141
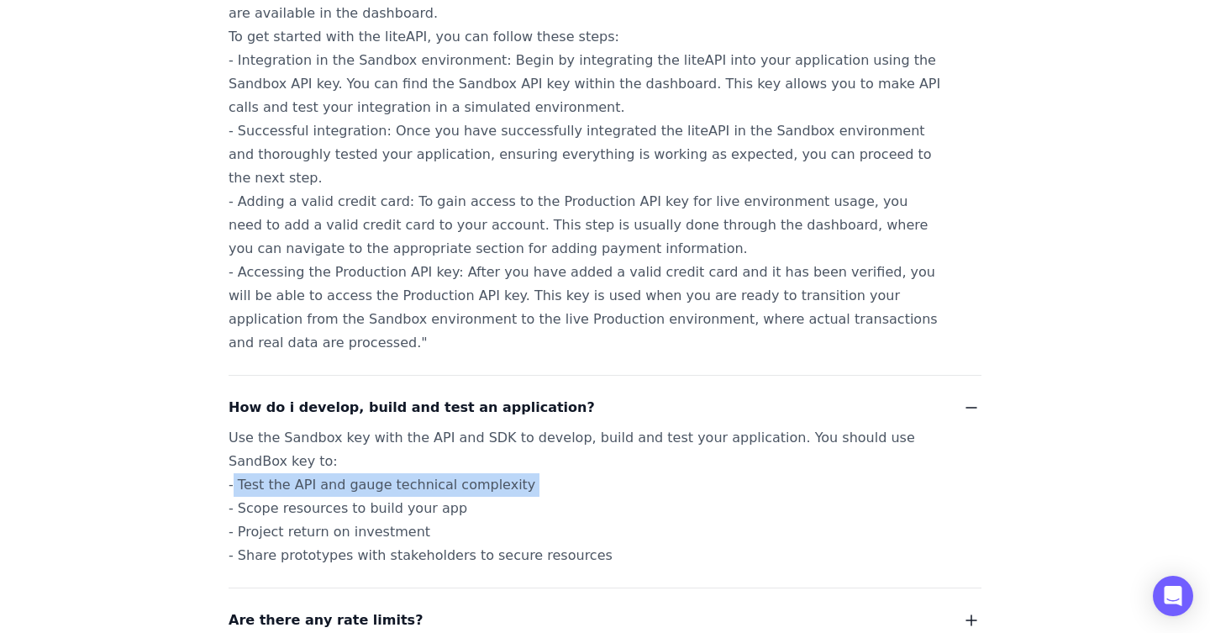
click at [350, 426] on div "Use the Sandbox key with the API and SDK to develop, build and test your applic…" at bounding box center [584, 496] width 712 height 141
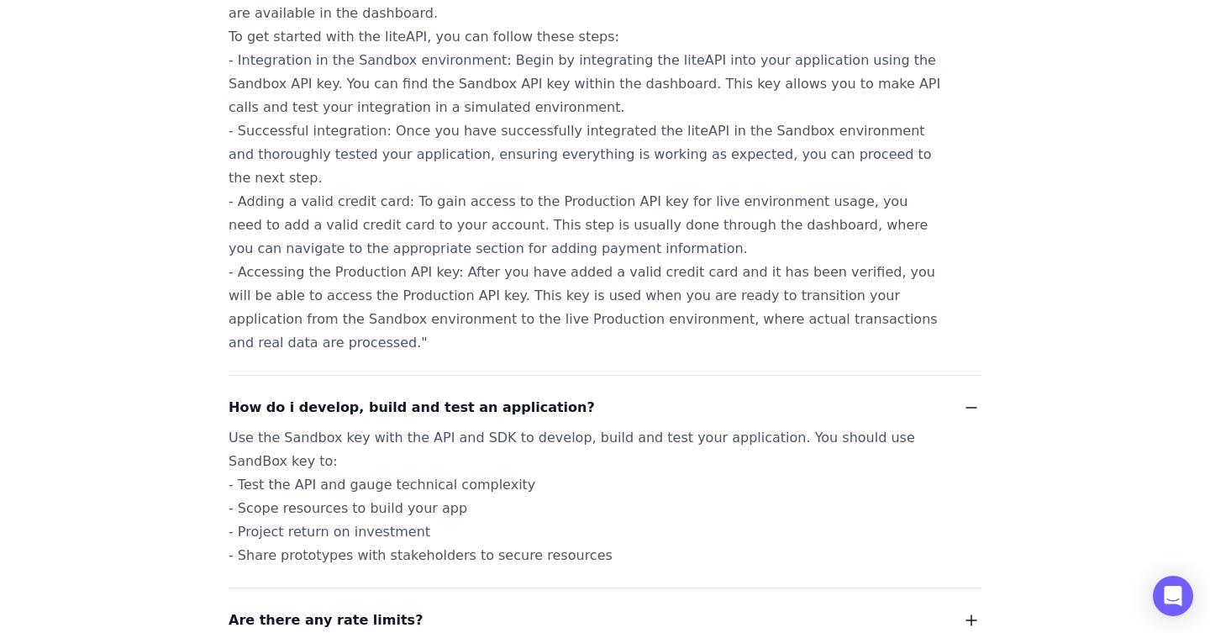
click at [322, 430] on div "Use the Sandbox key with the API and SDK to develop, build and test your applic…" at bounding box center [584, 496] width 712 height 141
click at [385, 438] on div "Use the Sandbox key with the API and SDK to develop, build and test your applic…" at bounding box center [584, 496] width 712 height 141
click at [385, 439] on div "Use the Sandbox key with the API and SDK to develop, build and test your applic…" at bounding box center [584, 496] width 712 height 141
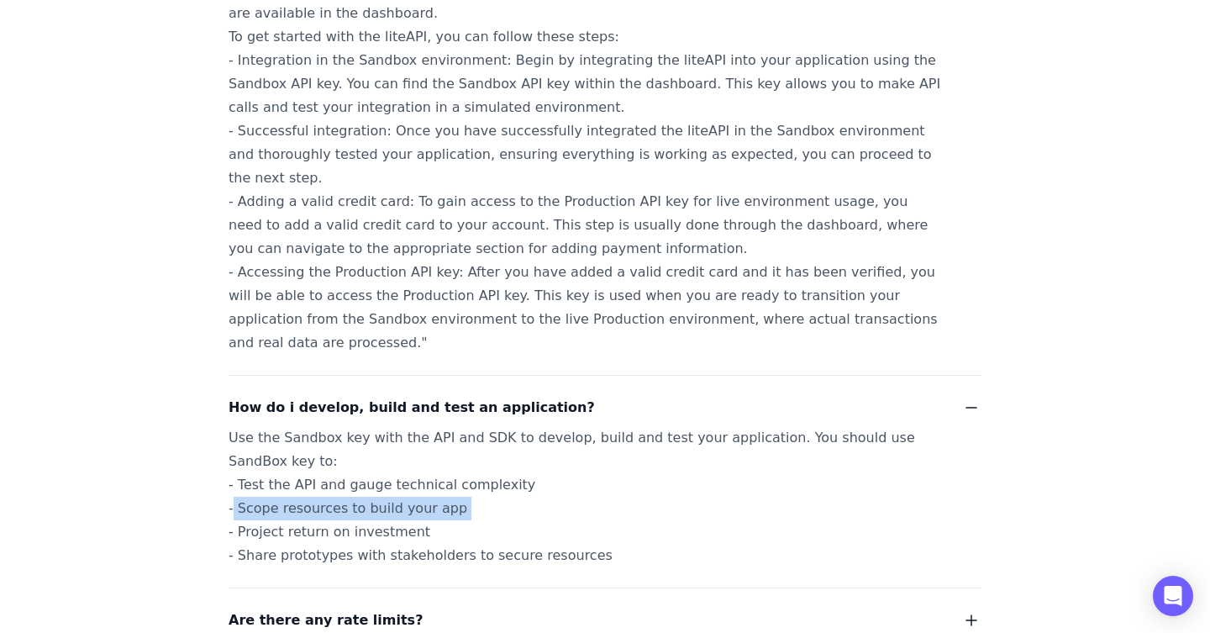
click at [385, 439] on div "Use the Sandbox key with the API and SDK to develop, build and test your applic…" at bounding box center [584, 496] width 712 height 141
click at [333, 454] on div "Use the Sandbox key with the API and SDK to develop, build and test your applic…" at bounding box center [584, 496] width 712 height 141
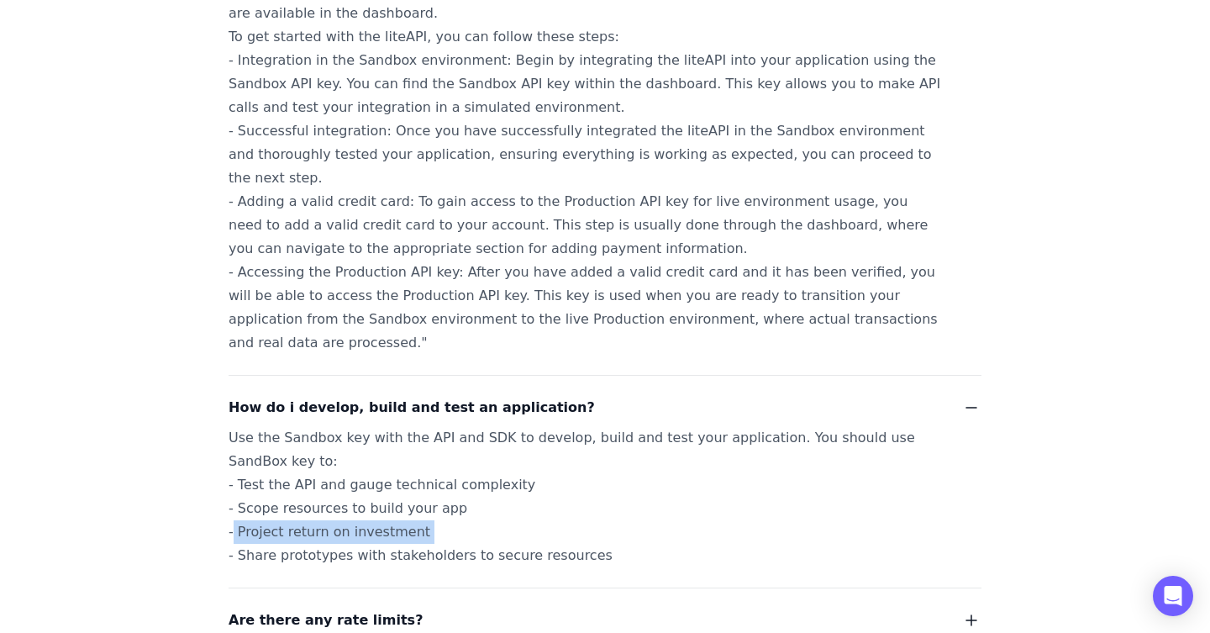
click at [333, 454] on div "Use the Sandbox key with the API and SDK to develop, build and test your applic…" at bounding box center [584, 496] width 712 height 141
click at [356, 481] on div "Use the Sandbox key with the API and SDK to develop, build and test your applic…" at bounding box center [584, 496] width 712 height 141
click at [408, 486] on div "Use the Sandbox key with the API and SDK to develop, build and test your applic…" at bounding box center [584, 496] width 712 height 141
click at [408, 487] on div "Use the Sandbox key with the API and SDK to develop, build and test your applic…" at bounding box center [584, 496] width 712 height 141
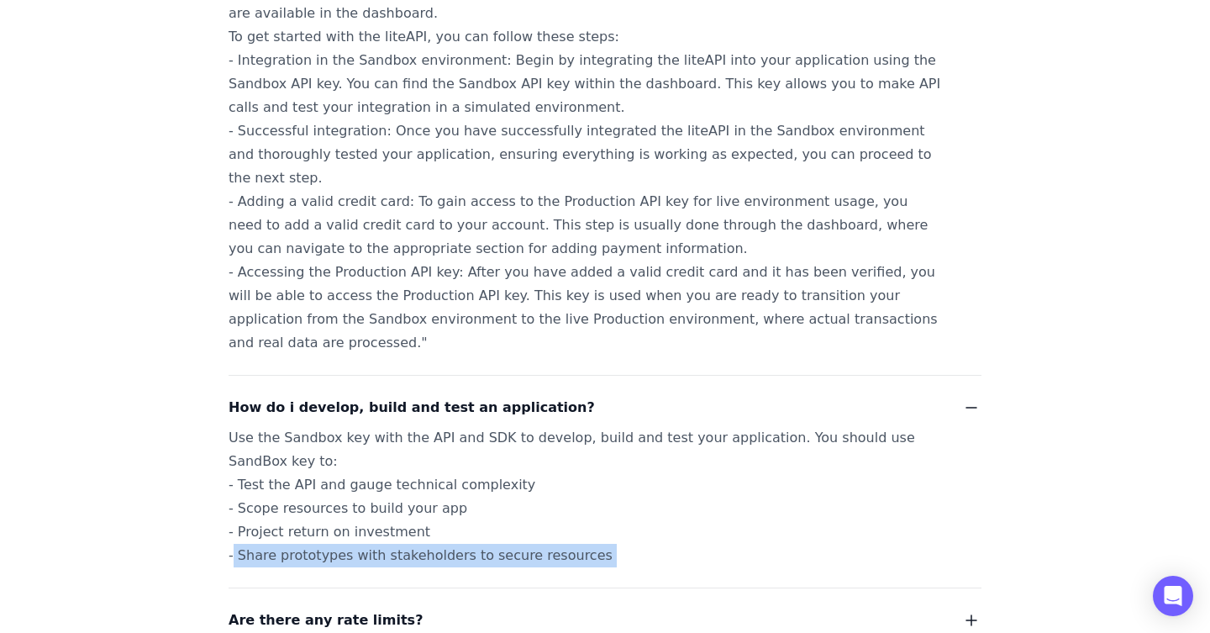
click at [408, 487] on div "Use the Sandbox key with the API and SDK to develop, build and test your applic…" at bounding box center [584, 496] width 712 height 141
click at [366, 608] on span "Are there any rate limits?" at bounding box center [325, 620] width 194 height 24
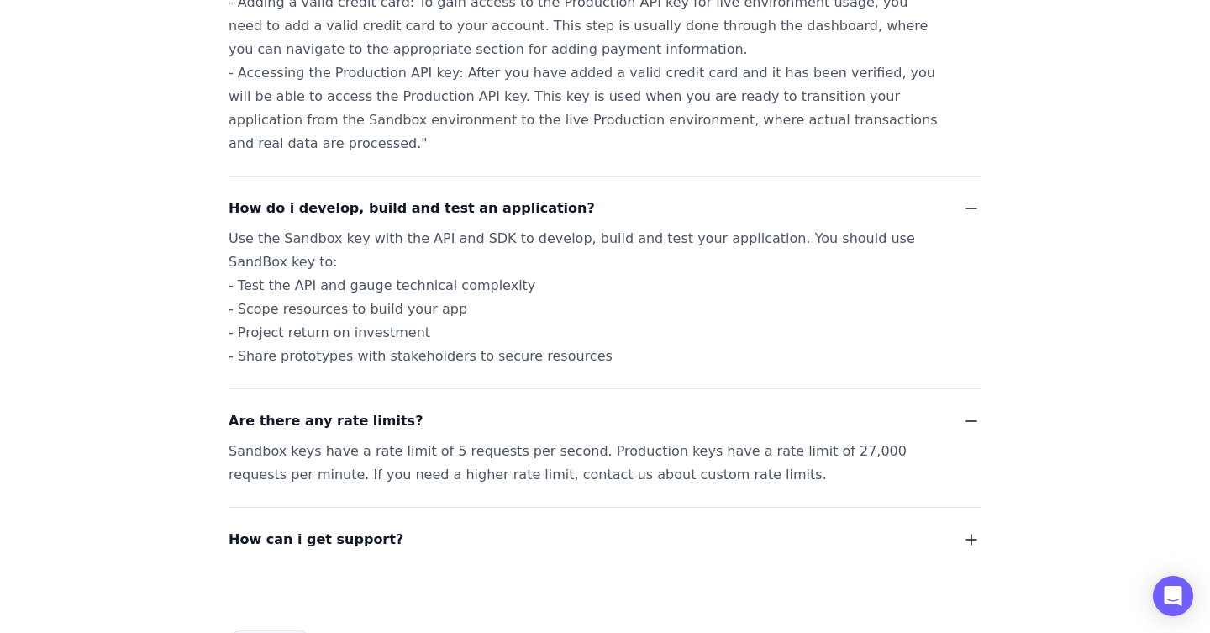
scroll to position [2050, 0]
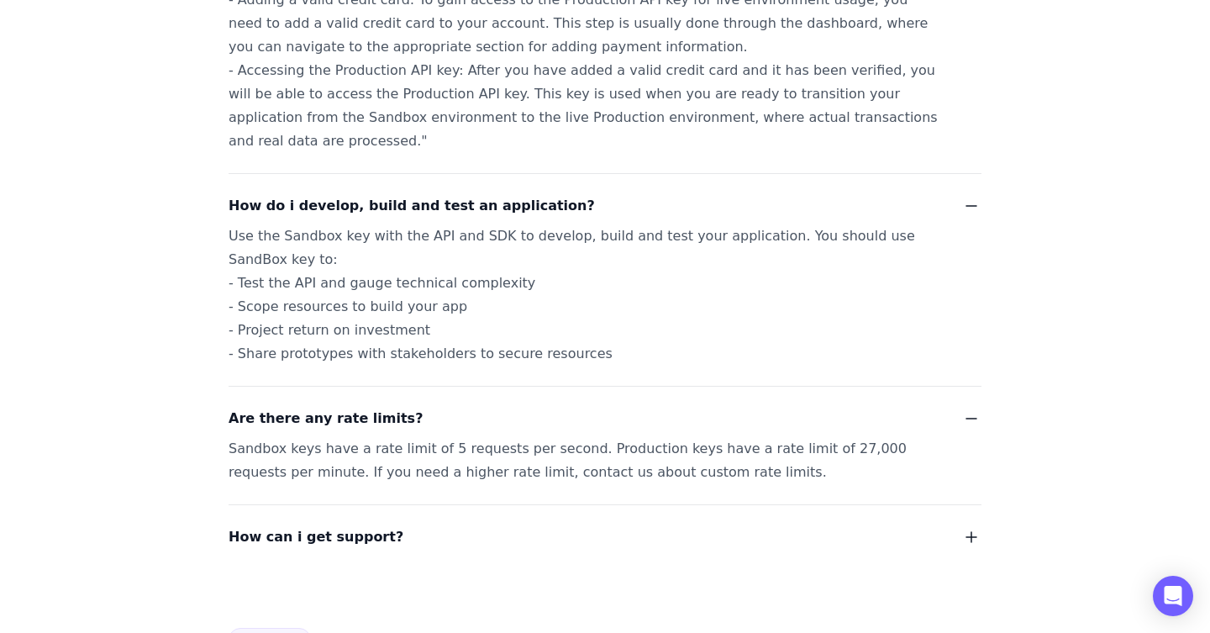
click at [481, 437] on div "Sandbox keys have a rate limit of 5 requests per second. Production keys have a…" at bounding box center [584, 460] width 712 height 47
click at [533, 437] on div "Sandbox keys have a rate limit of 5 requests per second. Production keys have a…" at bounding box center [584, 460] width 712 height 47
click at [593, 437] on div "Sandbox keys have a rate limit of 5 requests per second. Production keys have a…" at bounding box center [584, 460] width 712 height 47
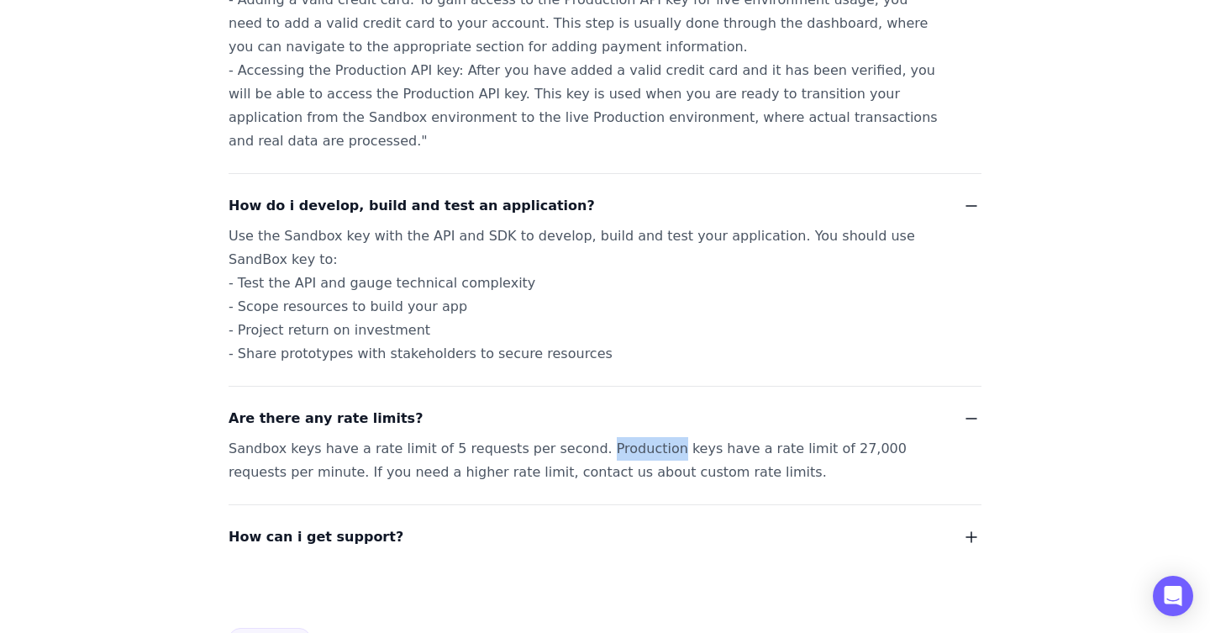
click at [593, 437] on div "Sandbox keys have a rate limit of 5 requests per second. Production keys have a…" at bounding box center [584, 460] width 712 height 47
click at [703, 437] on div "Sandbox keys have a rate limit of 5 requests per second. Production keys have a…" at bounding box center [584, 460] width 712 height 47
click at [765, 437] on div "Sandbox keys have a rate limit of 5 requests per second. Production keys have a…" at bounding box center [584, 460] width 712 height 47
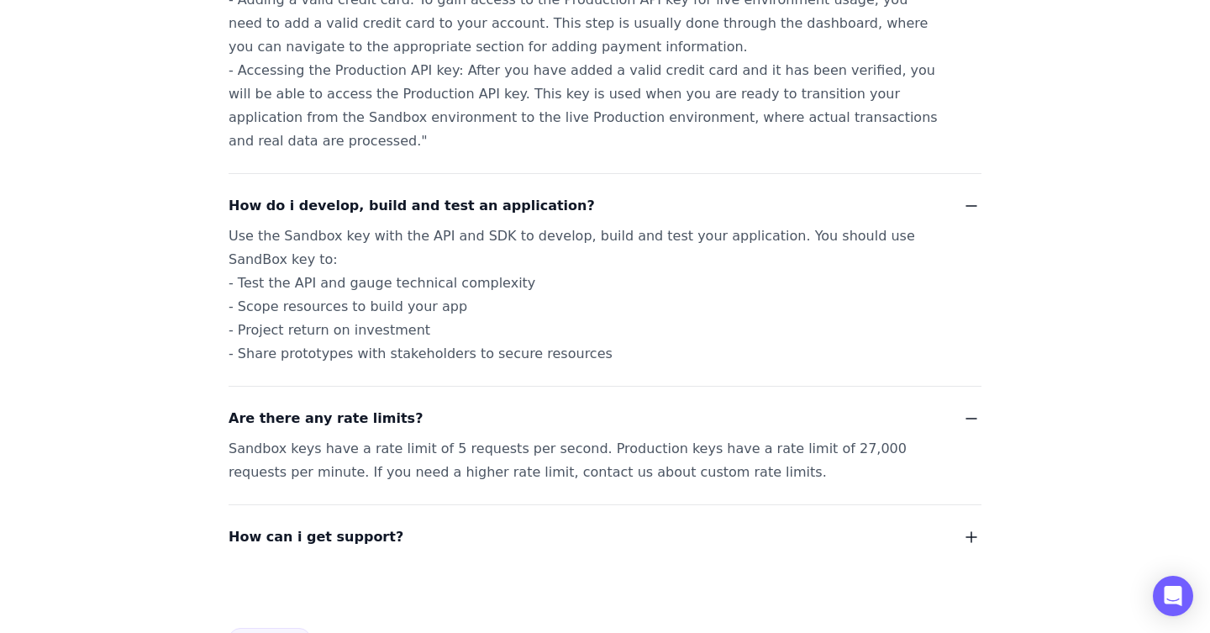
click at [813, 437] on div "Sandbox keys have a rate limit of 5 requests per second. Production keys have a…" at bounding box center [584, 460] width 712 height 47
click at [856, 437] on div "Sandbox keys have a rate limit of 5 requests per second. Production keys have a…" at bounding box center [584, 460] width 712 height 47
click at [897, 437] on div "Sandbox keys have a rate limit of 5 requests per second. Production keys have a…" at bounding box center [584, 460] width 712 height 47
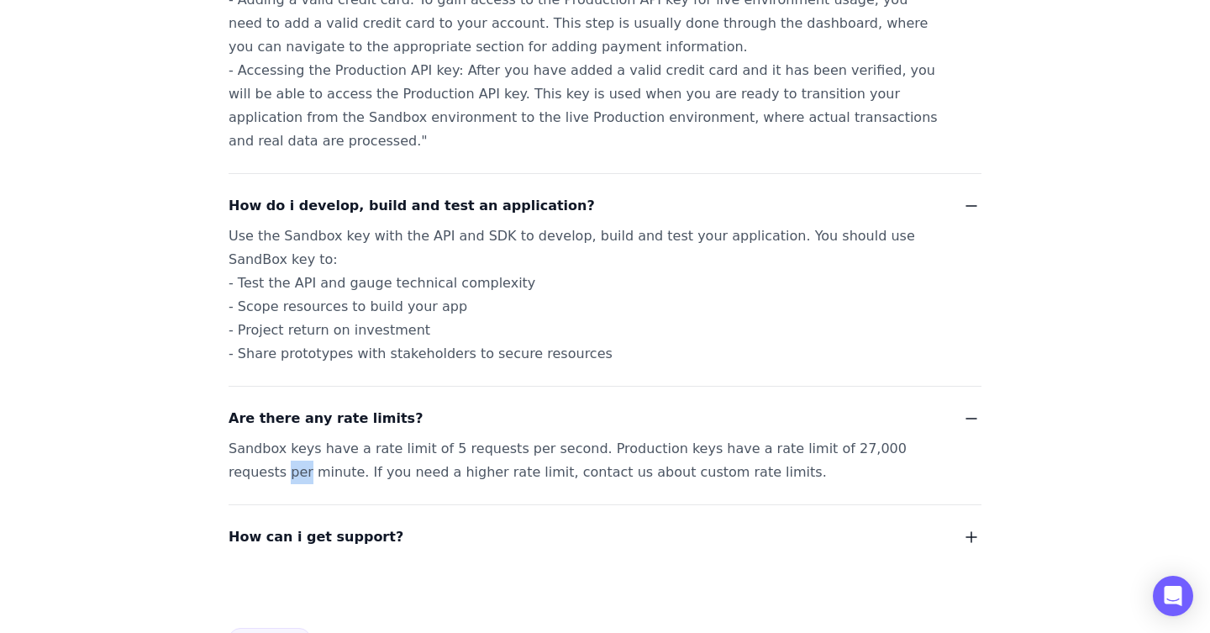
click at [897, 437] on div "Sandbox keys have a rate limit of 5 requests per second. Production keys have a…" at bounding box center [584, 460] width 712 height 47
click at [284, 628] on span "Payments" at bounding box center [269, 640] width 82 height 24
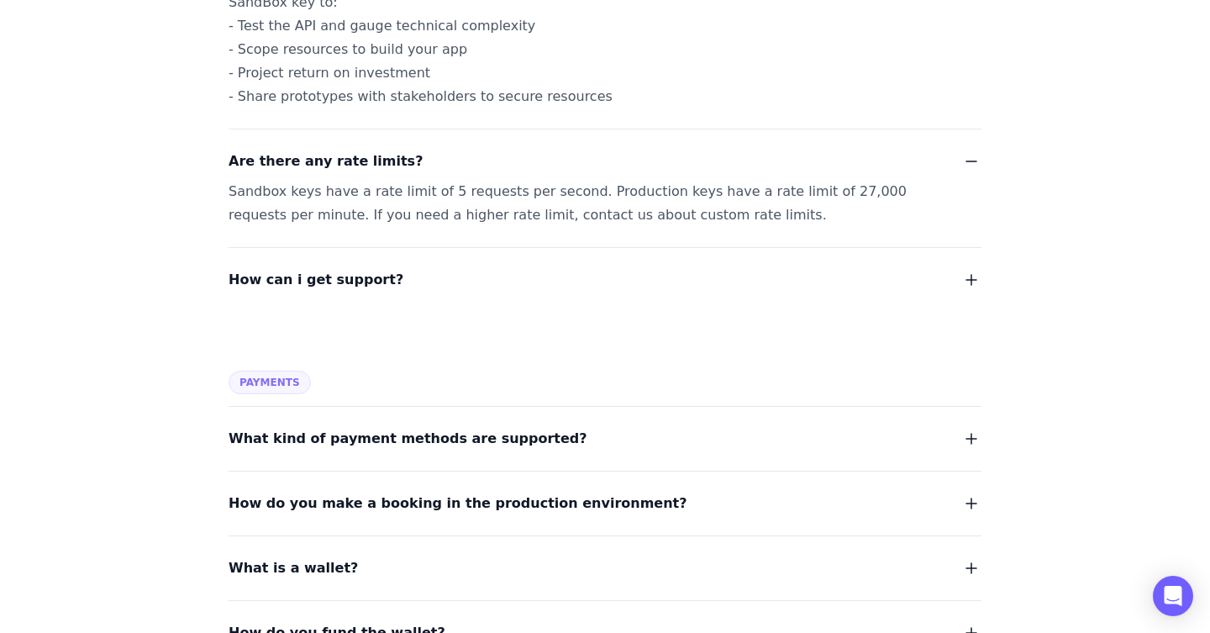
scroll to position [2319, 0]
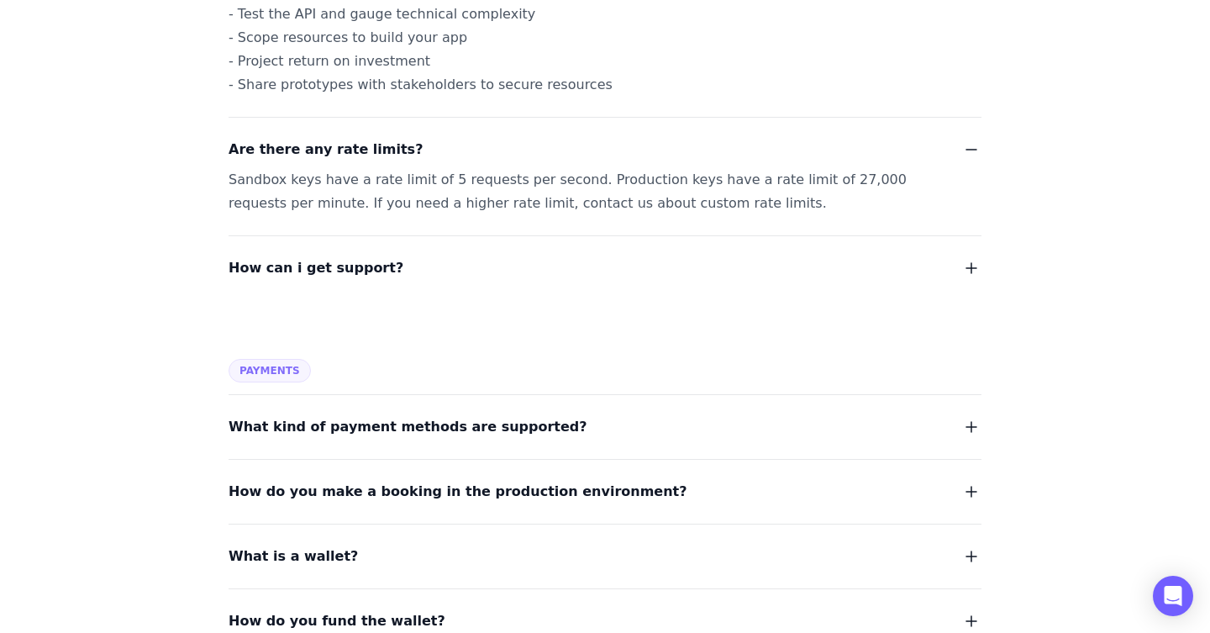
click at [510, 415] on span "What kind of payment methods are supported?" at bounding box center [407, 427] width 359 height 24
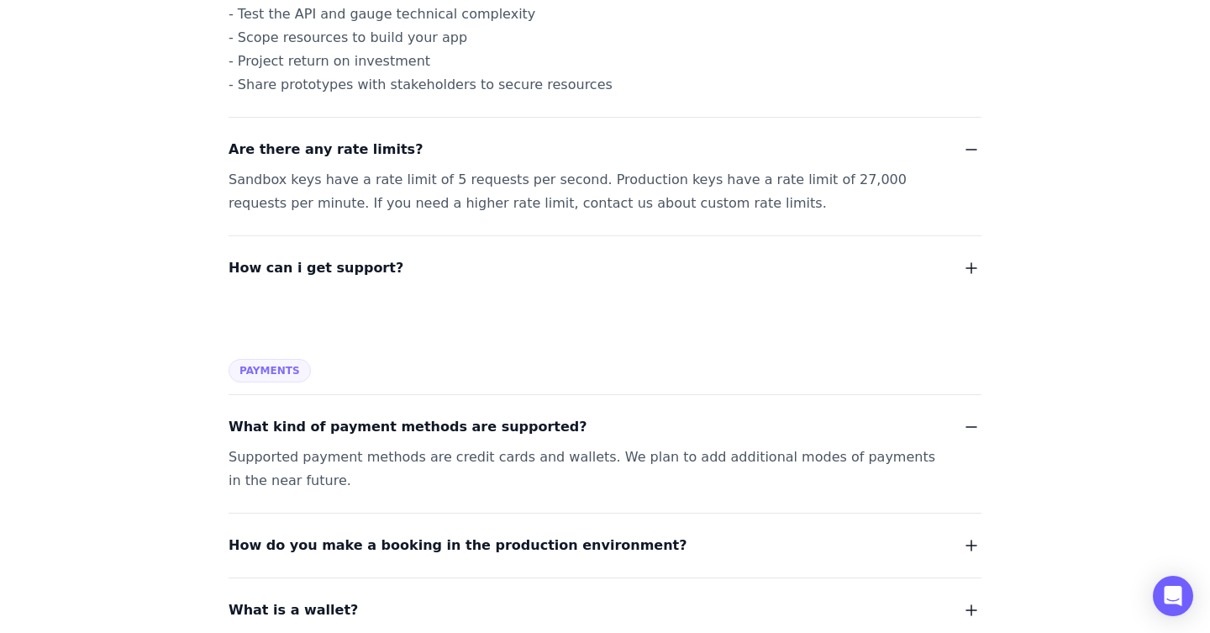
click at [495, 445] on div "Supported payment methods are credit cards and wallets. We plan to add addition…" at bounding box center [584, 468] width 712 height 47
click at [556, 445] on div "Supported payment methods are credit cards and wallets. We plan to add addition…" at bounding box center [584, 468] width 712 height 47
click at [641, 445] on div "Supported payment methods are credit cards and wallets. We plan to add addition…" at bounding box center [584, 468] width 712 height 47
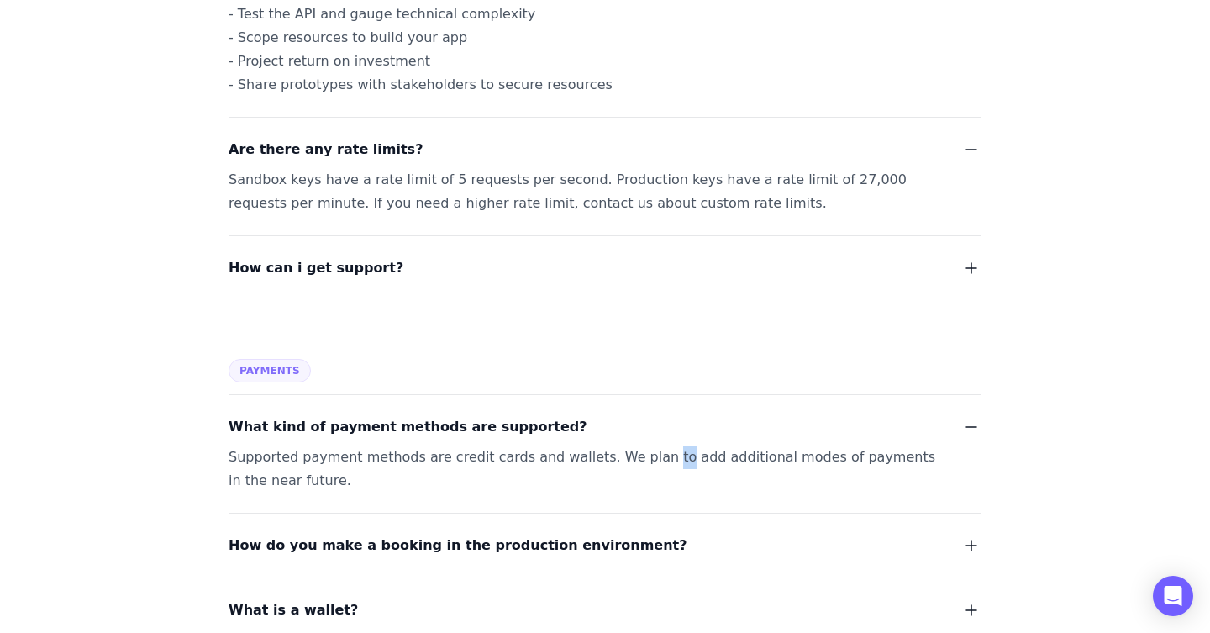
click at [641, 445] on div "Supported payment methods are credit cards and wallets. We plan to add addition…" at bounding box center [584, 468] width 712 height 47
click at [735, 445] on div "Supported payment methods are credit cards and wallets. We plan to add addition…" at bounding box center [584, 468] width 712 height 47
click at [598, 445] on div "Supported payment methods are credit cards and wallets. We plan to add addition…" at bounding box center [584, 468] width 712 height 47
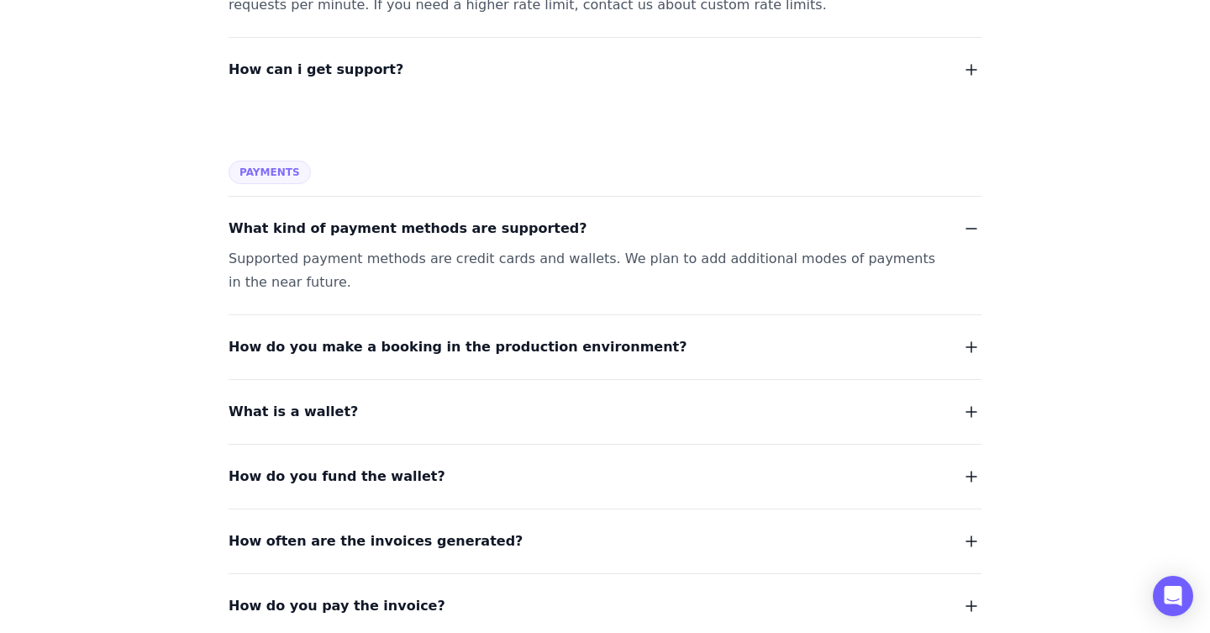
scroll to position [2520, 0]
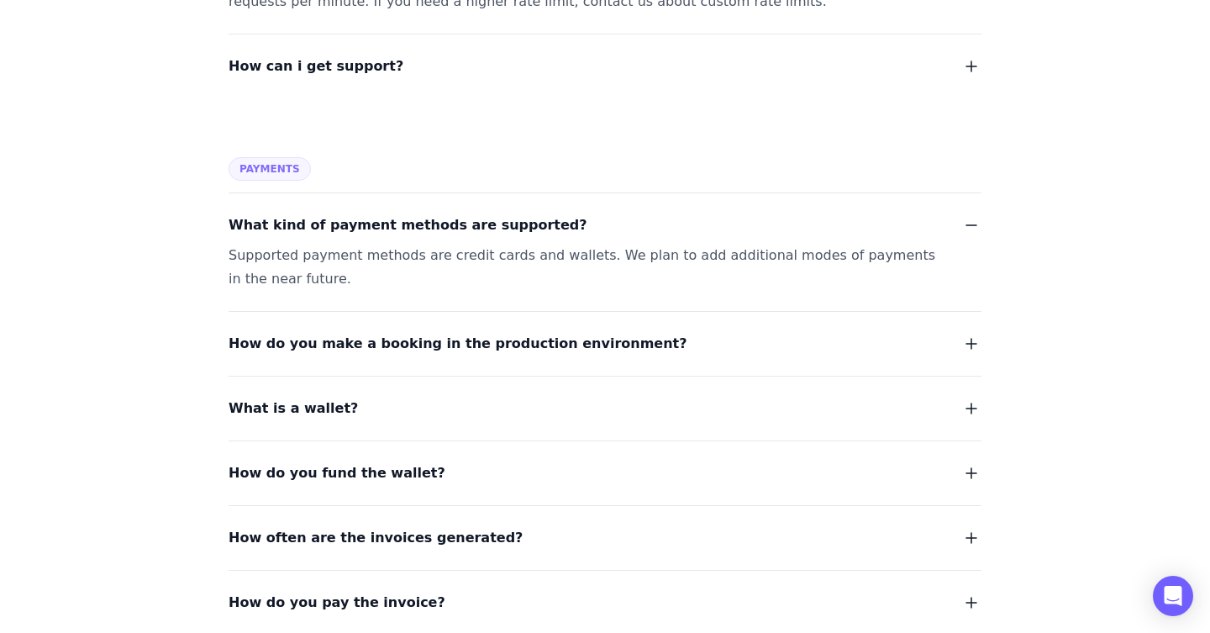
click at [589, 332] on span "How do you make a booking in the production environment?" at bounding box center [457, 344] width 459 height 24
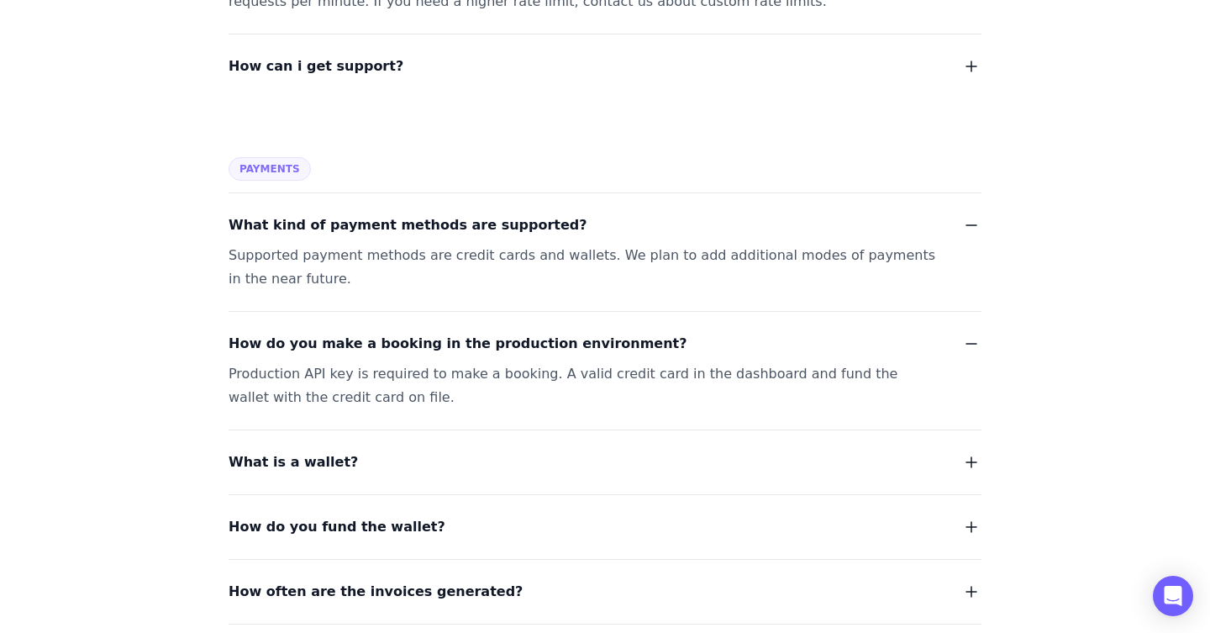
click at [630, 362] on div "Production API key is required to make a booking. A valid credit card in the da…" at bounding box center [584, 385] width 712 height 47
click at [695, 362] on div "Production API key is required to make a booking. A valid credit card in the da…" at bounding box center [584, 385] width 712 height 47
click at [308, 450] on span "What is a wallet?" at bounding box center [292, 462] width 129 height 24
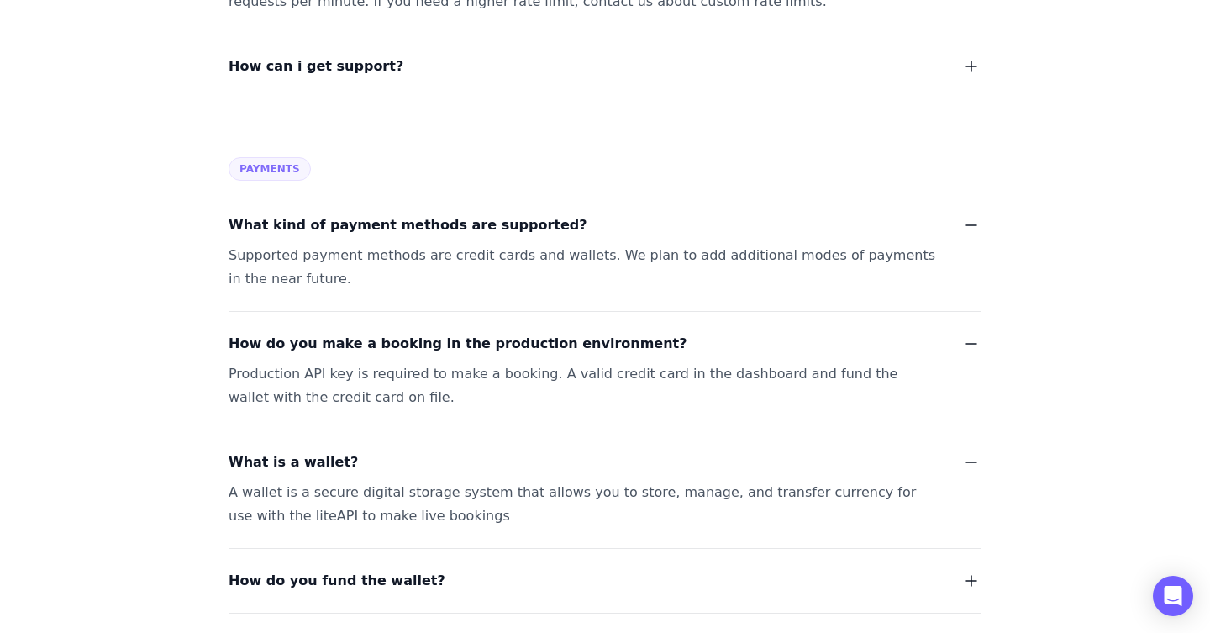
click at [312, 481] on div "A wallet is a secure digital storage system that allows you to store, manage, a…" at bounding box center [584, 504] width 712 height 47
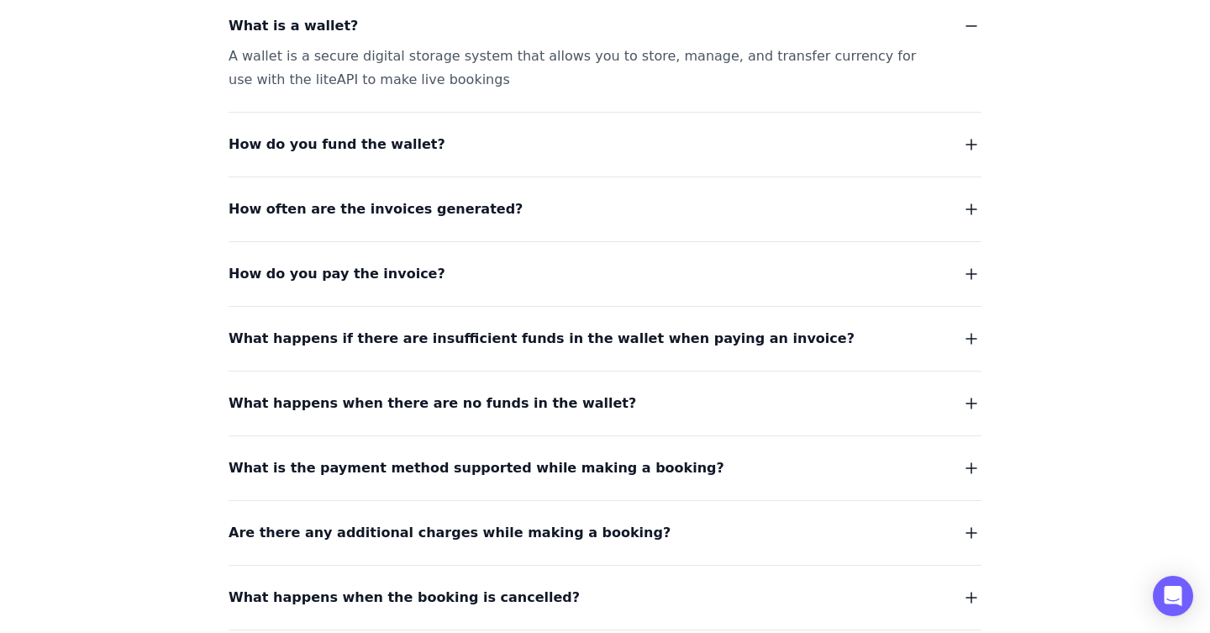
scroll to position [2957, 0]
click at [372, 132] on span "How do you fund the wallet?" at bounding box center [336, 144] width 217 height 24
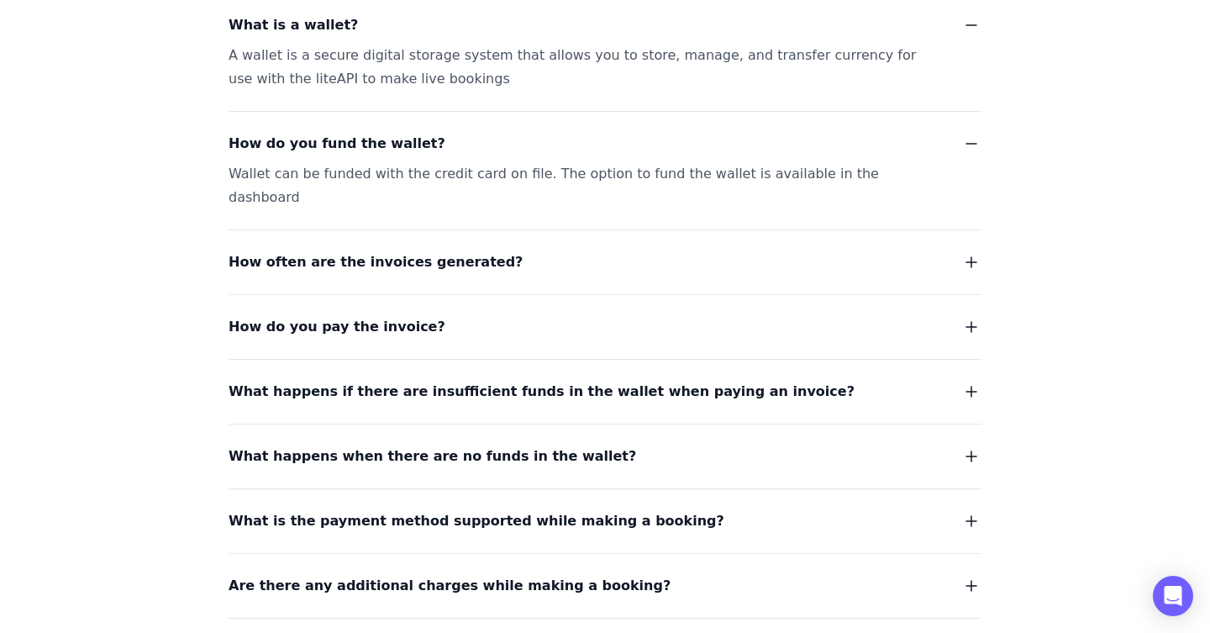
click at [480, 250] on button "How often are the invoices generated?" at bounding box center [604, 262] width 753 height 24
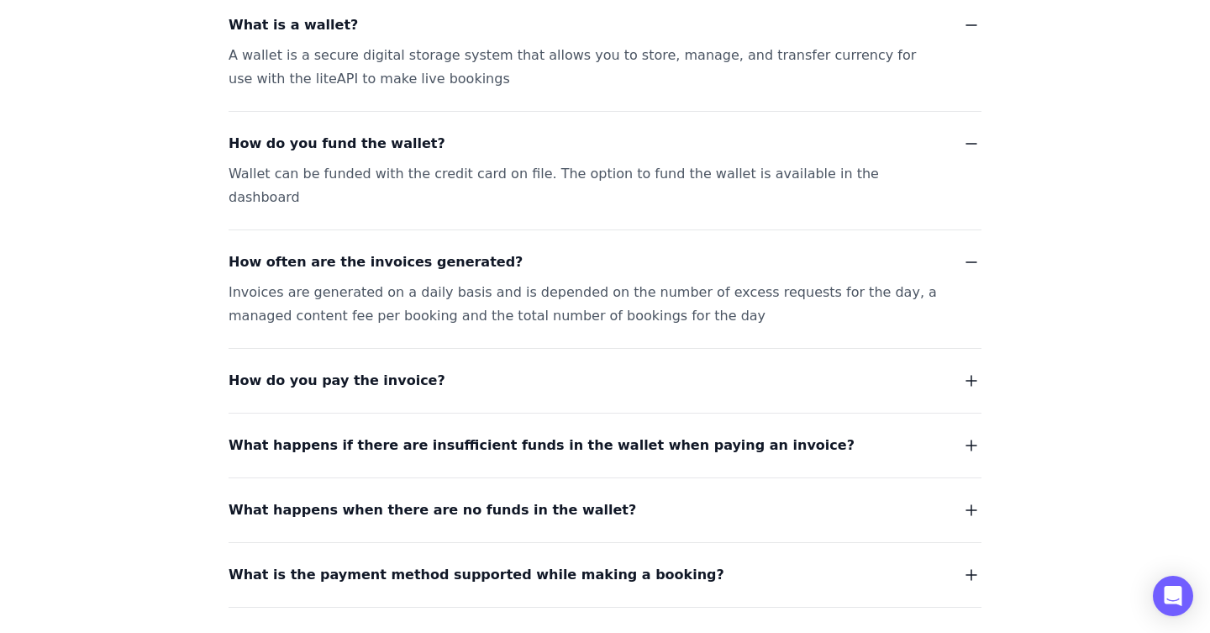
click at [368, 281] on div "Invoices are generated on a daily basis and is depended on the number of excess…" at bounding box center [584, 304] width 712 height 47
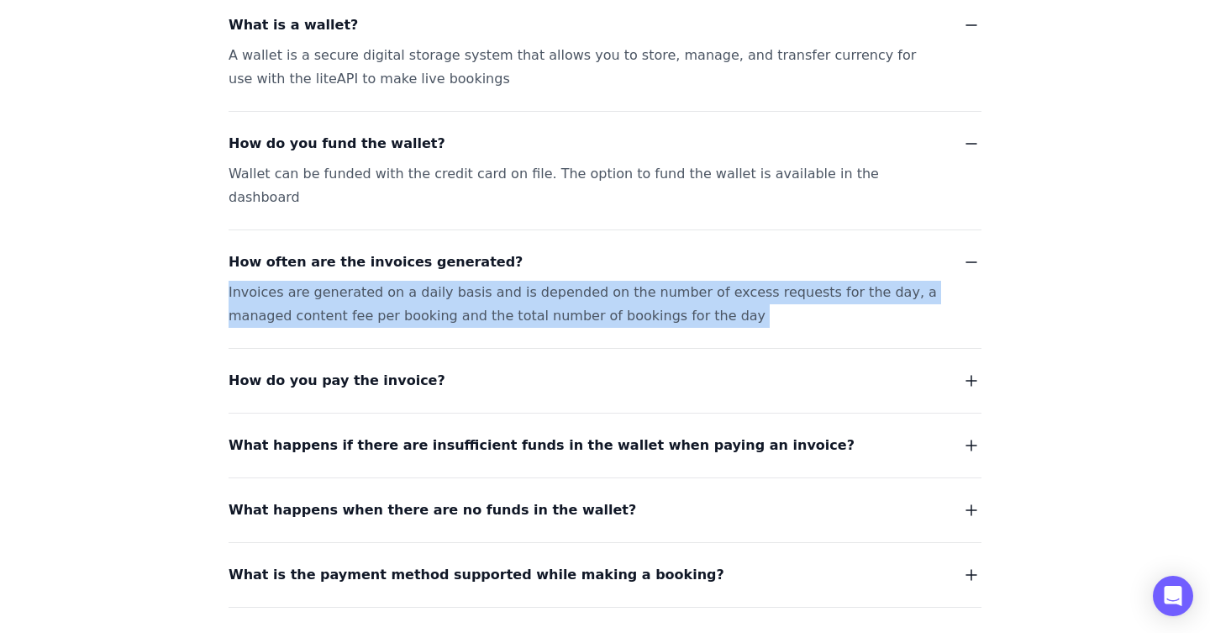
click at [368, 281] on div "Invoices are generated on a daily basis and is depended on the number of excess…" at bounding box center [584, 304] width 712 height 47
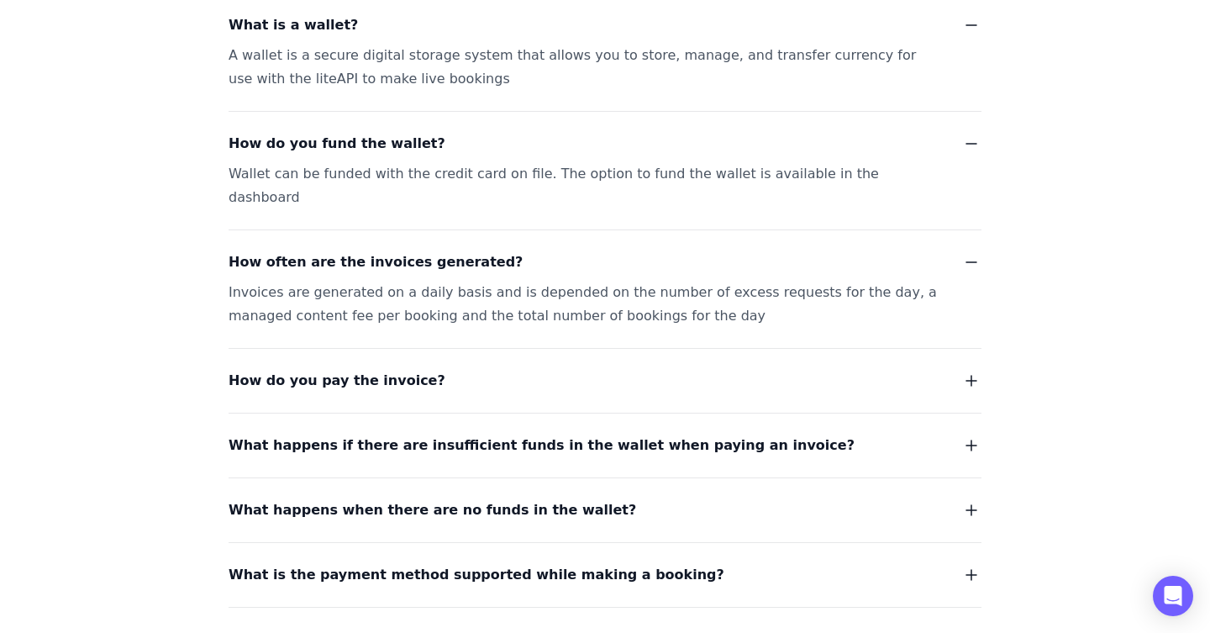
click at [428, 281] on div "Invoices are generated on a daily basis and is depended on the number of excess…" at bounding box center [584, 304] width 712 height 47
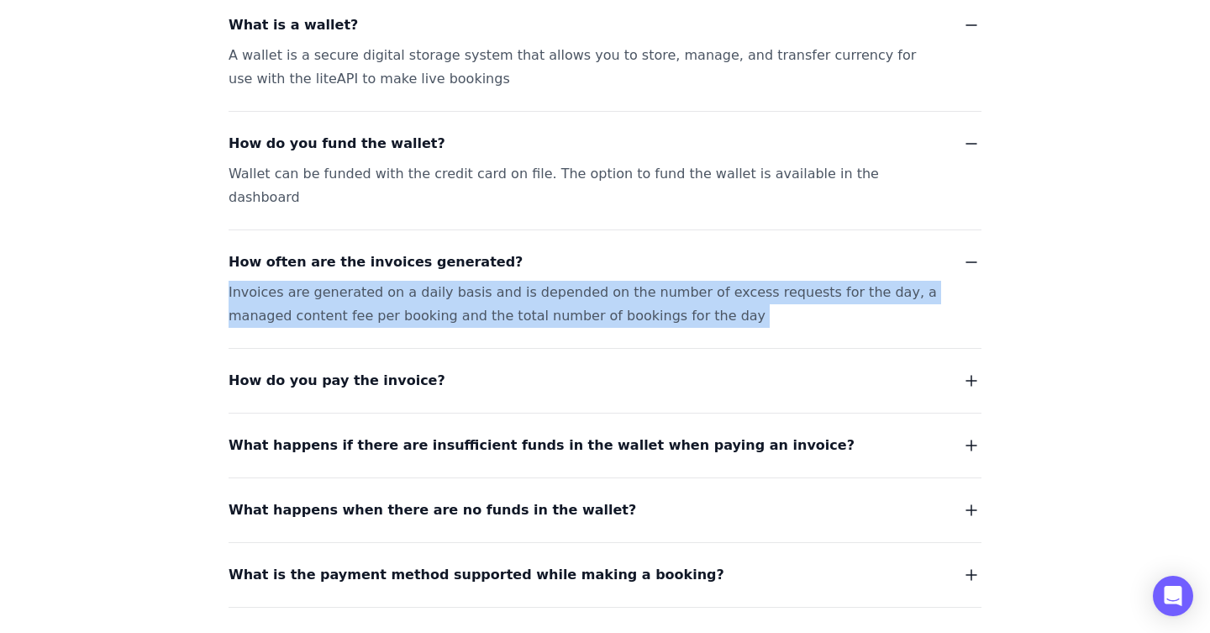
click at [428, 281] on div "Invoices are generated on a daily basis and is depended on the number of excess…" at bounding box center [584, 304] width 712 height 47
click at [396, 369] on span "How do you pay the invoice?" at bounding box center [336, 381] width 217 height 24
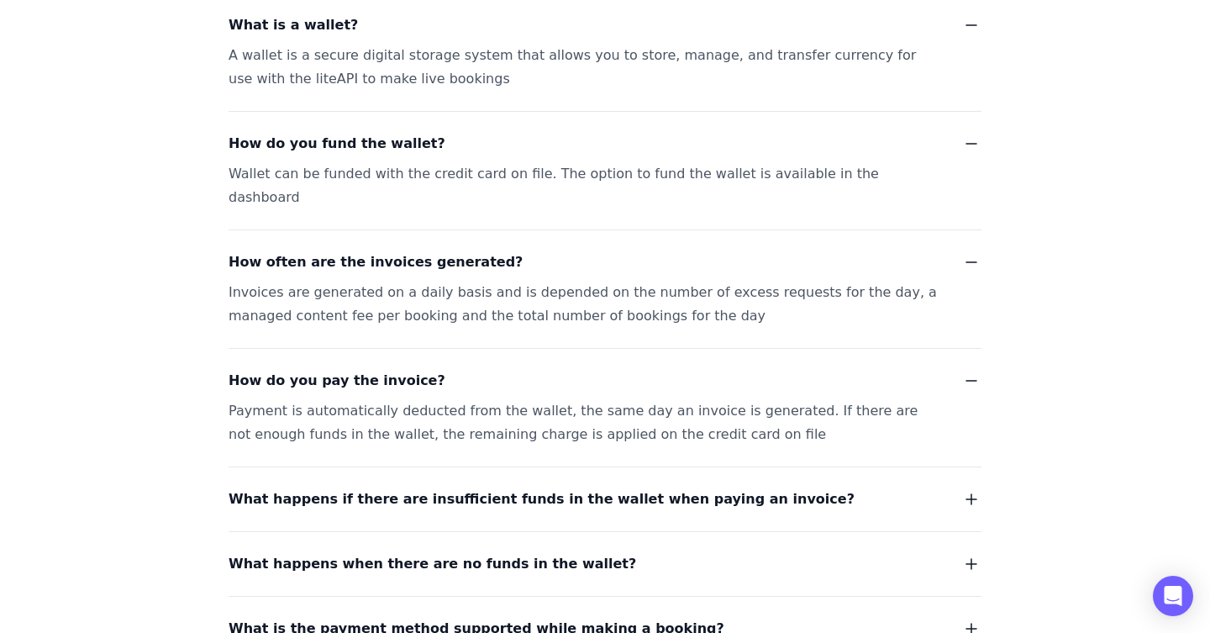
click at [654, 399] on div "Payment is automatically deducted from the wallet, the same day an invoice is g…" at bounding box center [584, 422] width 712 height 47
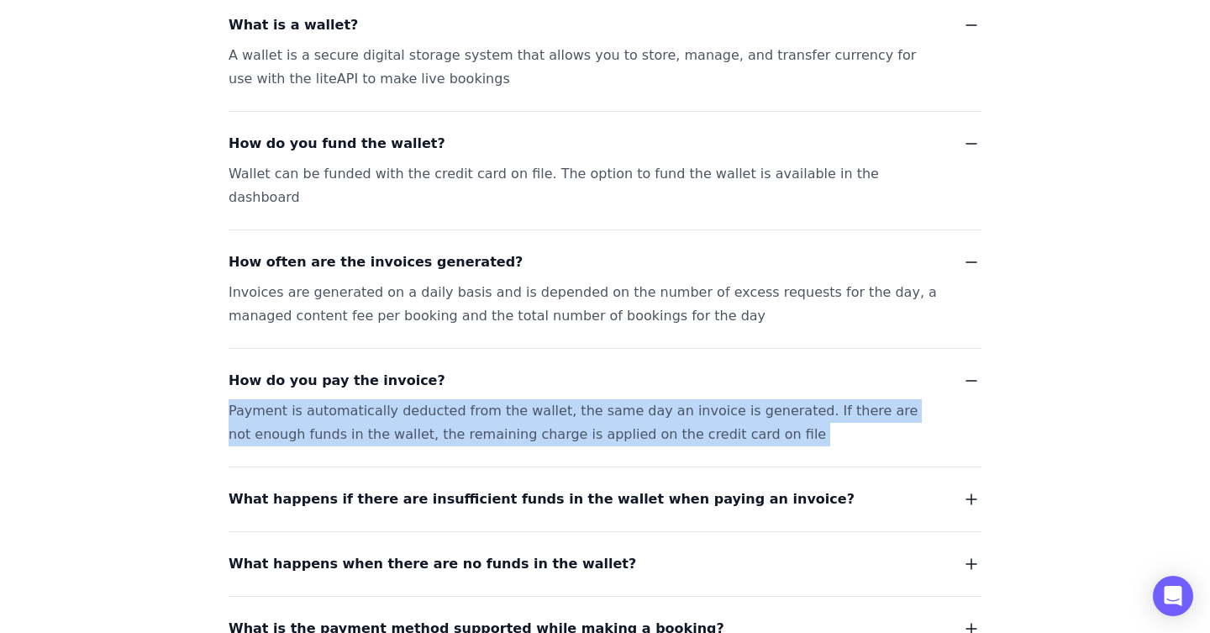
click at [654, 399] on div "Payment is automatically deducted from the wallet, the same day an invoice is g…" at bounding box center [584, 422] width 712 height 47
click at [448, 487] on span "What happens if there are insufficient funds in the wallet when paying an invoi…" at bounding box center [541, 499] width 626 height 24
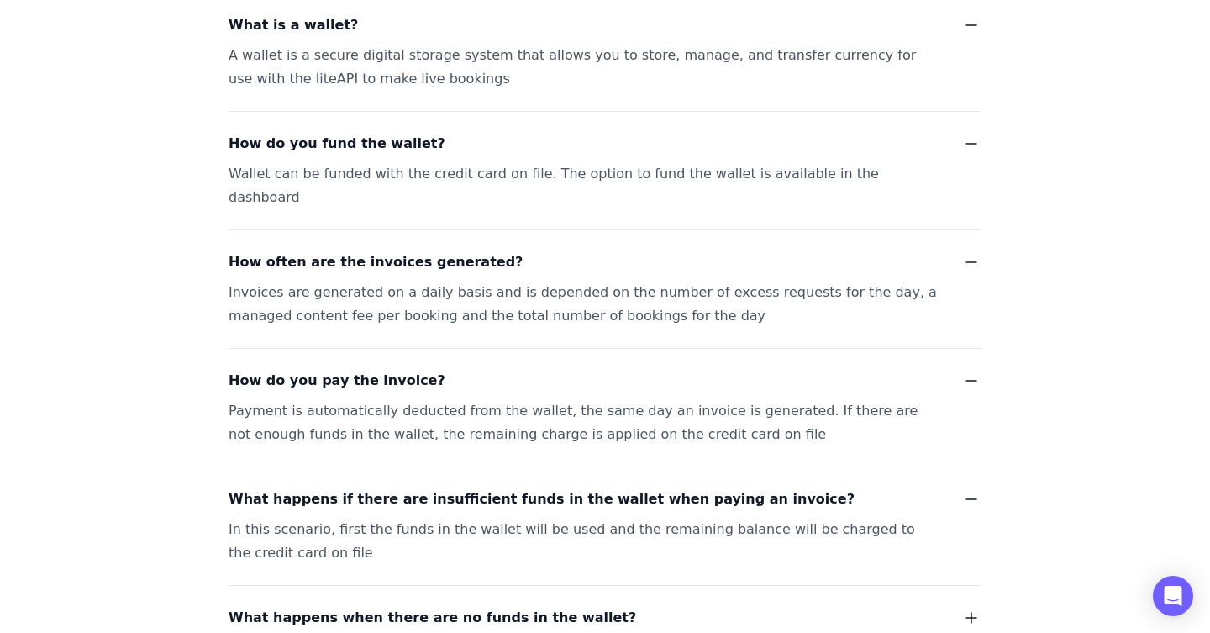
click at [365, 517] on div "In this scenario, first the funds in the wallet will be used and the remaining …" at bounding box center [584, 540] width 712 height 47
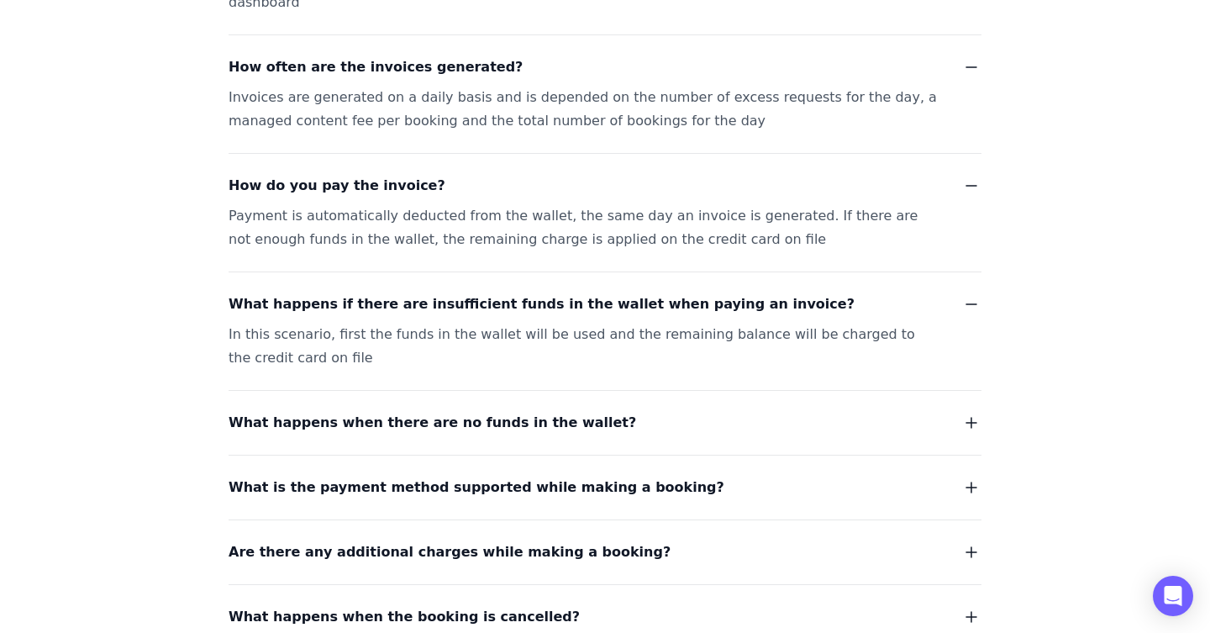
scroll to position [3159, 0]
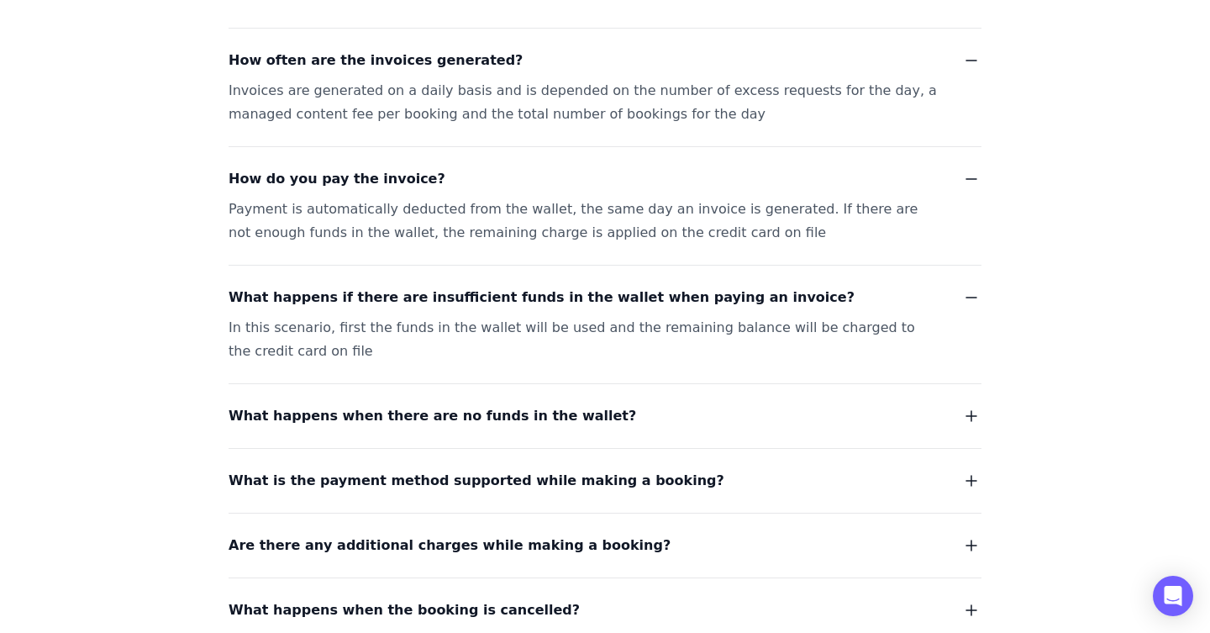
click at [420, 404] on span "What happens when there are no funds in the wallet?" at bounding box center [431, 416] width 407 height 24
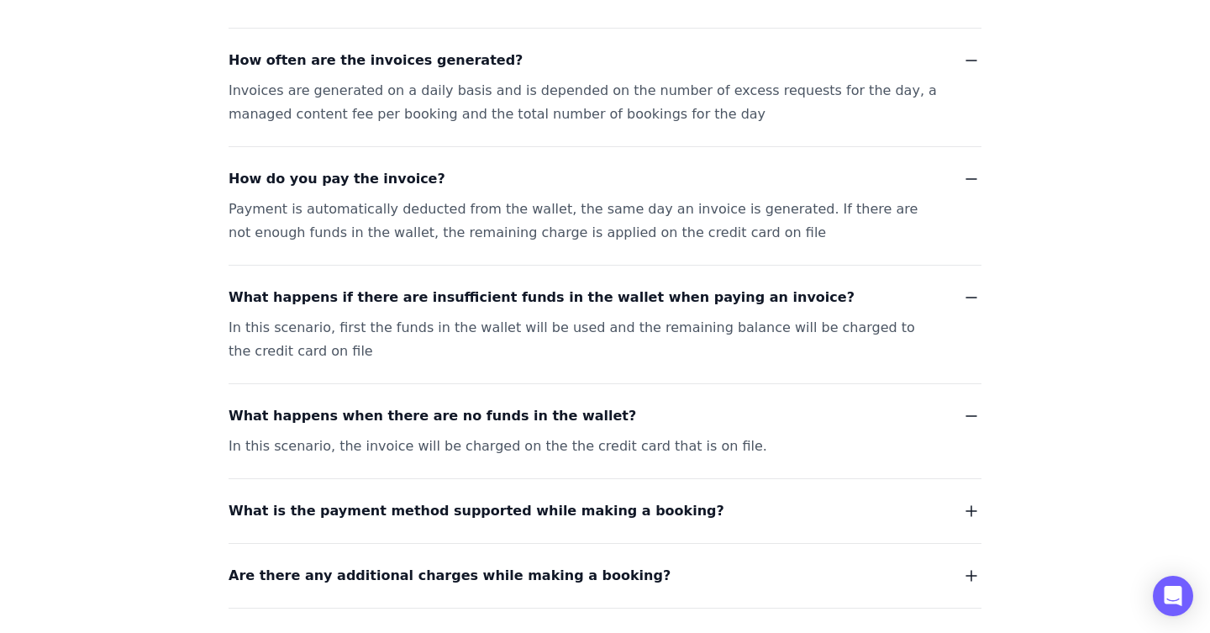
click at [437, 499] on span "What is the payment method supported while making a booking?" at bounding box center [476, 511] width 496 height 24
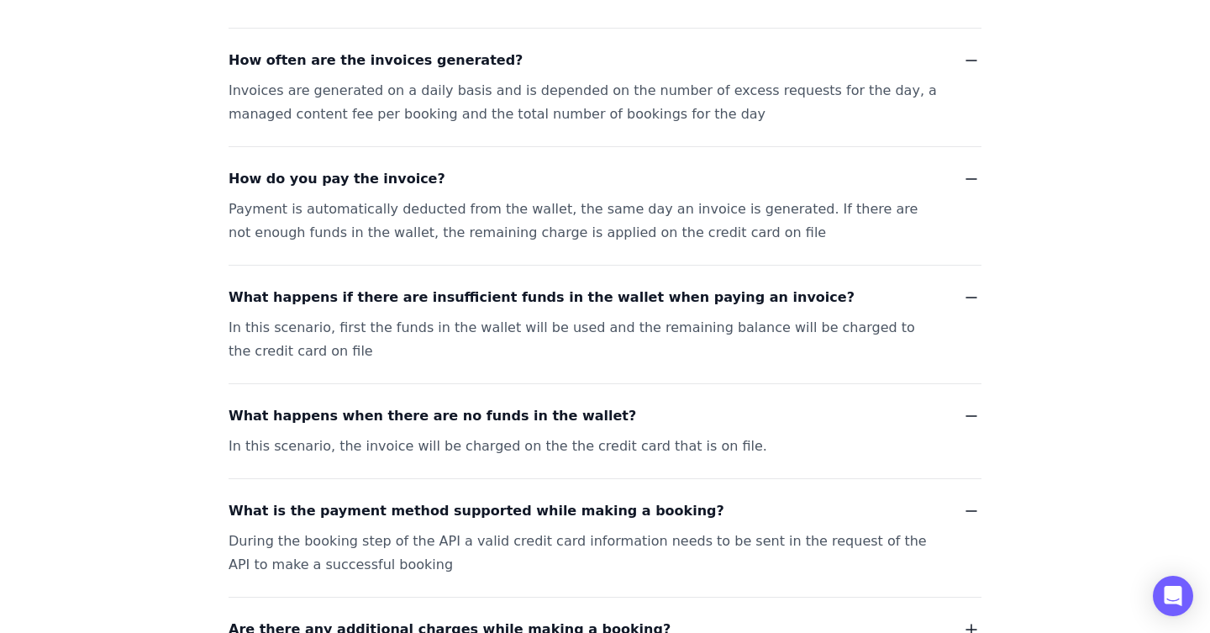
click at [469, 617] on span "Are there any additional charges while making a booking?" at bounding box center [449, 629] width 442 height 24
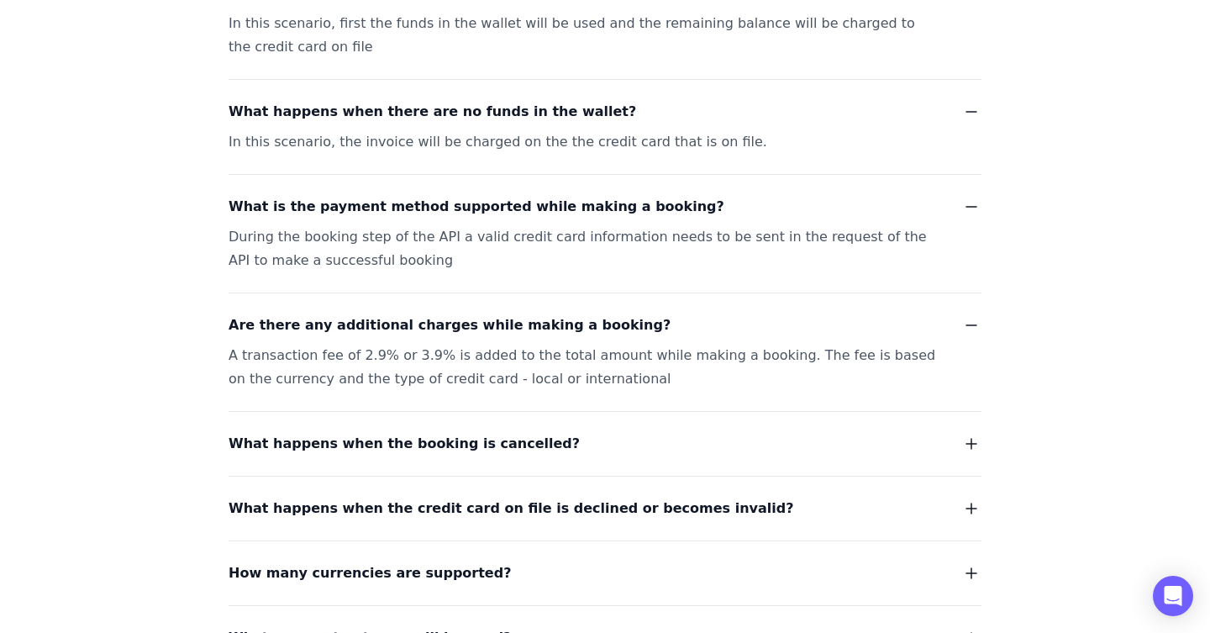
scroll to position [3495, 0]
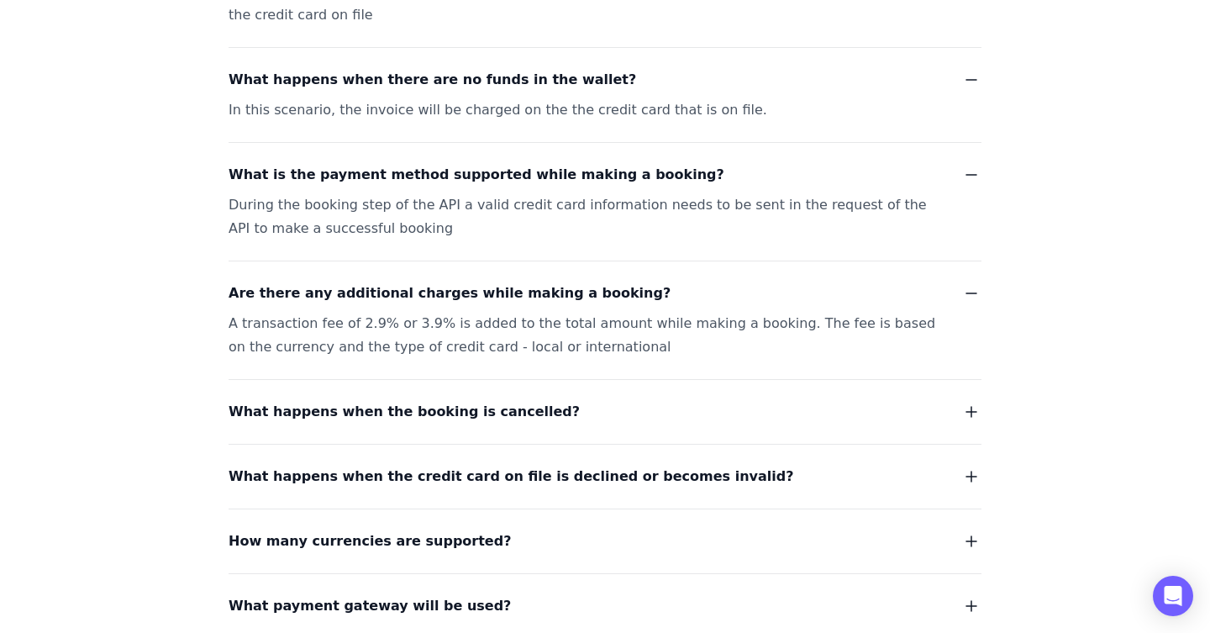
click at [405, 400] on span "What happens when the booking is cancelled?" at bounding box center [403, 412] width 351 height 24
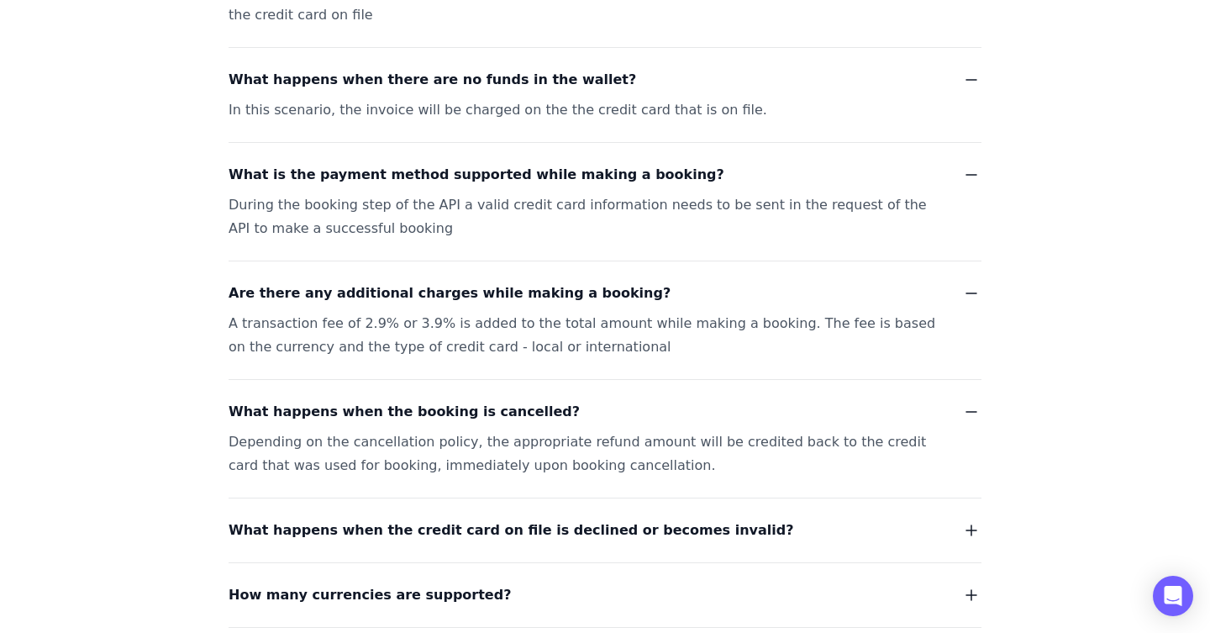
click at [503, 518] on span "What happens when the credit card on file is declined or becomes invalid?" at bounding box center [510, 530] width 565 height 24
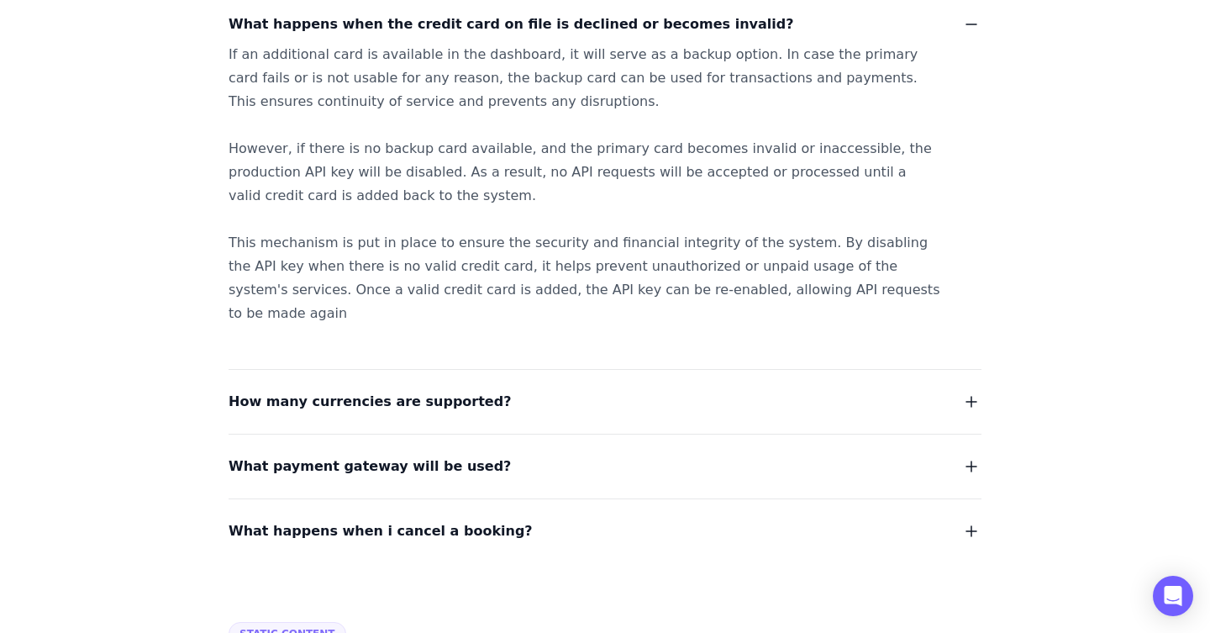
scroll to position [4032, 0]
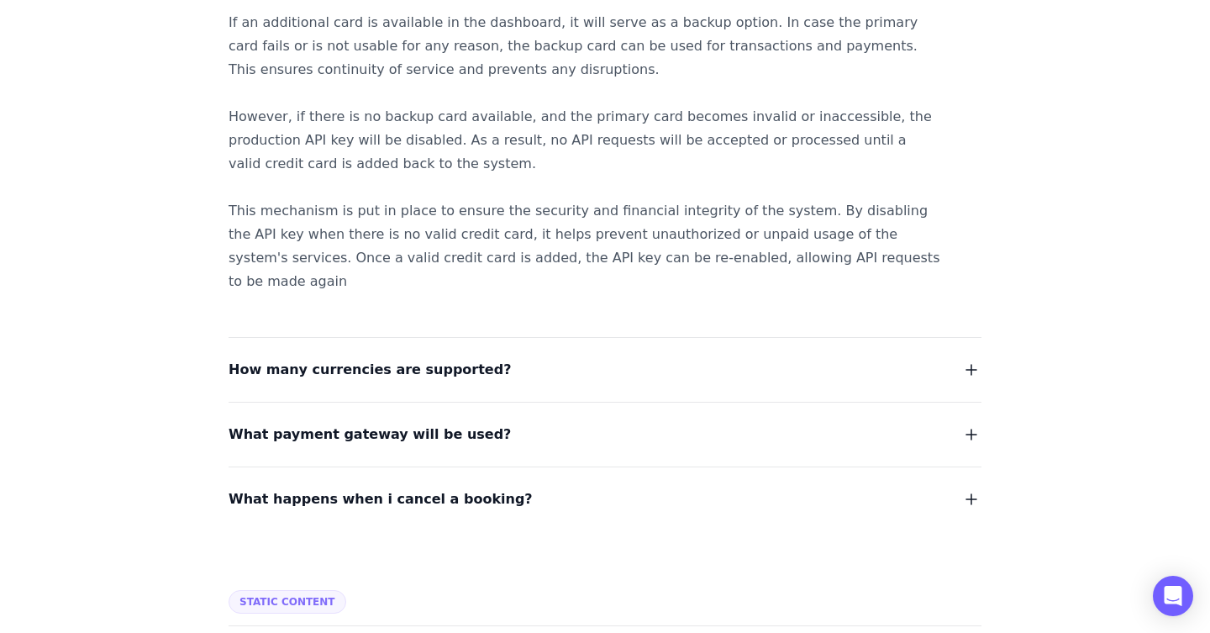
click at [423, 423] on span "What payment gateway will be used?" at bounding box center [369, 435] width 282 height 24
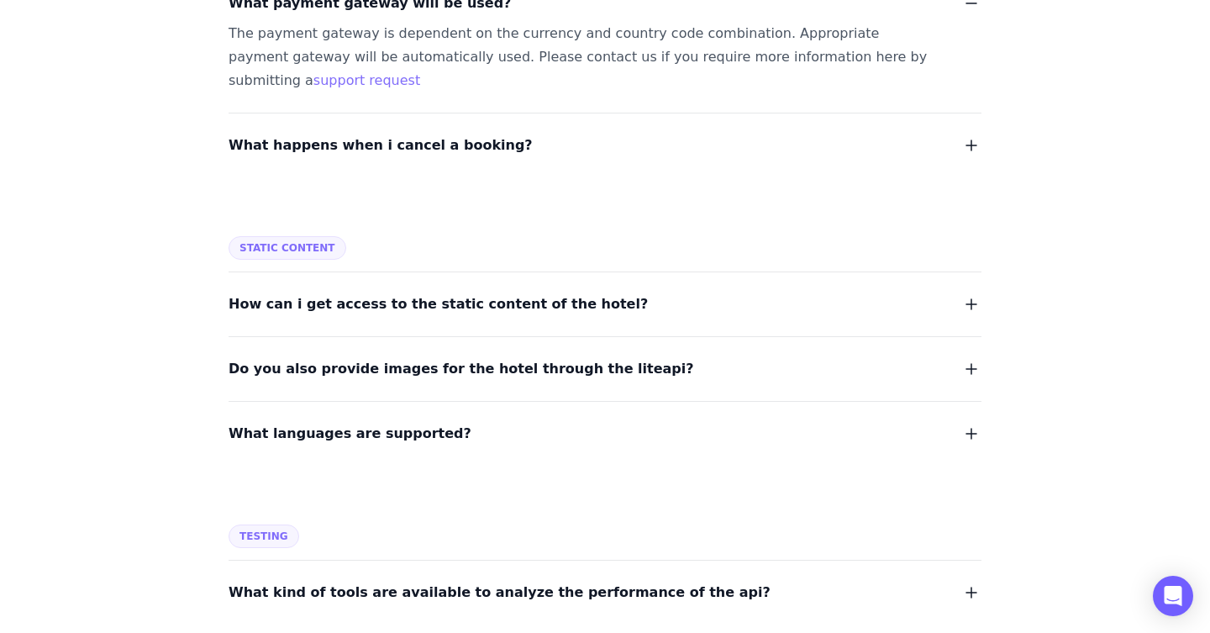
scroll to position [4469, 0]
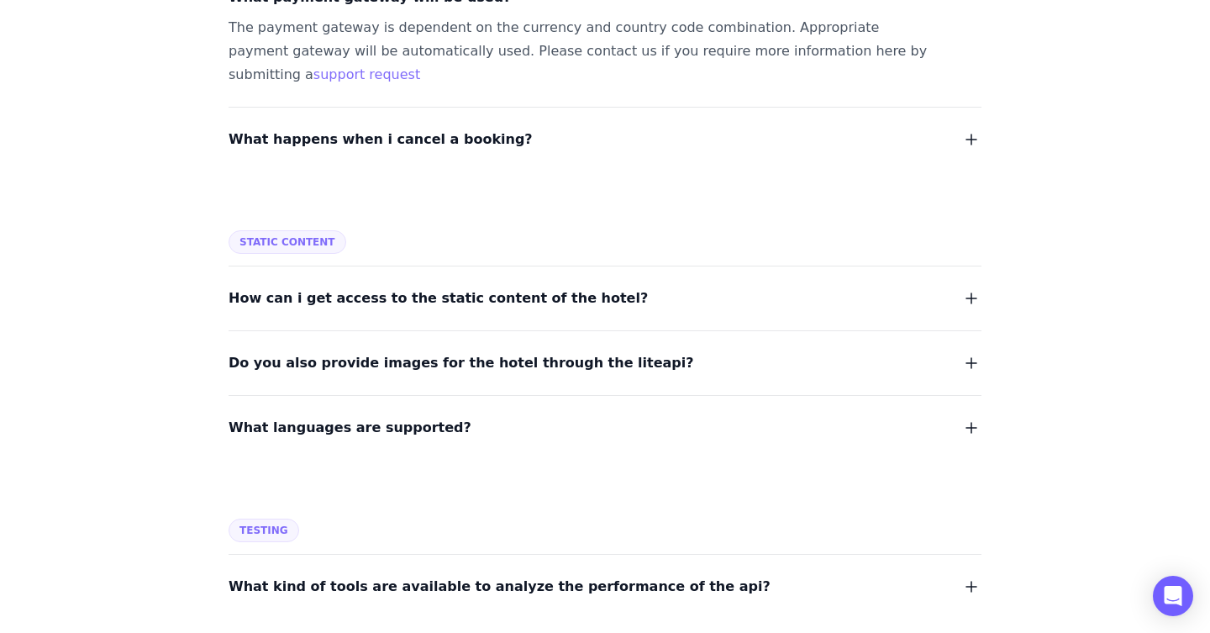
click at [513, 286] on span "How can i get access to the static content of the hotel?" at bounding box center [437, 298] width 419 height 24
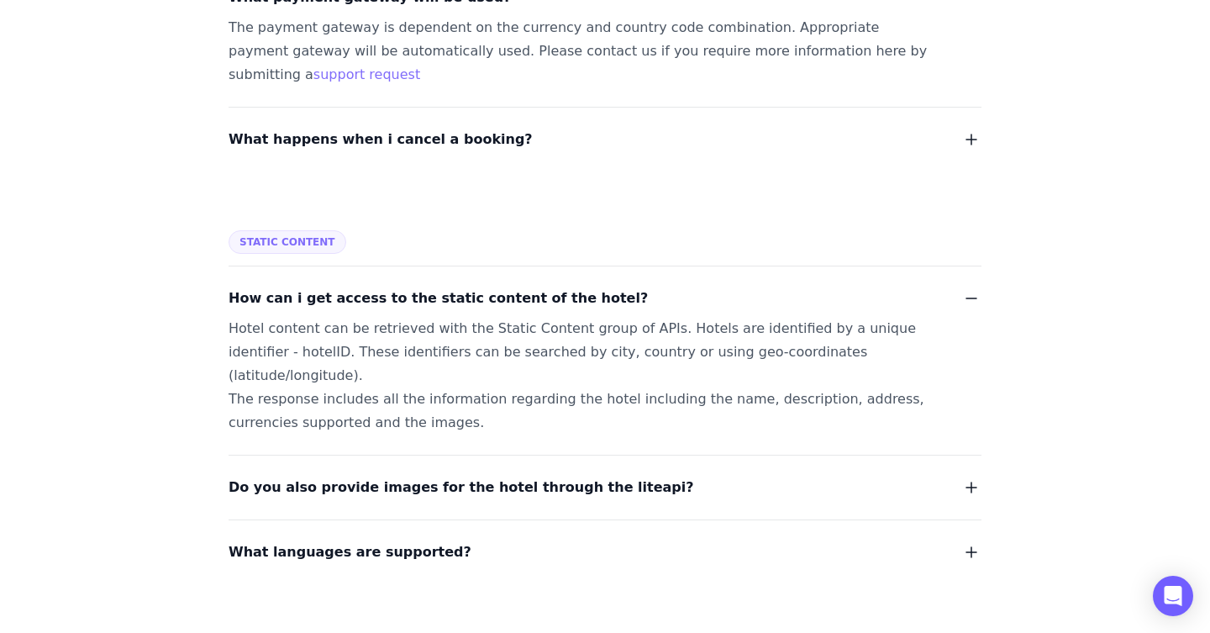
click at [407, 475] on span "Do you also provide images for the hotel through the liteapi?" at bounding box center [460, 487] width 465 height 24
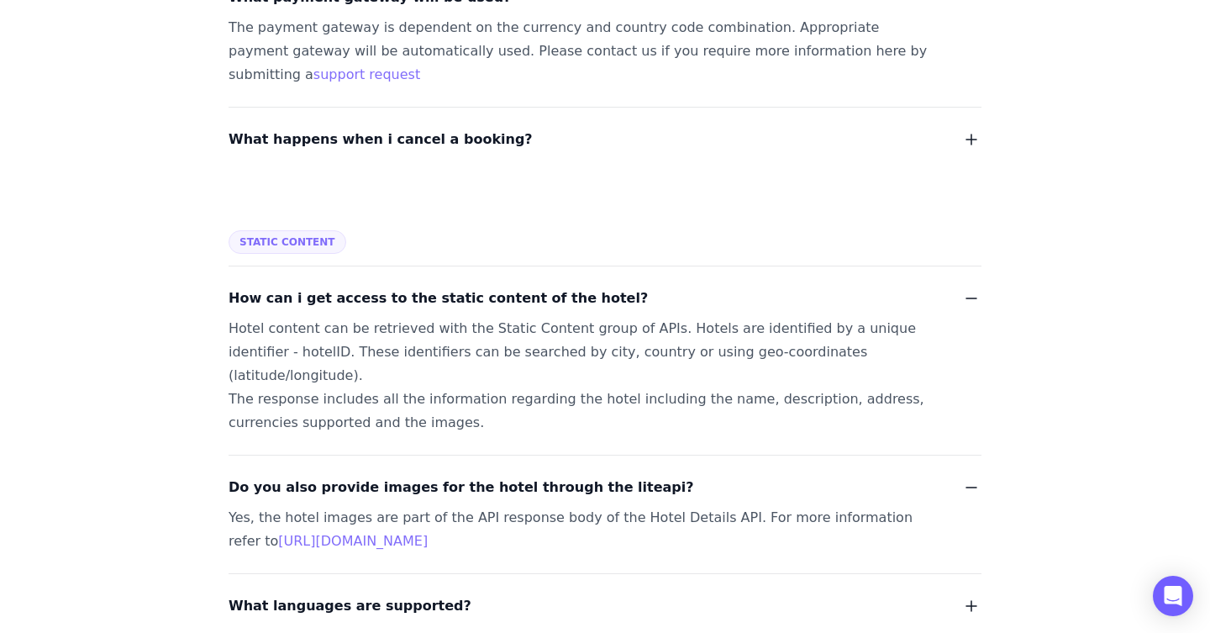
click at [376, 506] on div "Yes, the hotel images are part of the API response body of the Hotel Details AP…" at bounding box center [584, 529] width 712 height 47
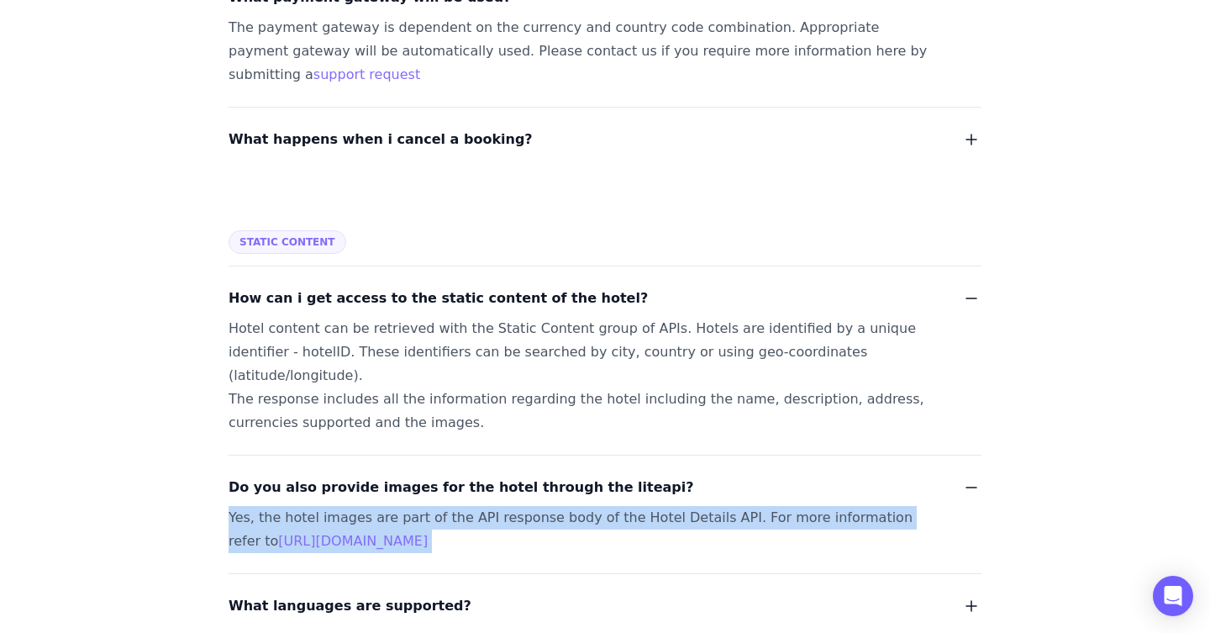
click at [376, 506] on div "Yes, the hotel images are part of the API response body of the Hotel Details AP…" at bounding box center [584, 529] width 712 height 47
click at [403, 506] on div "Yes, the hotel images are part of the API response body of the Hotel Details AP…" at bounding box center [584, 529] width 712 height 47
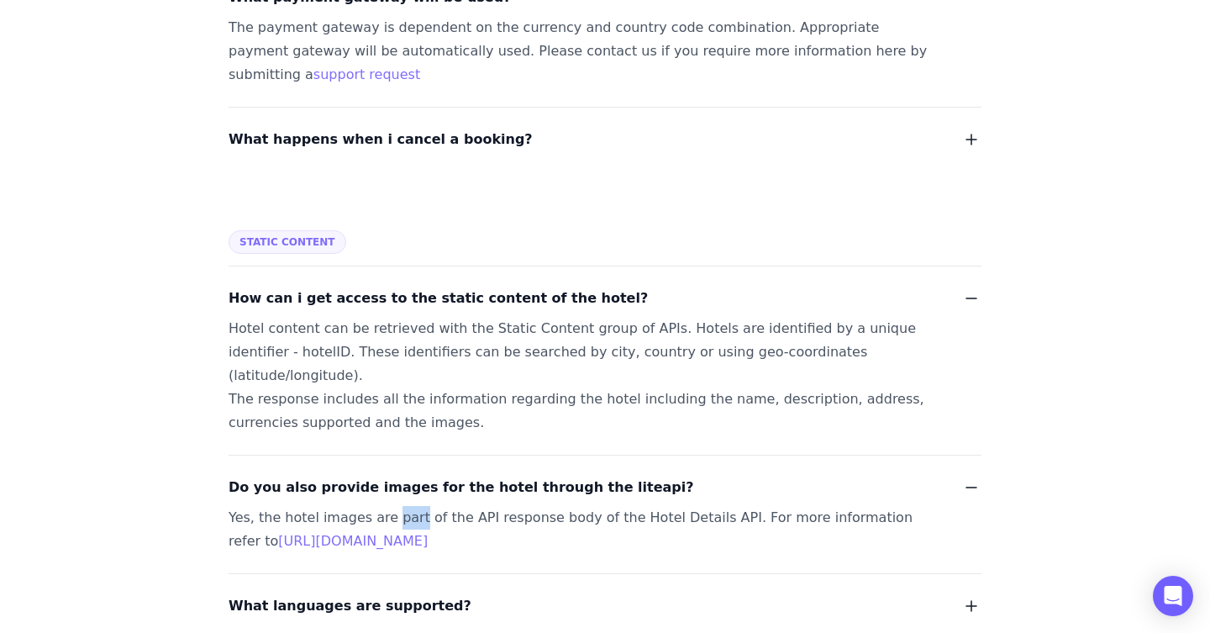
click at [403, 506] on div "Yes, the hotel images are part of the API response body of the Hotel Details AP…" at bounding box center [584, 529] width 712 height 47
click at [455, 506] on div "Yes, the hotel images are part of the API response body of the Hotel Details AP…" at bounding box center [584, 529] width 712 height 47
click at [508, 506] on div "Yes, the hotel images are part of the API response body of the Hotel Details AP…" at bounding box center [584, 529] width 712 height 47
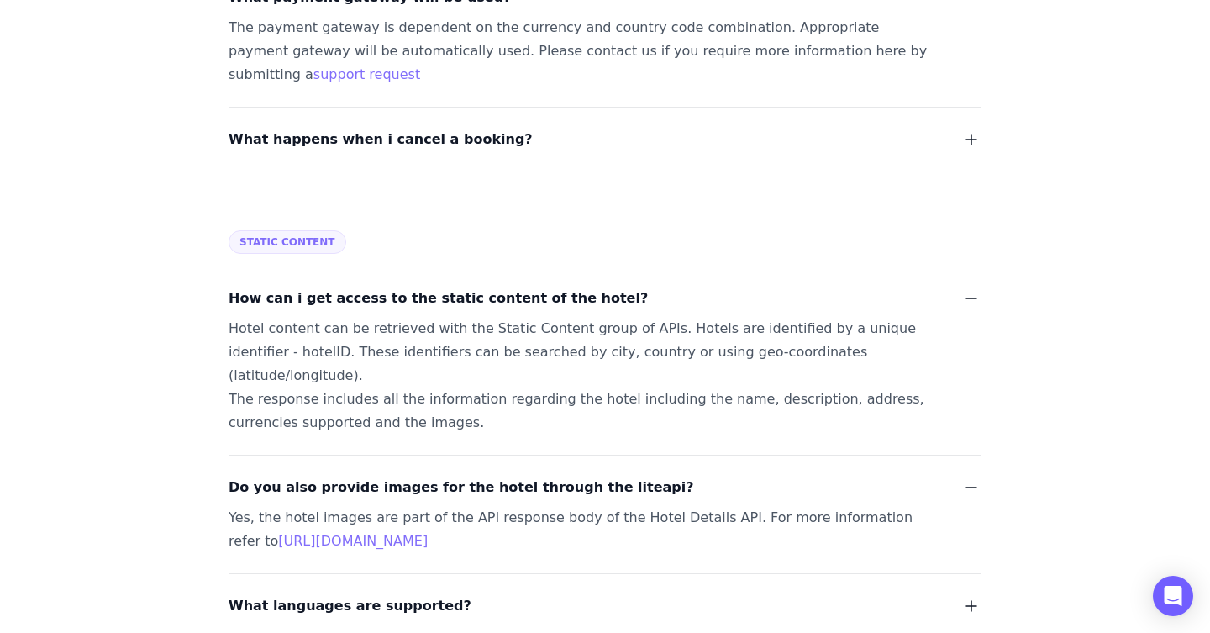
click at [412, 506] on div "Yes, the hotel images are part of the API response body of the Hotel Details AP…" at bounding box center [584, 529] width 712 height 47
click at [510, 506] on div "Yes, the hotel images are part of the API response body of the Hotel Details AP…" at bounding box center [584, 529] width 712 height 47
click at [629, 506] on div "Yes, the hotel images are part of the API response body of the Hotel Details AP…" at bounding box center [584, 529] width 712 height 47
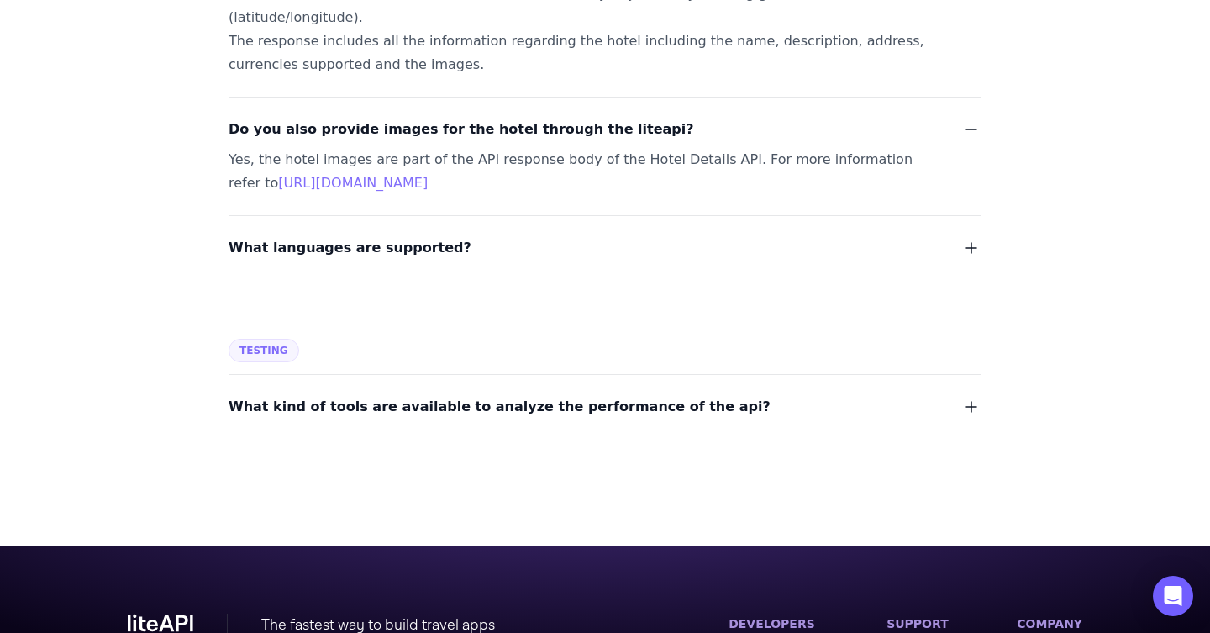
scroll to position [4839, 0]
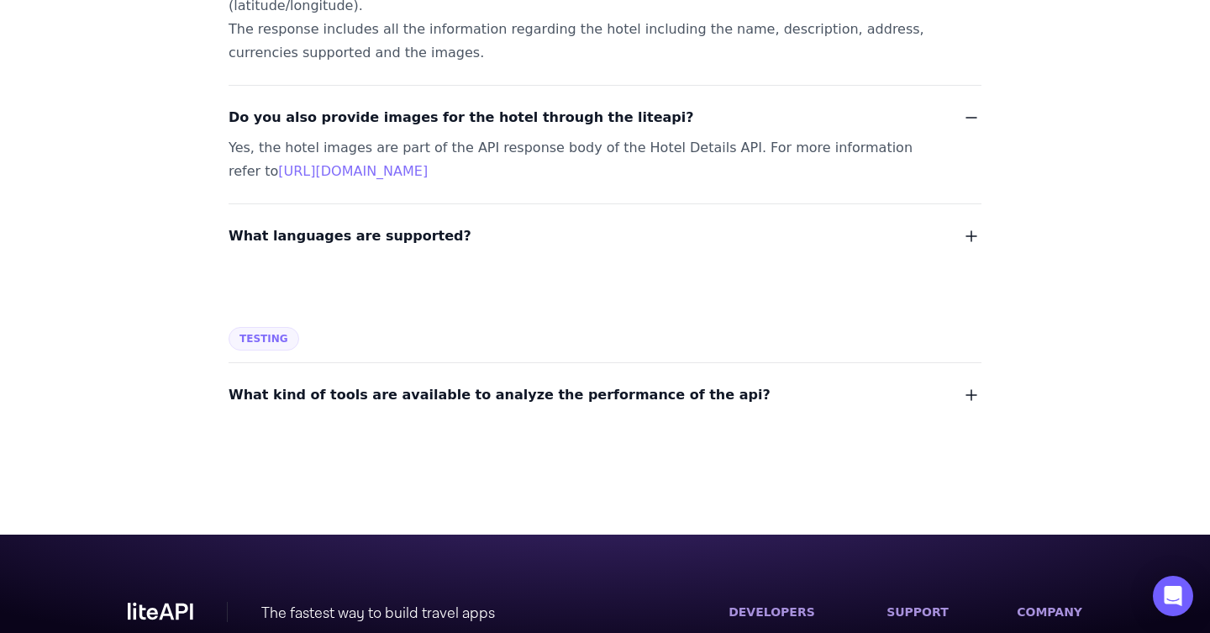
click at [396, 383] on span "What kind of tools are available to analyze the performance of the api?" at bounding box center [499, 395] width 542 height 24
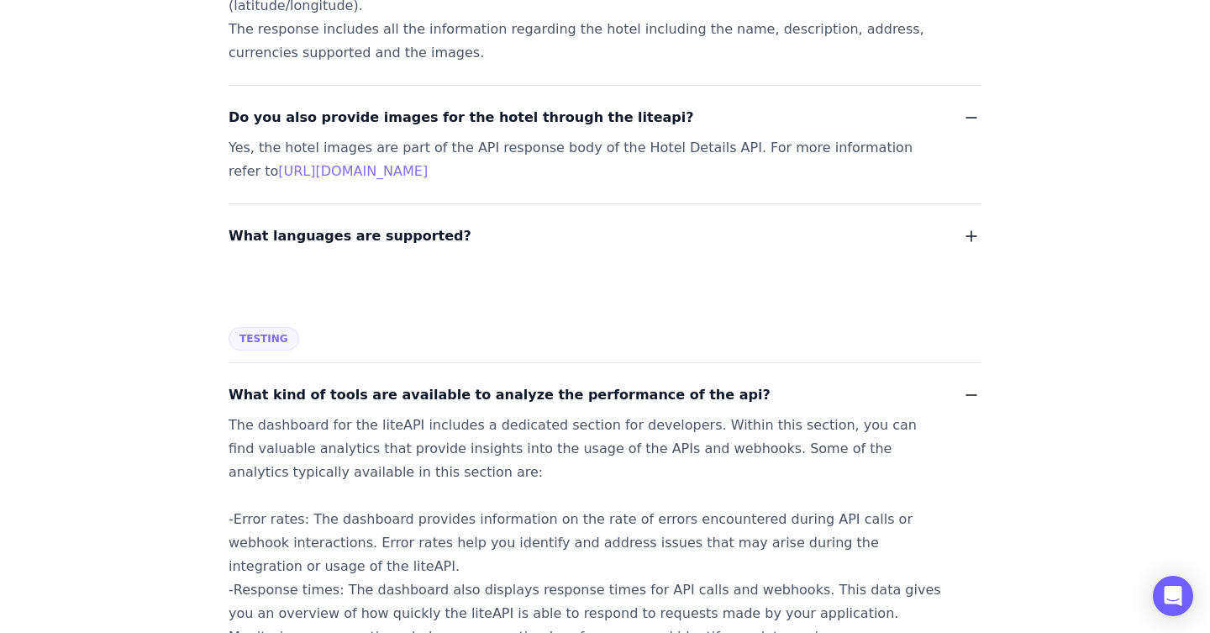
click at [412, 413] on div "The dashboard for the liteAPI includes a dedicated section for developers. With…" at bounding box center [584, 566] width 712 height 306
click at [502, 413] on div "The dashboard for the liteAPI includes a dedicated section for developers. With…" at bounding box center [584, 566] width 712 height 306
click at [596, 413] on div "The dashboard for the liteAPI includes a dedicated section for developers. With…" at bounding box center [584, 566] width 712 height 306
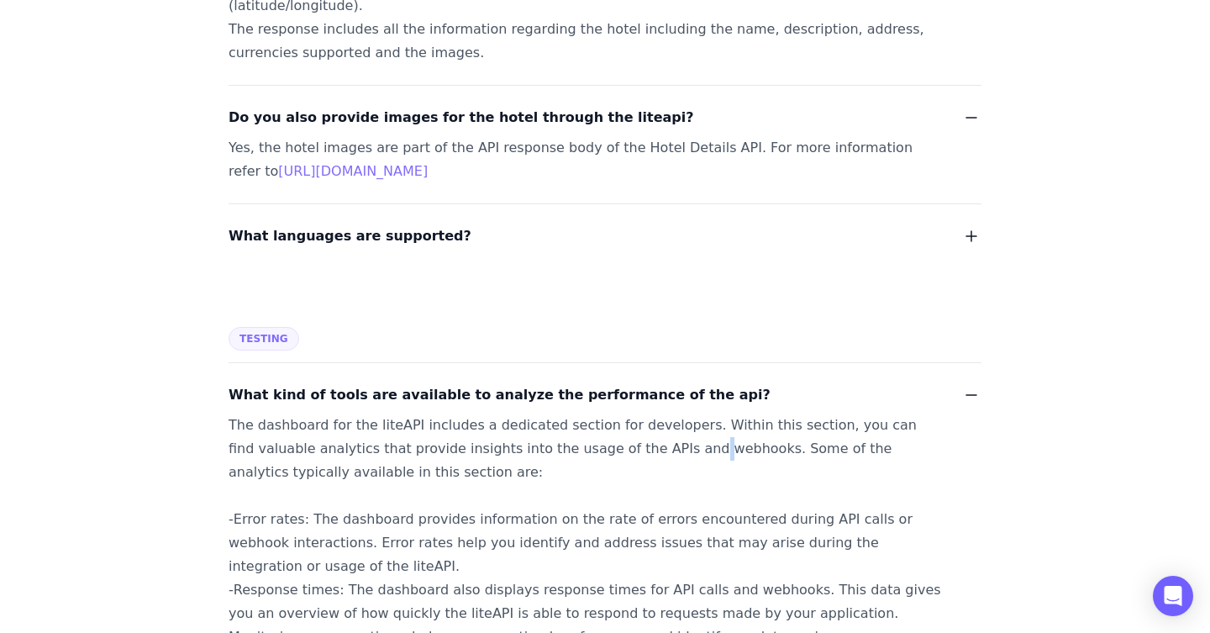
click at [596, 413] on div "The dashboard for the liteAPI includes a dedicated section for developers. With…" at bounding box center [584, 566] width 712 height 306
click at [691, 413] on div "The dashboard for the liteAPI includes a dedicated section for developers. With…" at bounding box center [584, 566] width 712 height 306
click at [792, 413] on div "The dashboard for the liteAPI includes a dedicated section for developers. With…" at bounding box center [584, 566] width 712 height 306
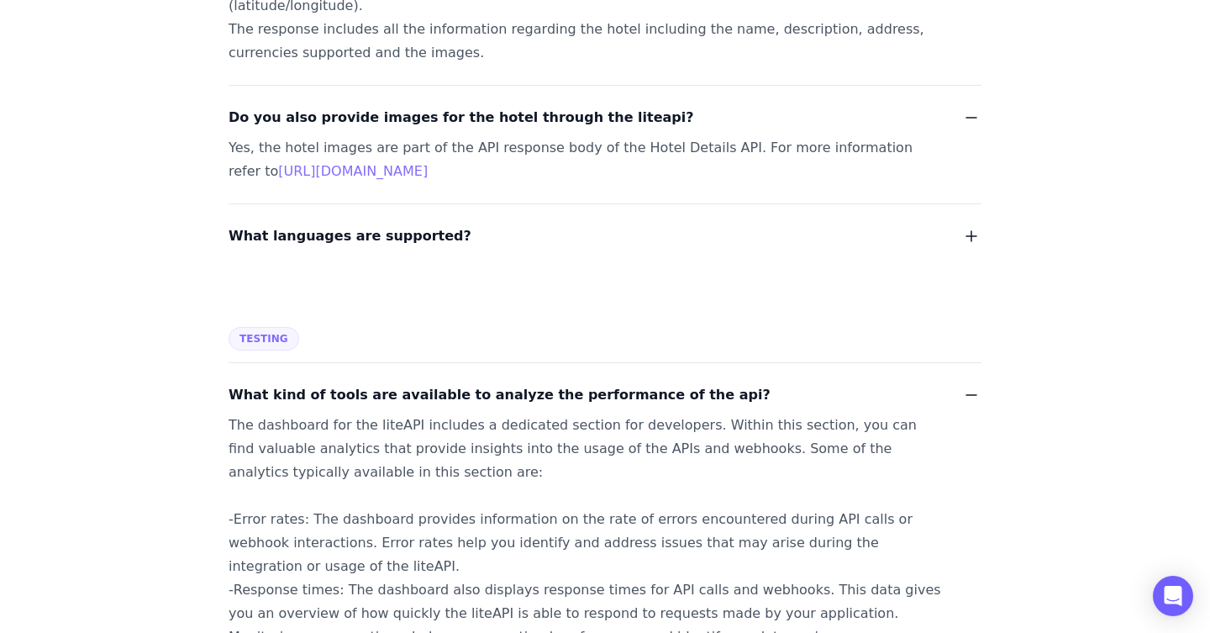
click at [377, 413] on div "The dashboard for the liteAPI includes a dedicated section for developers. With…" at bounding box center [584, 566] width 712 height 306
click at [497, 413] on div "The dashboard for the liteAPI includes a dedicated section for developers. With…" at bounding box center [584, 566] width 712 height 306
click at [572, 413] on div "The dashboard for the liteAPI includes a dedicated section for developers. With…" at bounding box center [584, 566] width 712 height 306
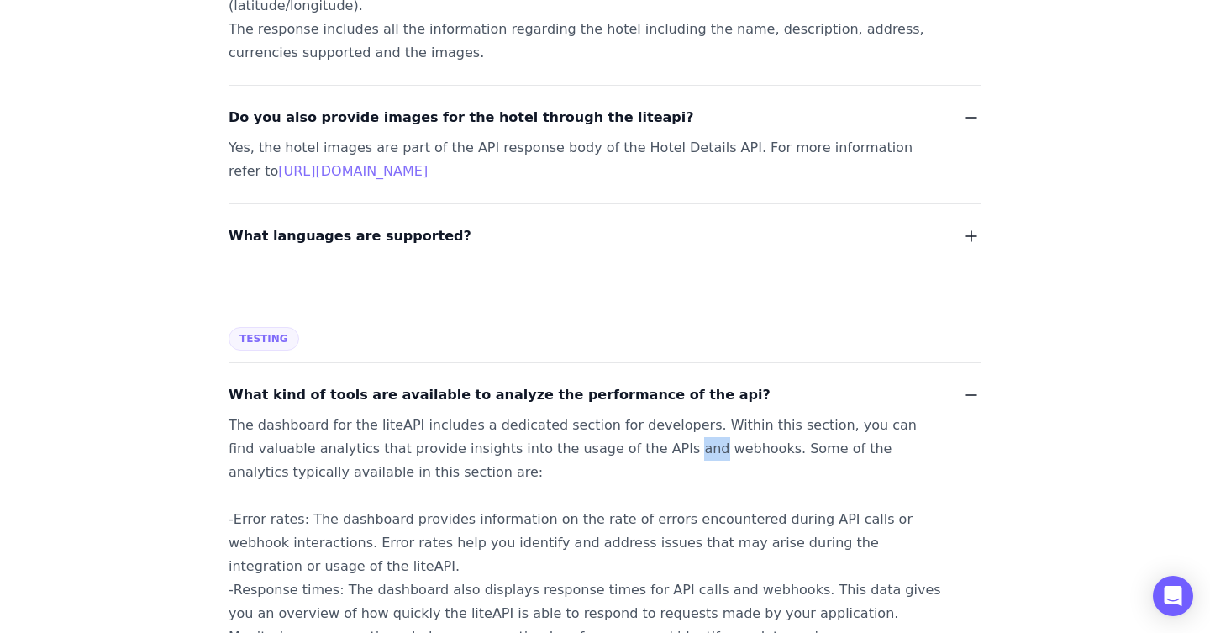
click at [572, 413] on div "The dashboard for the liteAPI includes a dedicated section for developers. With…" at bounding box center [584, 566] width 712 height 306
click at [305, 413] on div "The dashboard for the liteAPI includes a dedicated section for developers. With…" at bounding box center [584, 566] width 712 height 306
click at [383, 413] on div "The dashboard for the liteAPI includes a dedicated section for developers. With…" at bounding box center [584, 566] width 712 height 306
click at [384, 413] on div "The dashboard for the liteAPI includes a dedicated section for developers. With…" at bounding box center [584, 566] width 712 height 306
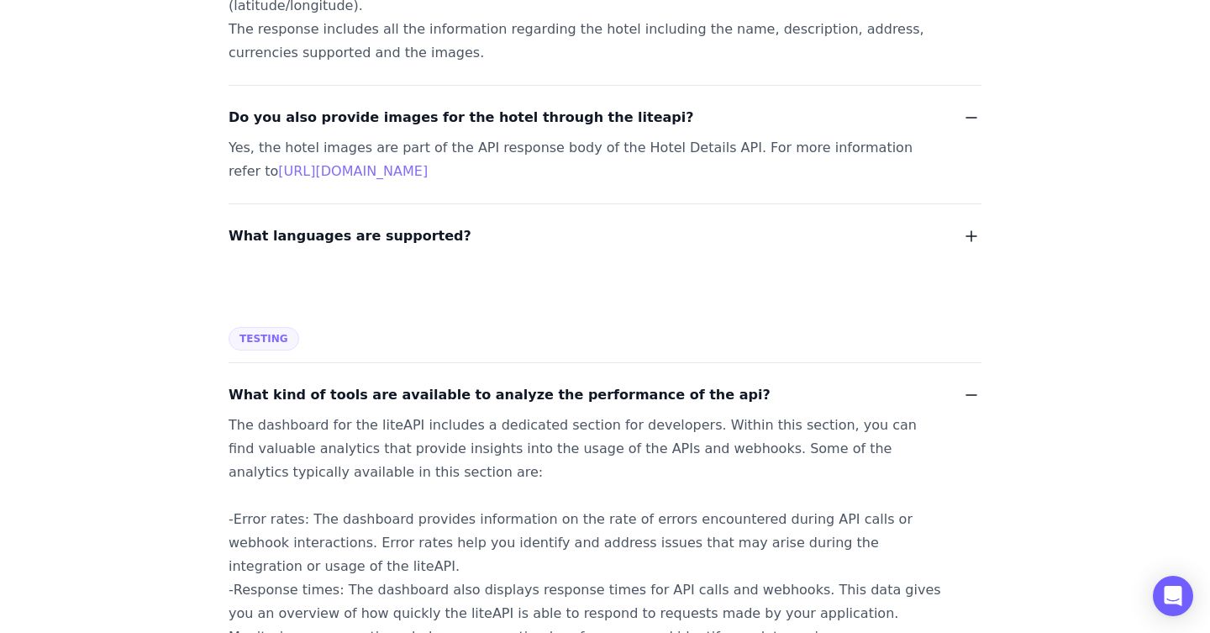
click at [475, 413] on div "The dashboard for the liteAPI includes a dedicated section for developers. With…" at bounding box center [584, 566] width 712 height 306
click at [365, 432] on div "The dashboard for the liteAPI includes a dedicated section for developers. With…" at bounding box center [584, 566] width 712 height 306
click at [366, 431] on div "The dashboard for the liteAPI includes a dedicated section for developers. With…" at bounding box center [584, 566] width 712 height 306
click at [616, 462] on div "The dashboard for the liteAPI includes a dedicated section for developers. With…" at bounding box center [584, 566] width 712 height 306
